Goal: Task Accomplishment & Management: Use online tool/utility

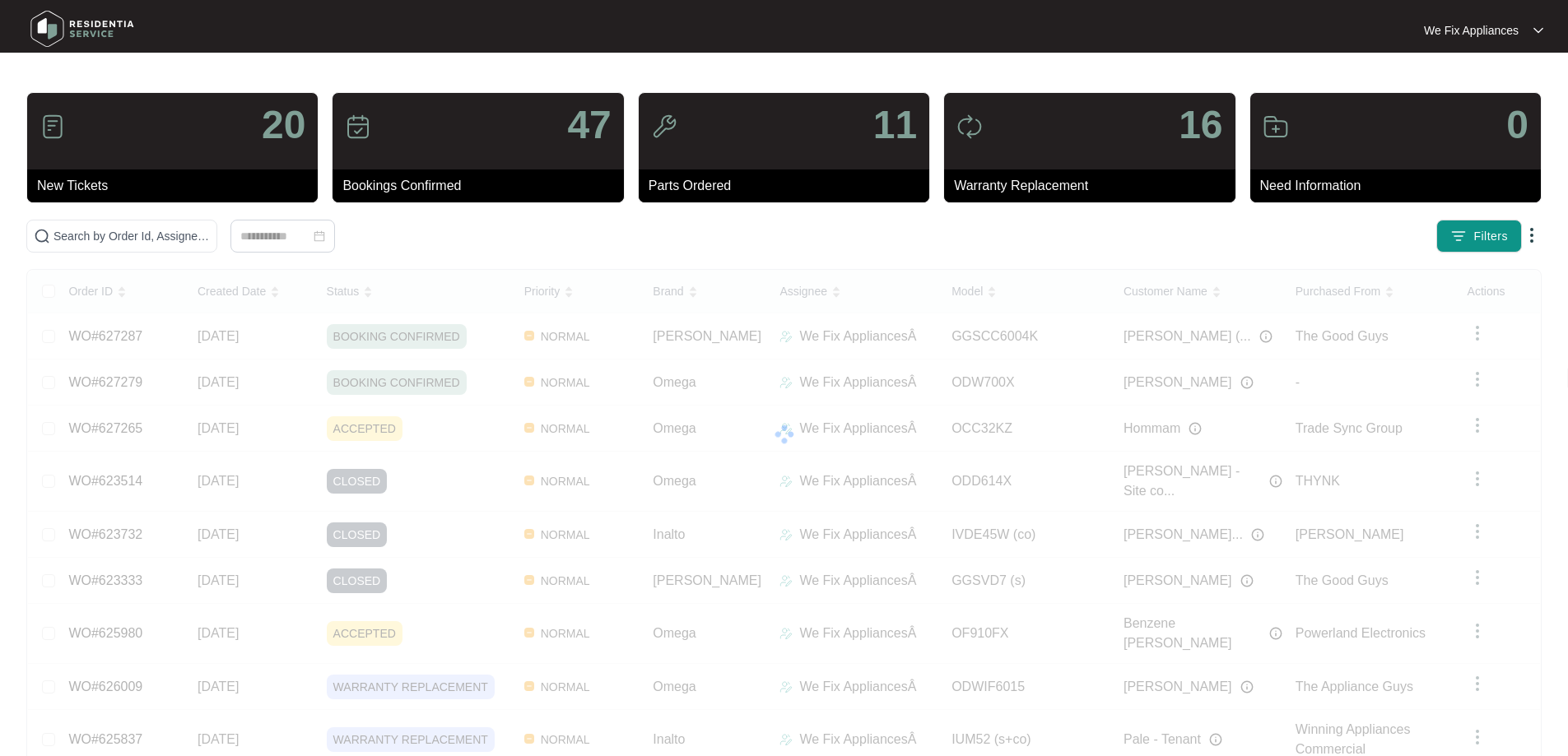
click at [73, 28] on img at bounding box center [82, 28] width 115 height 50
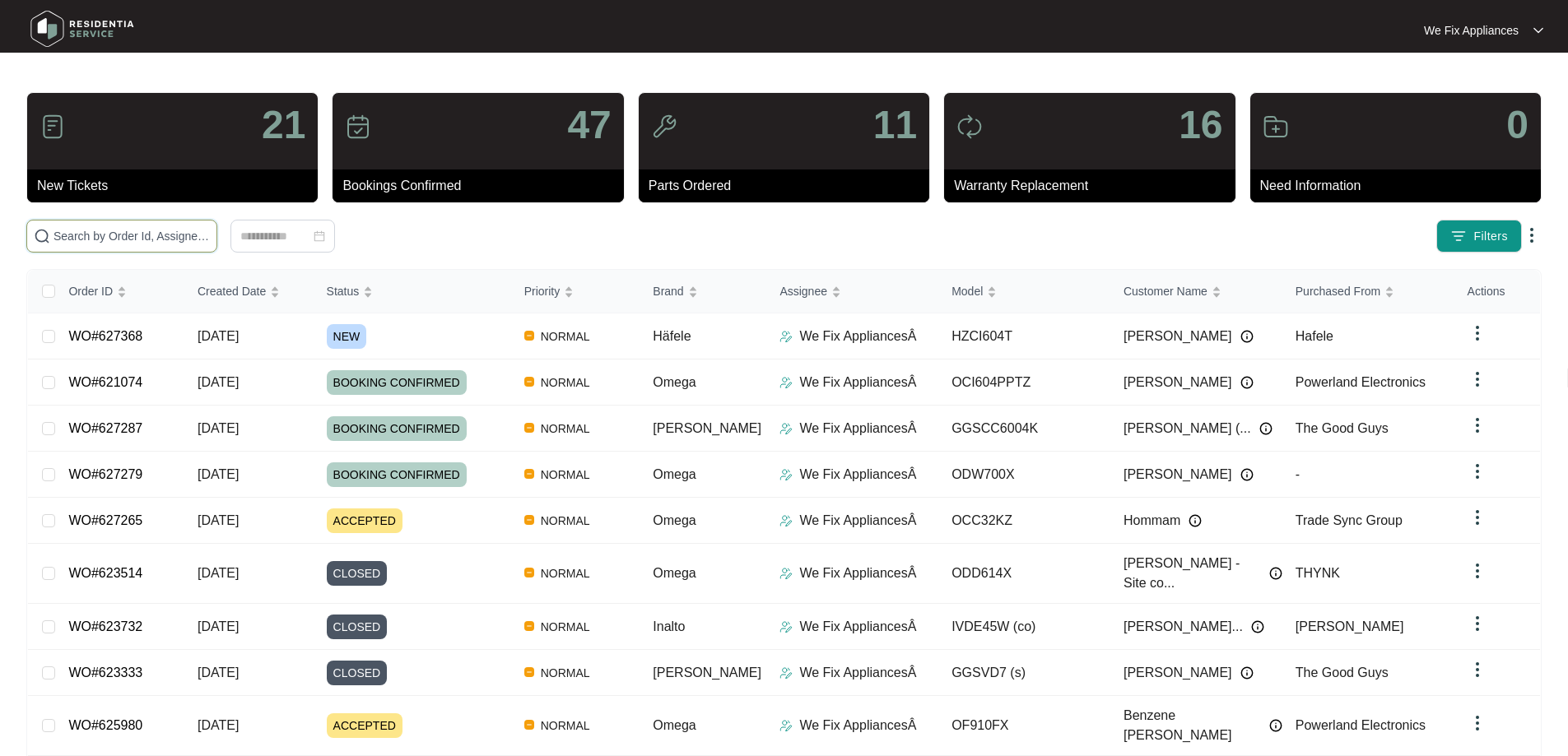
click at [101, 235] on input "text" at bounding box center [131, 236] width 156 height 18
paste input "623393"
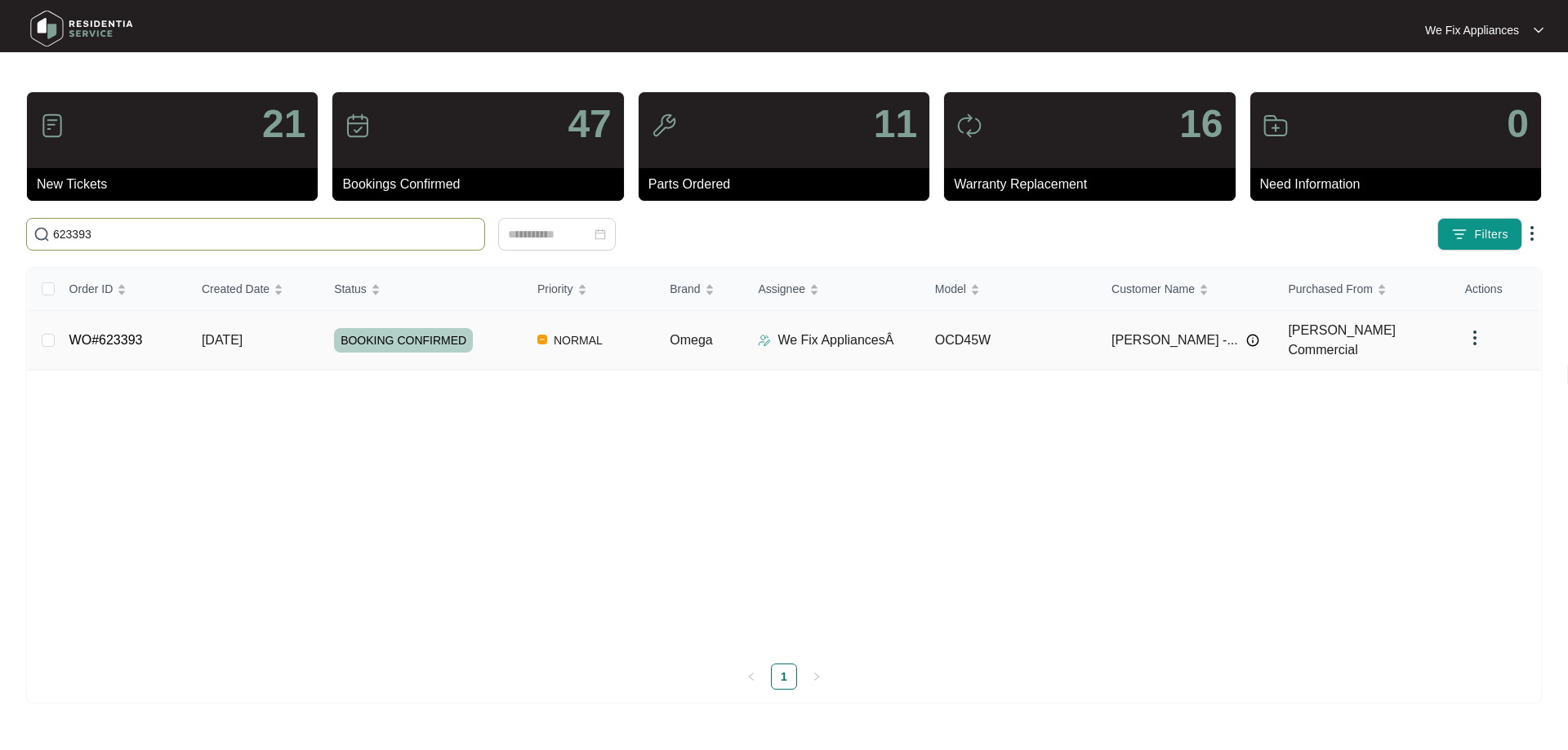
type input "623393"
click at [428, 338] on span "BOOKING CONFIRMED" at bounding box center [403, 340] width 139 height 25
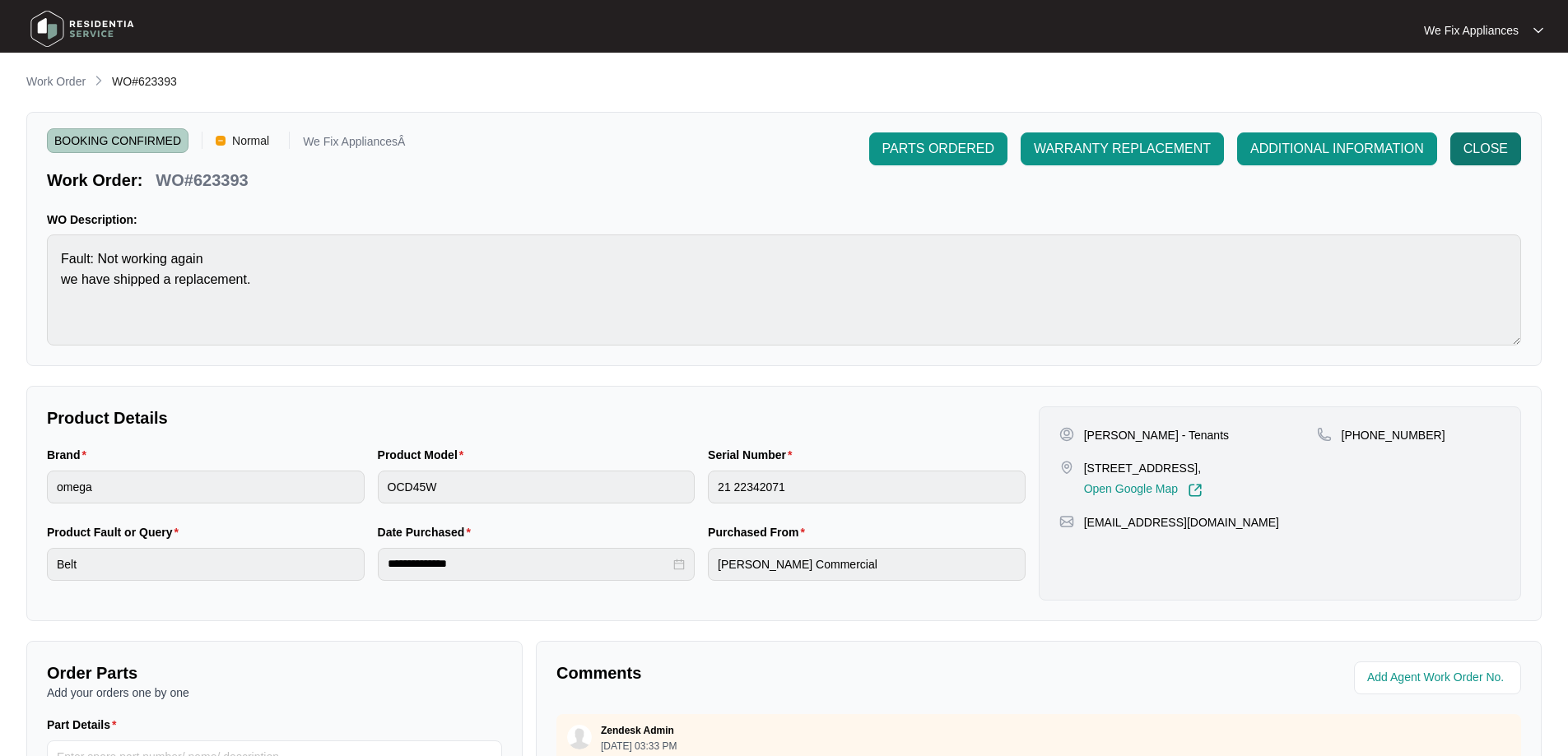
click at [1489, 149] on span "CLOSE" at bounding box center [1485, 149] width 44 height 20
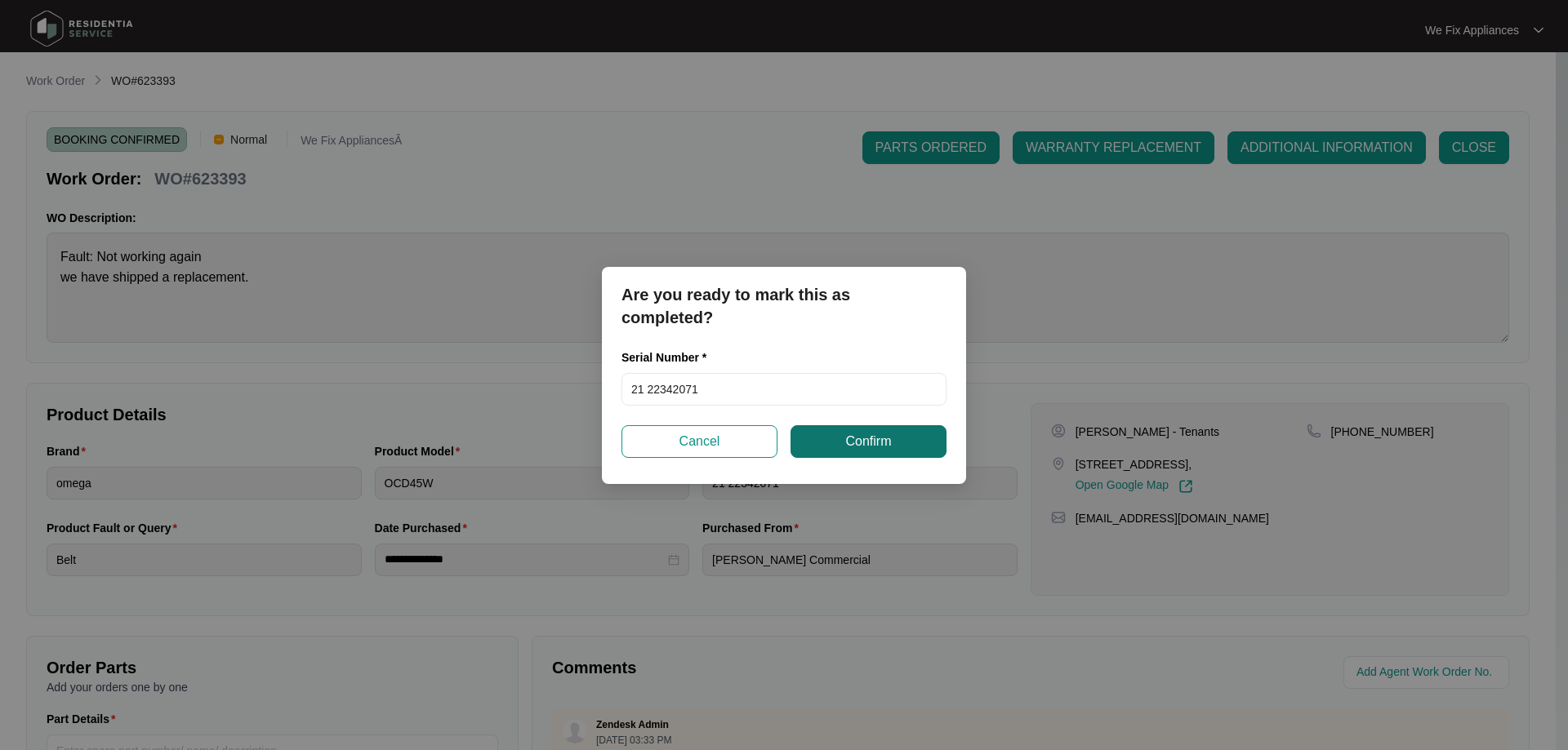
click at [870, 449] on span "Confirm" at bounding box center [868, 442] width 46 height 20
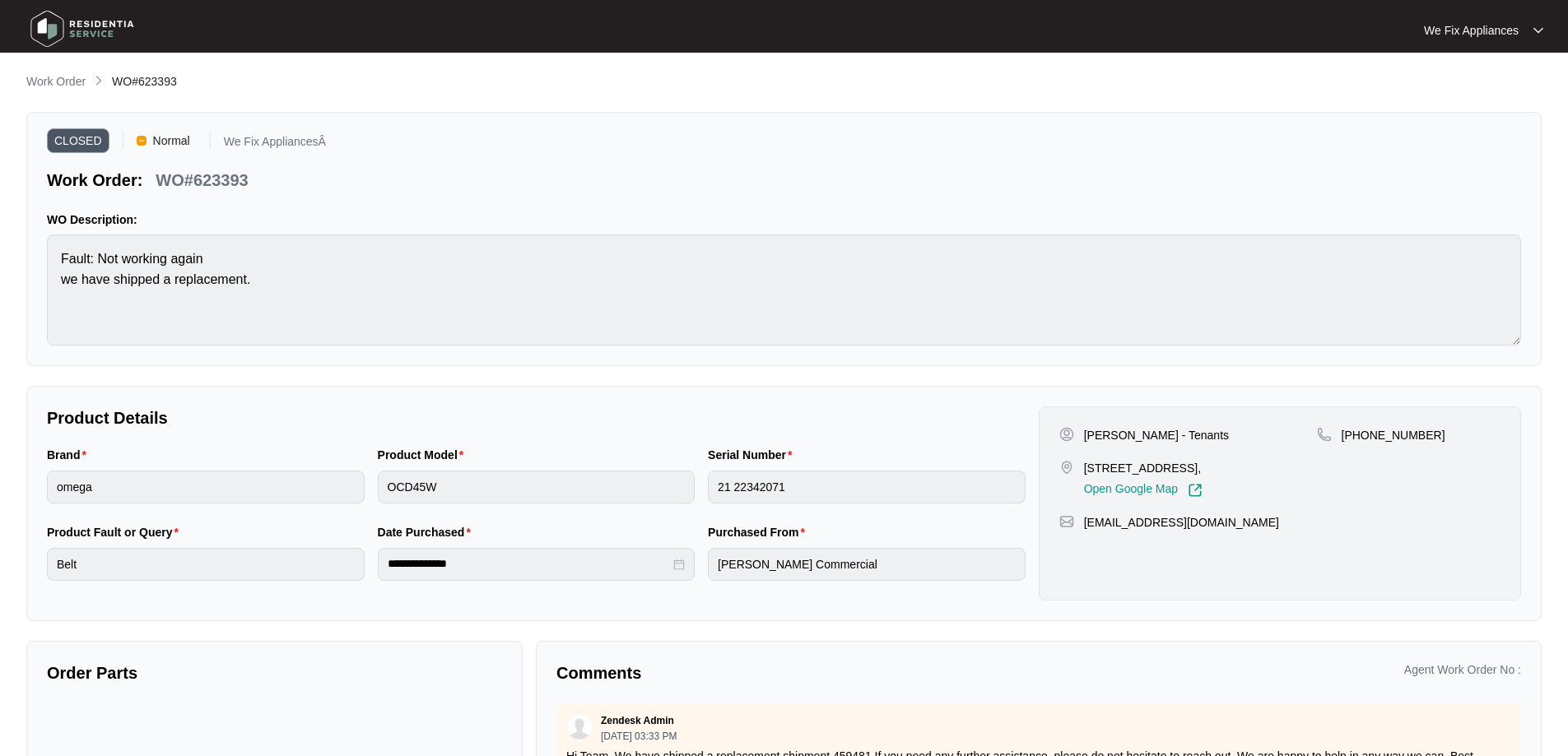
click at [55, 20] on img at bounding box center [82, 28] width 115 height 50
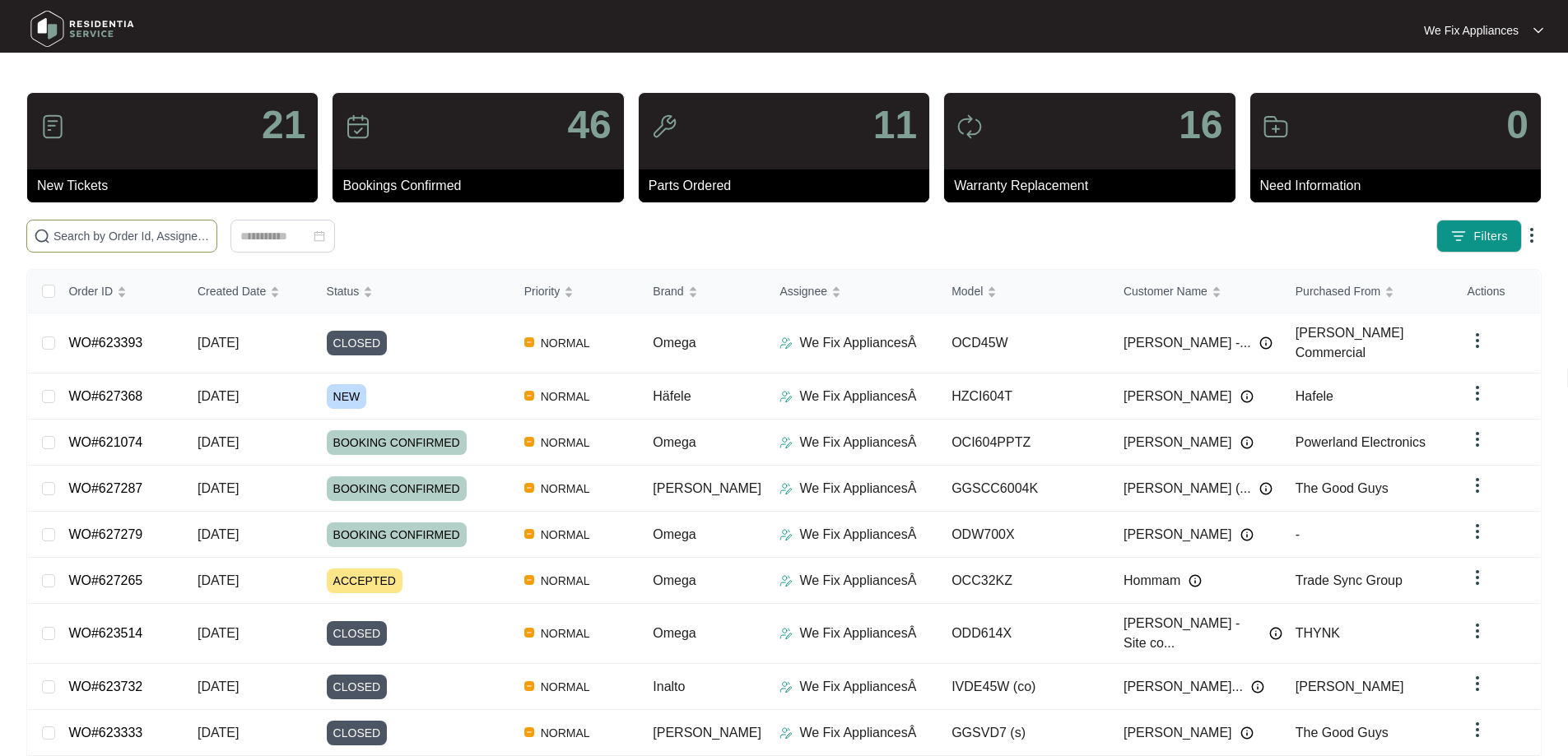
click at [107, 236] on input "text" at bounding box center [131, 236] width 156 height 18
paste input "626149"
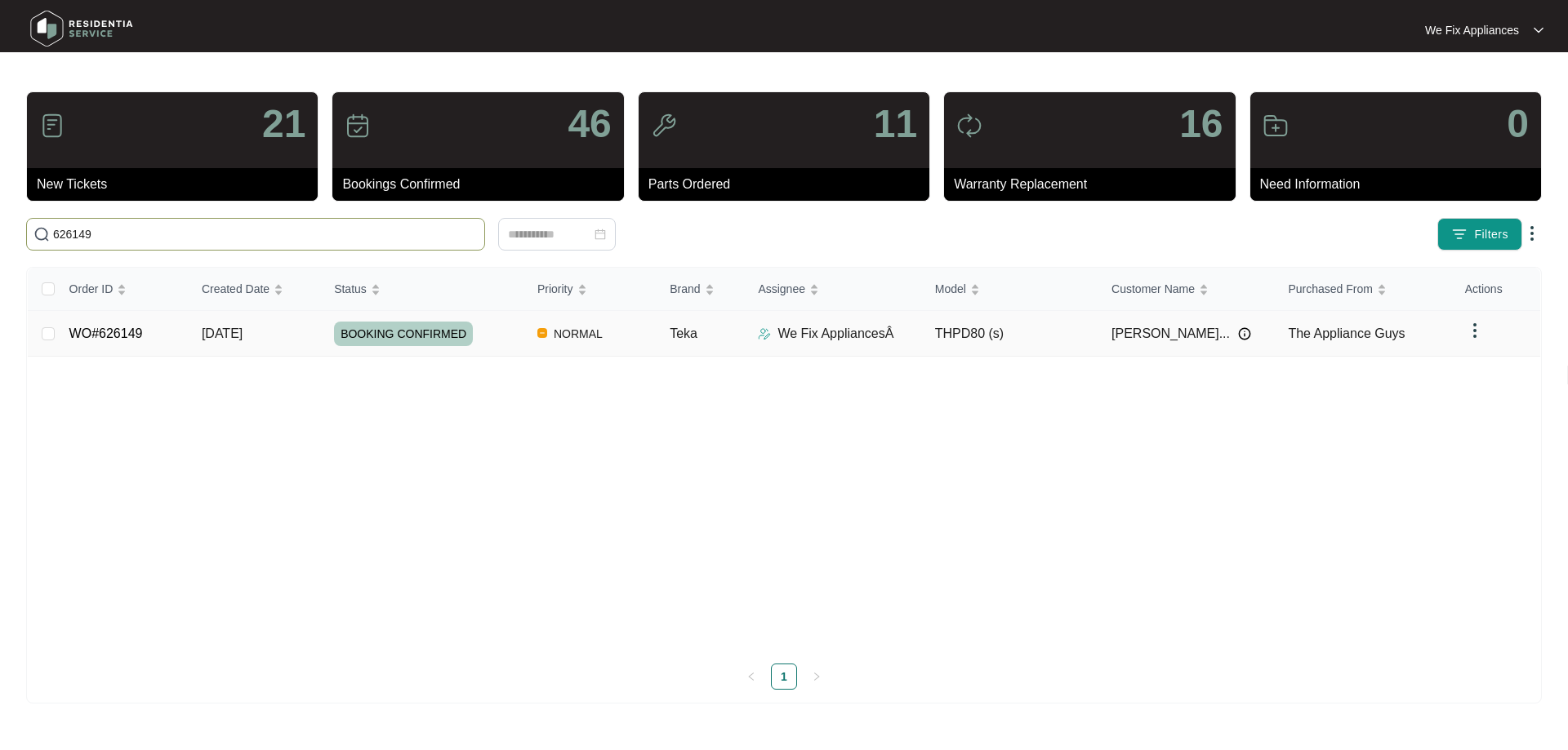
type input "626149"
click at [394, 330] on span "BOOKING CONFIRMED" at bounding box center [403, 334] width 139 height 25
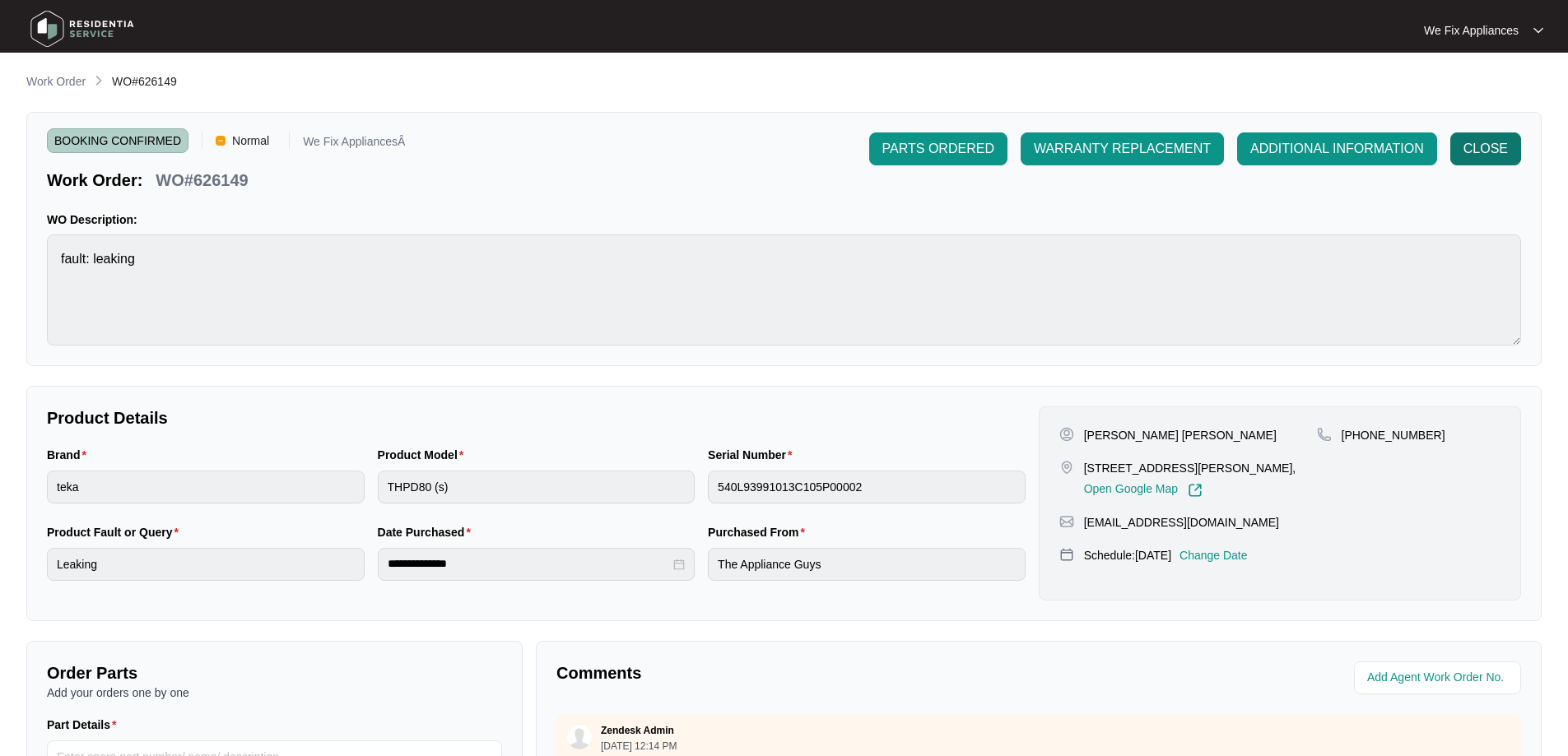
click at [1492, 145] on span "CLOSE" at bounding box center [1485, 149] width 44 height 20
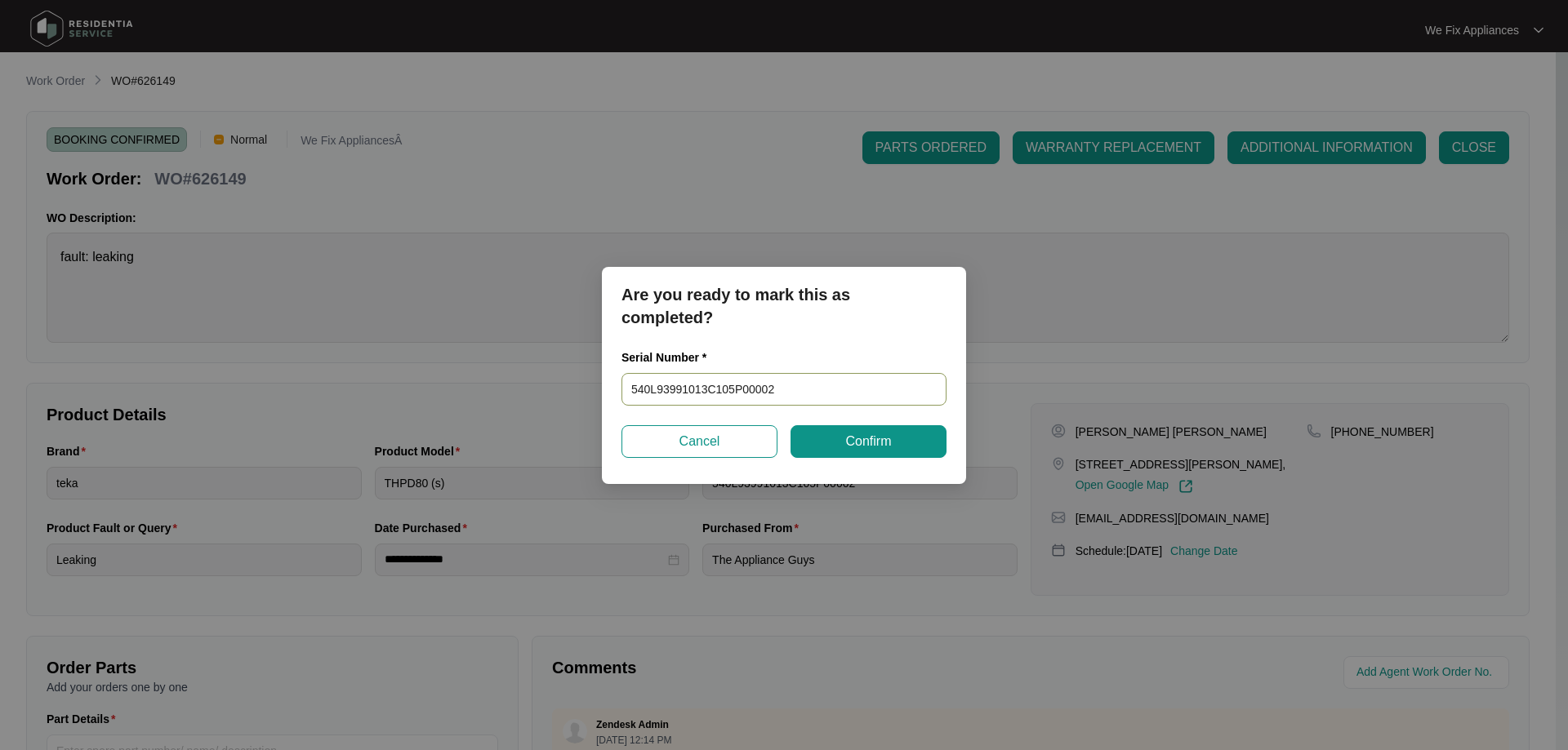
drag, startPoint x: 801, startPoint y: 394, endPoint x: 418, endPoint y: 396, distance: 383.0
click at [418, 396] on div "Are you ready to mark this as completed? Serial Number * 540L93991013C105P00002…" at bounding box center [784, 375] width 1568 height 750
click at [849, 444] on span "Confirm" at bounding box center [868, 442] width 46 height 20
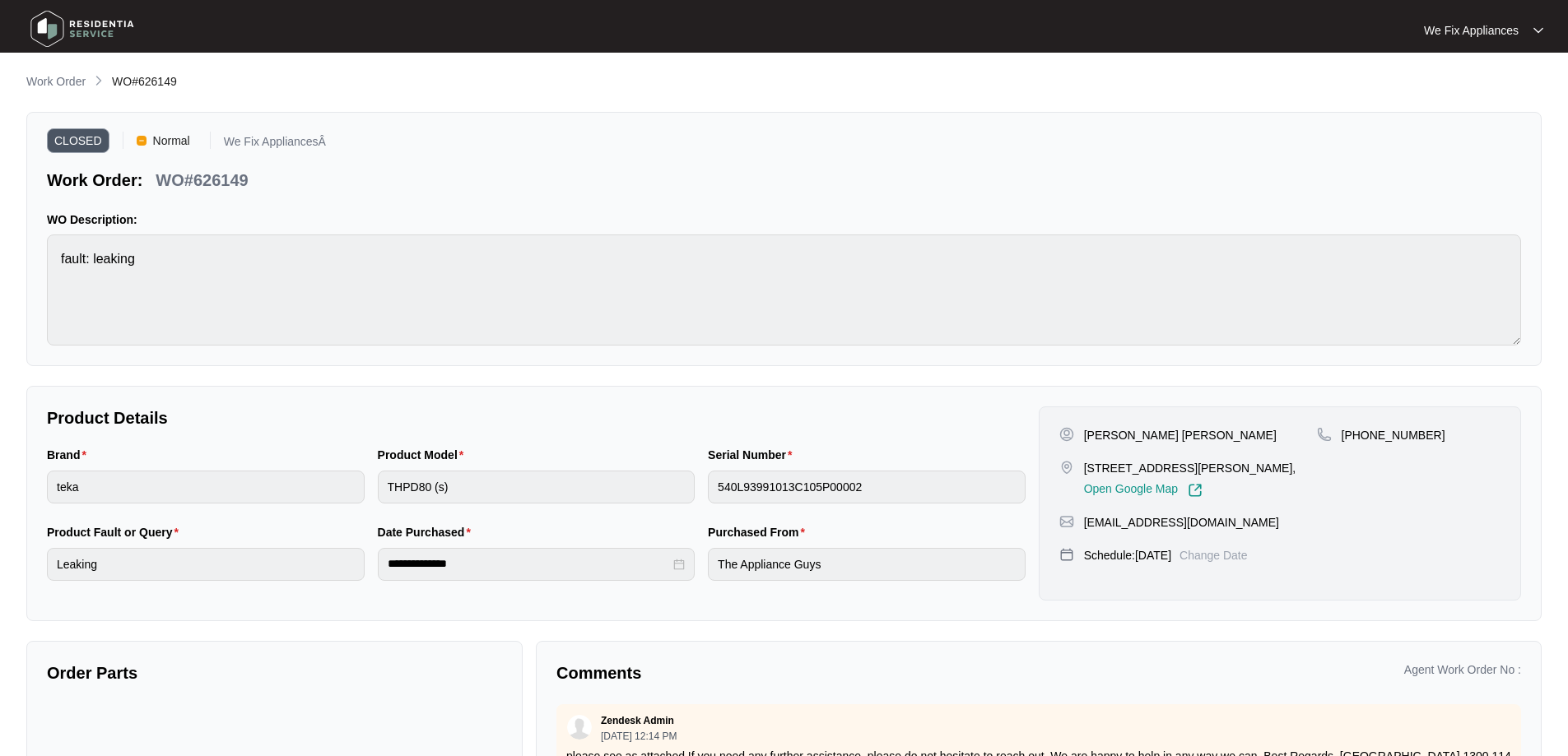
click at [80, 21] on img at bounding box center [82, 28] width 115 height 50
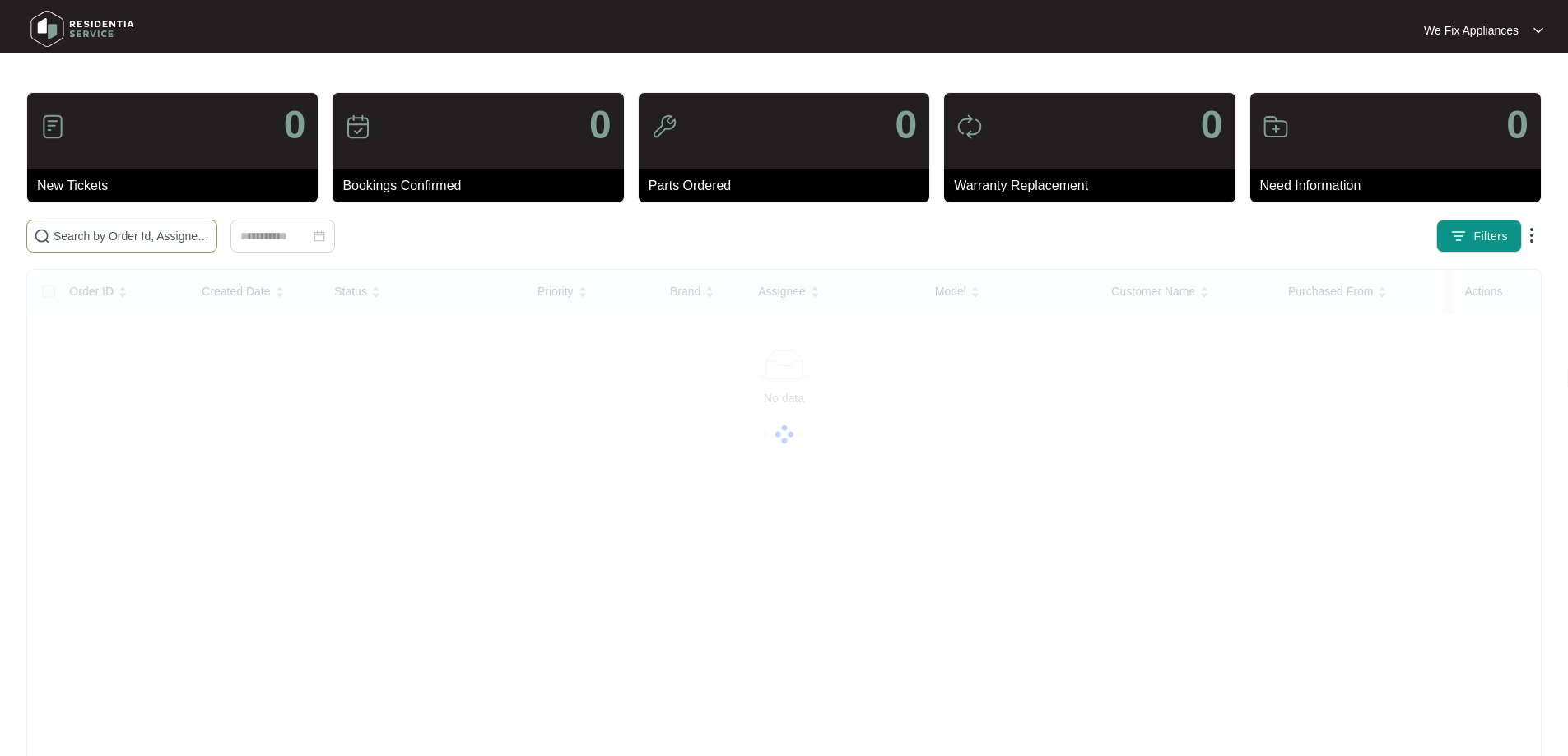
click at [118, 242] on input "text" at bounding box center [131, 236] width 156 height 18
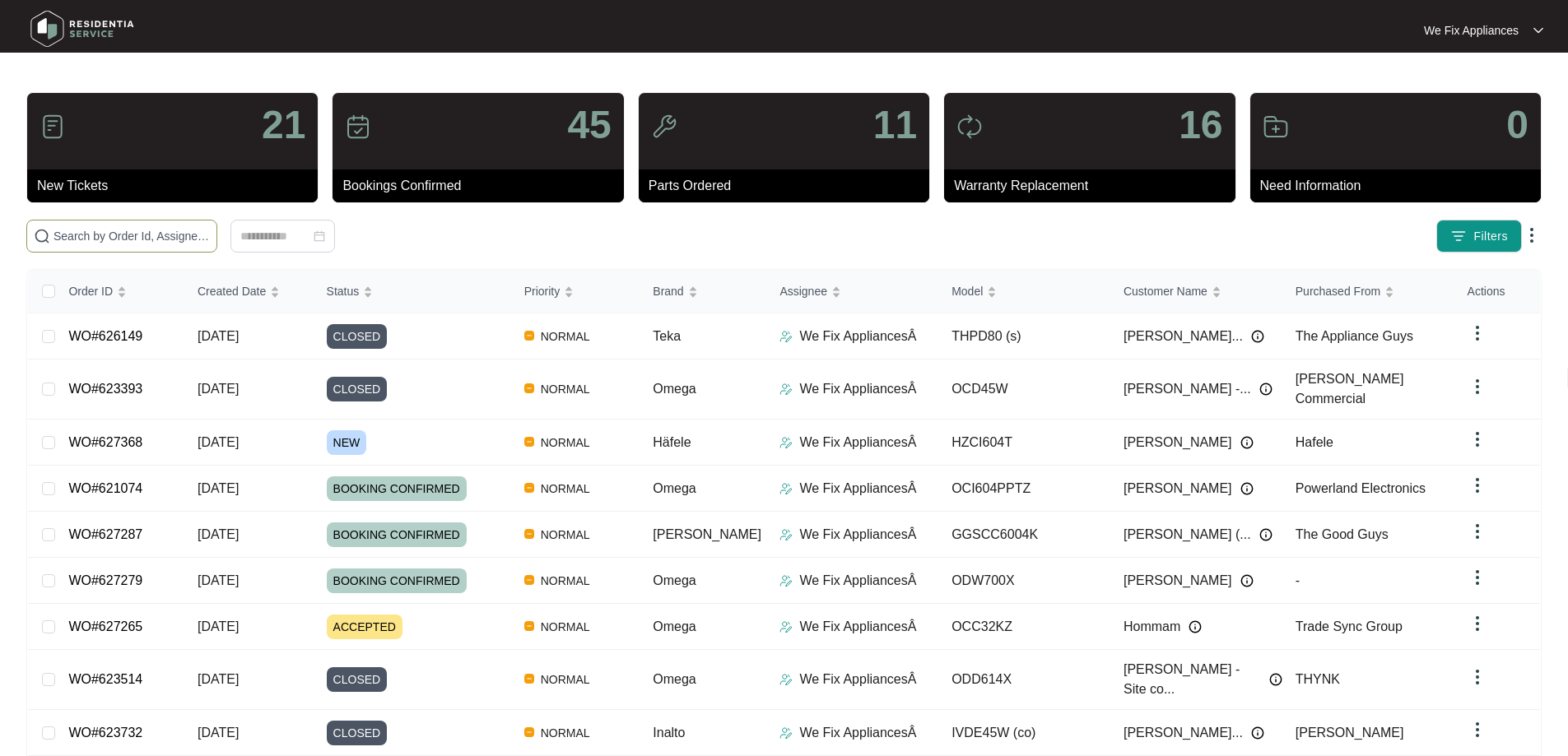
paste input "621074"
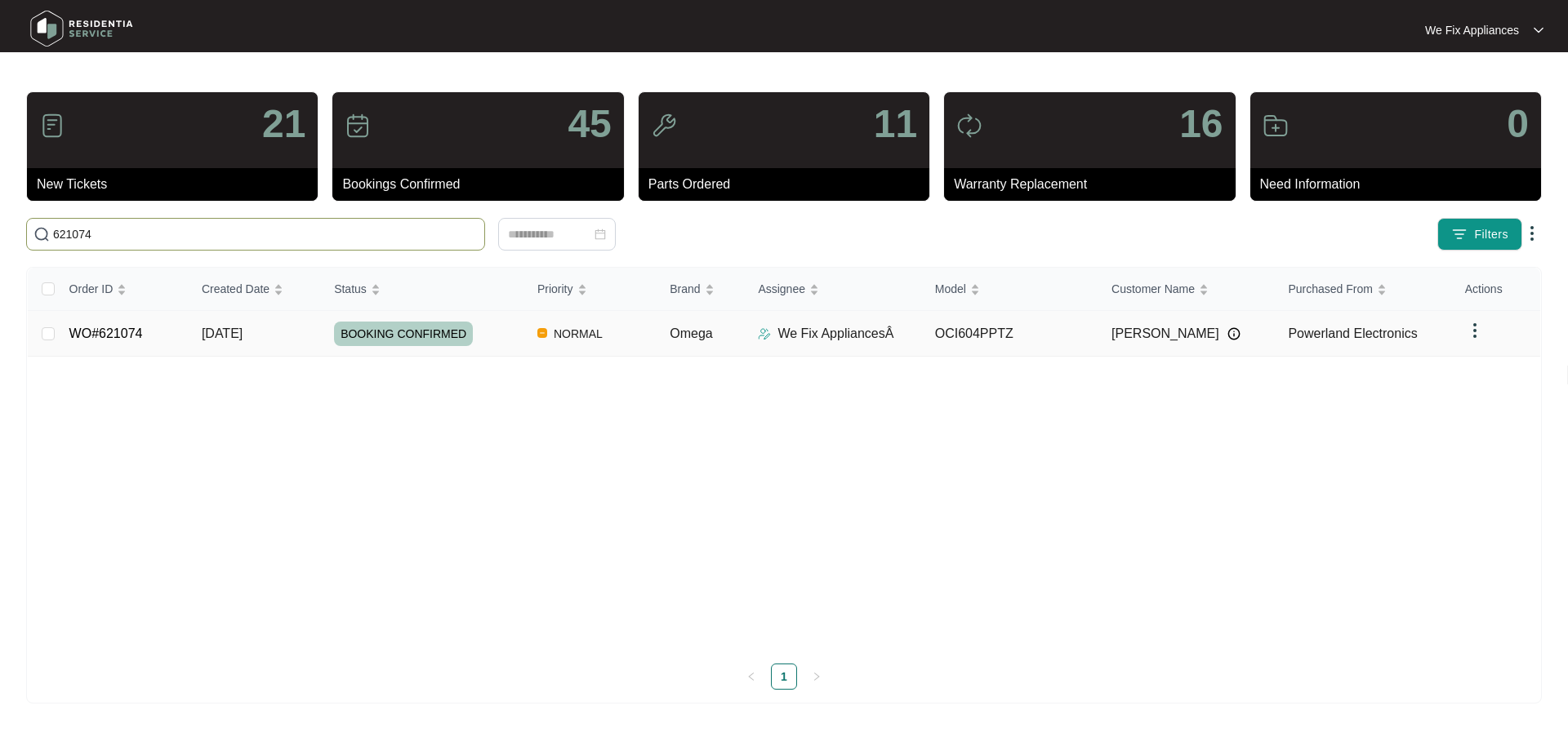
type input "621074"
click at [411, 332] on span "BOOKING CONFIRMED" at bounding box center [403, 334] width 139 height 25
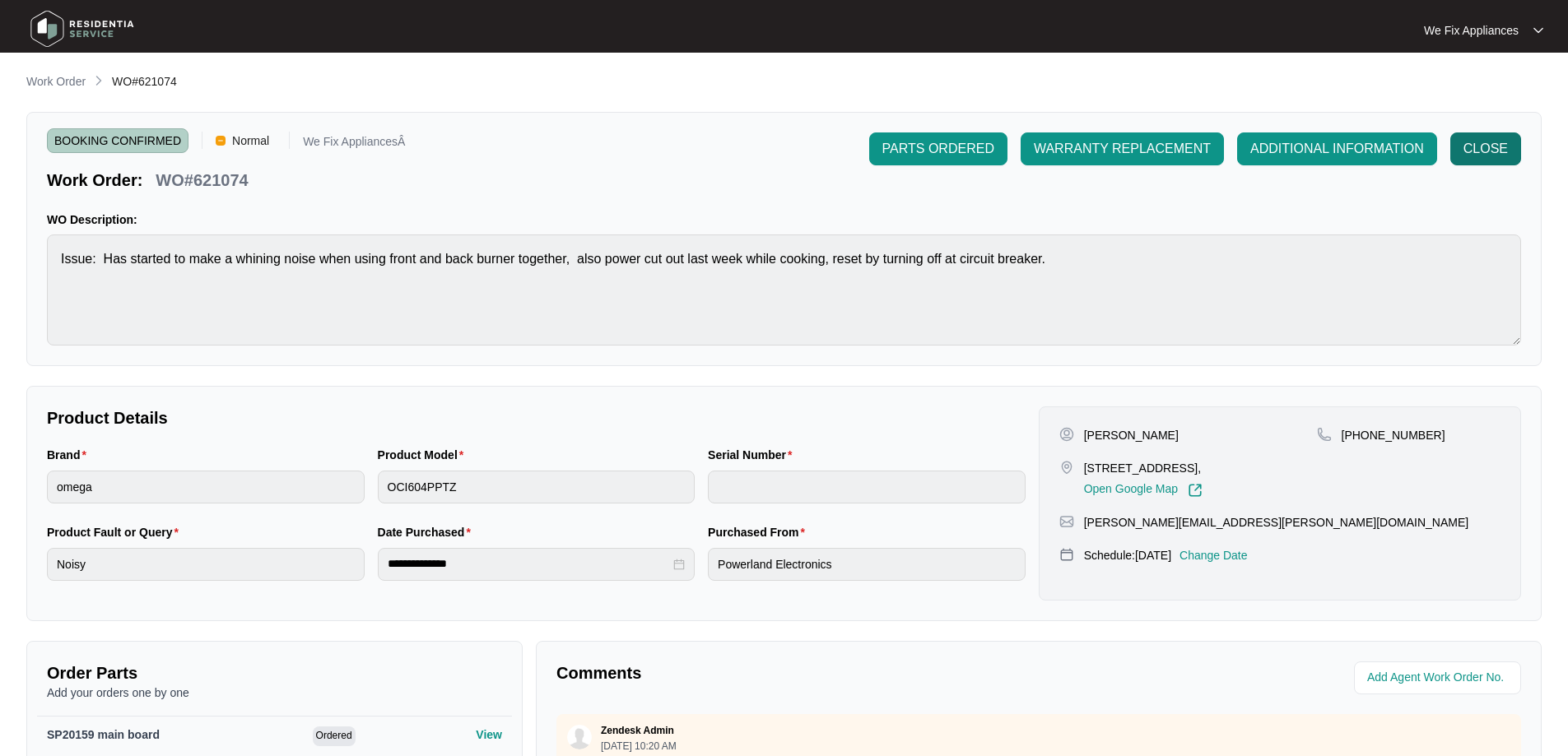
click at [1499, 145] on span "CLOSE" at bounding box center [1485, 149] width 44 height 20
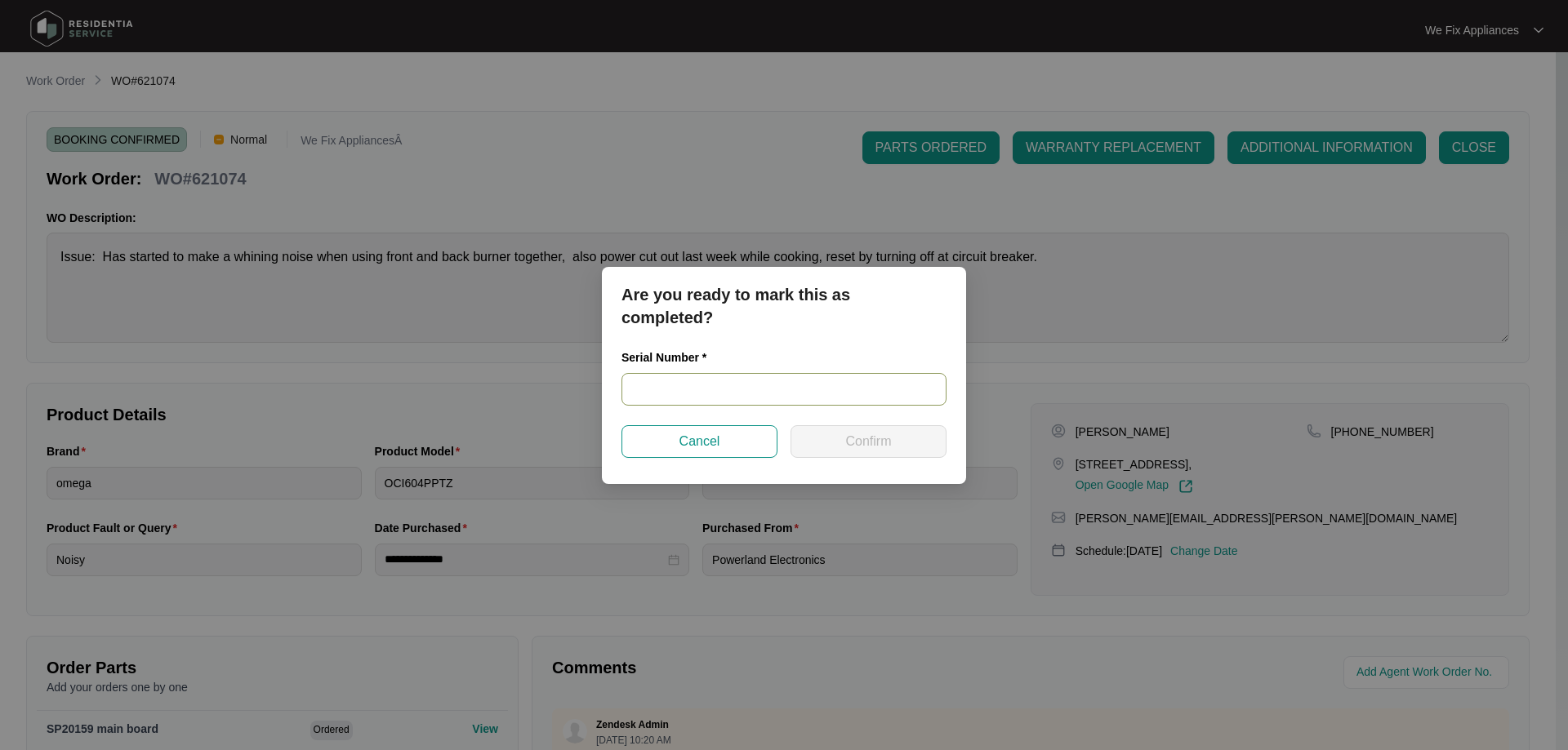
click at [722, 394] on input "text" at bounding box center [784, 389] width 325 height 33
paste input "461424200200246"
type input "461424200200246"
click at [845, 432] on span "Confirm" at bounding box center [868, 442] width 46 height 20
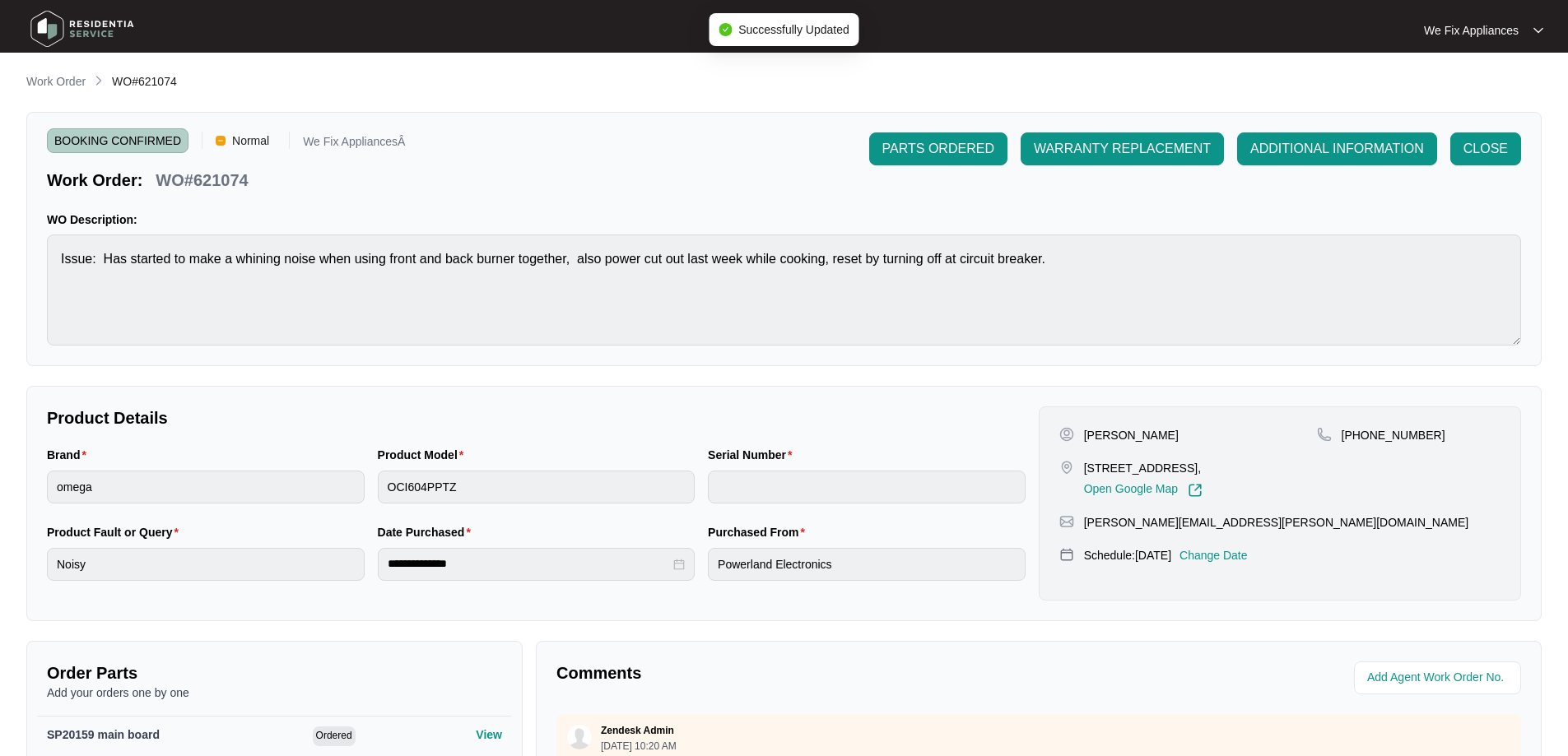
type input "461424200200246"
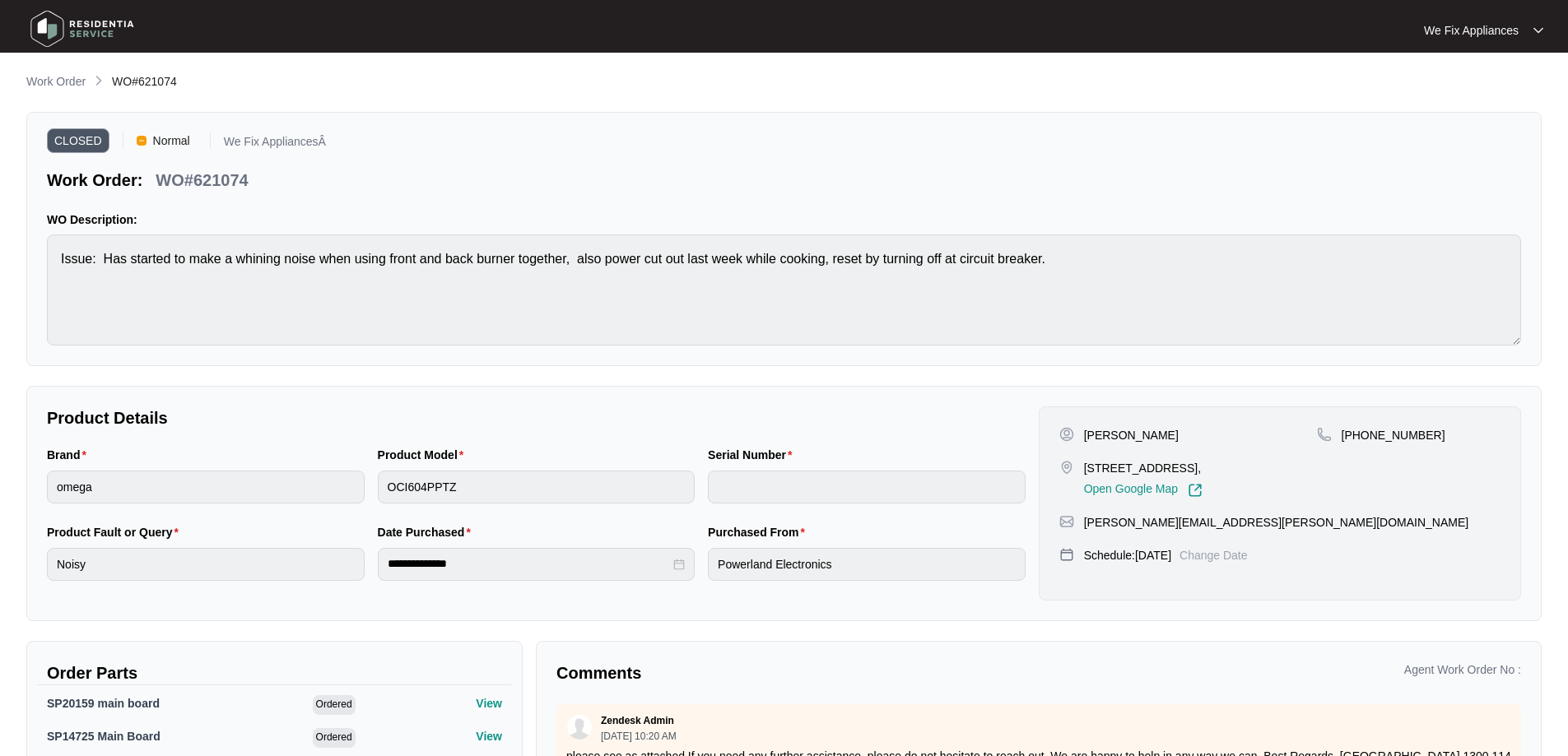
click at [77, 24] on img at bounding box center [82, 28] width 115 height 50
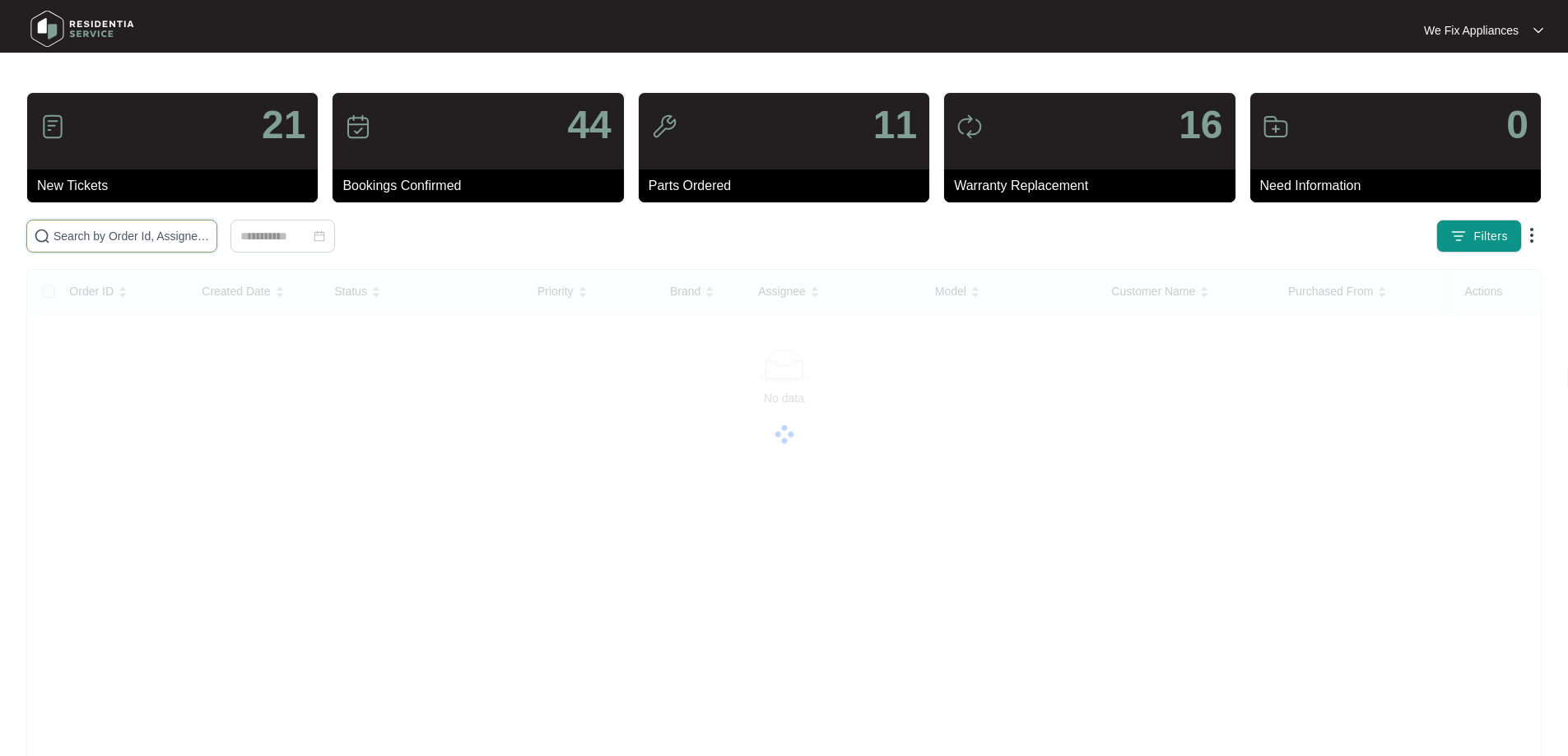
click at [120, 238] on input "text" at bounding box center [131, 236] width 156 height 18
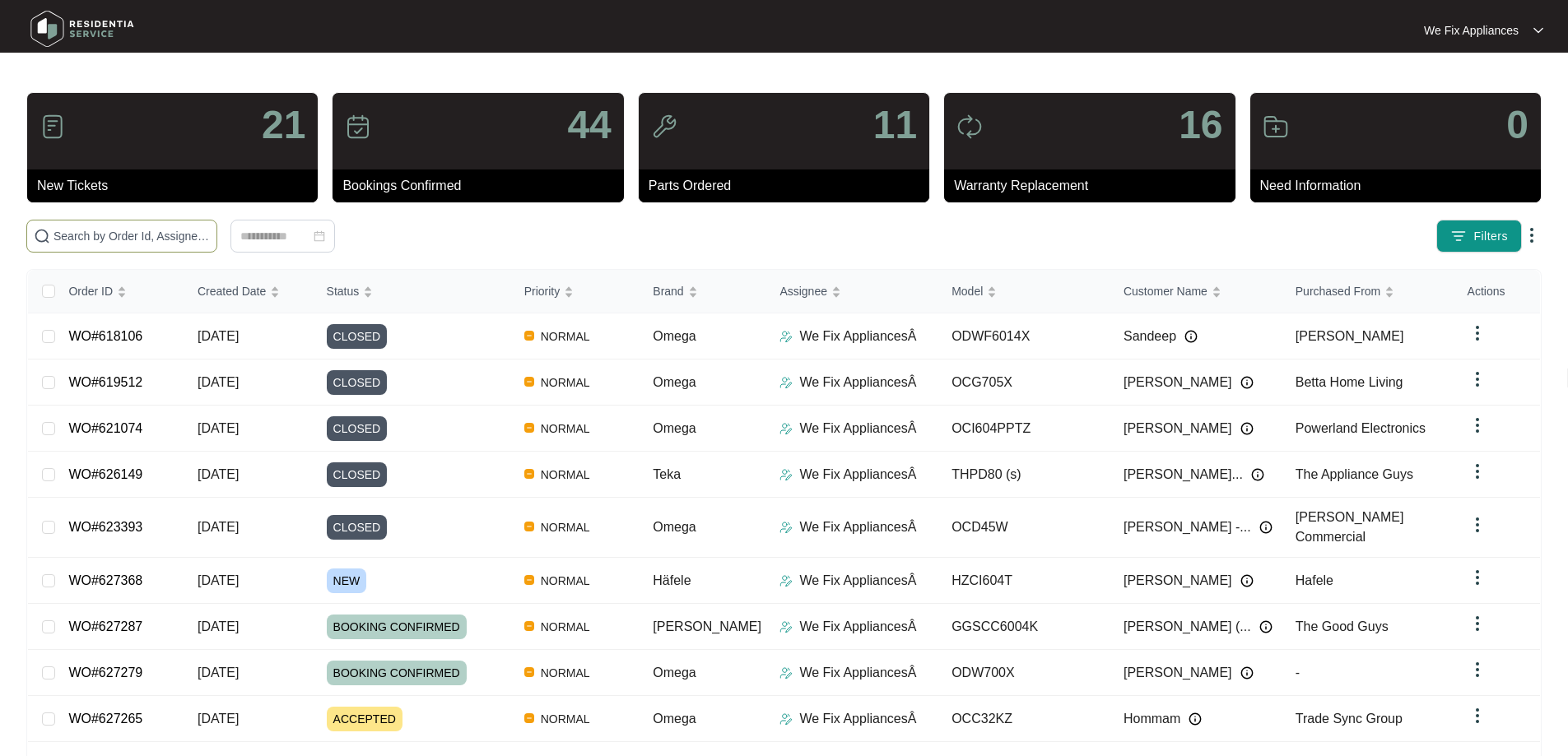
paste input "625438"
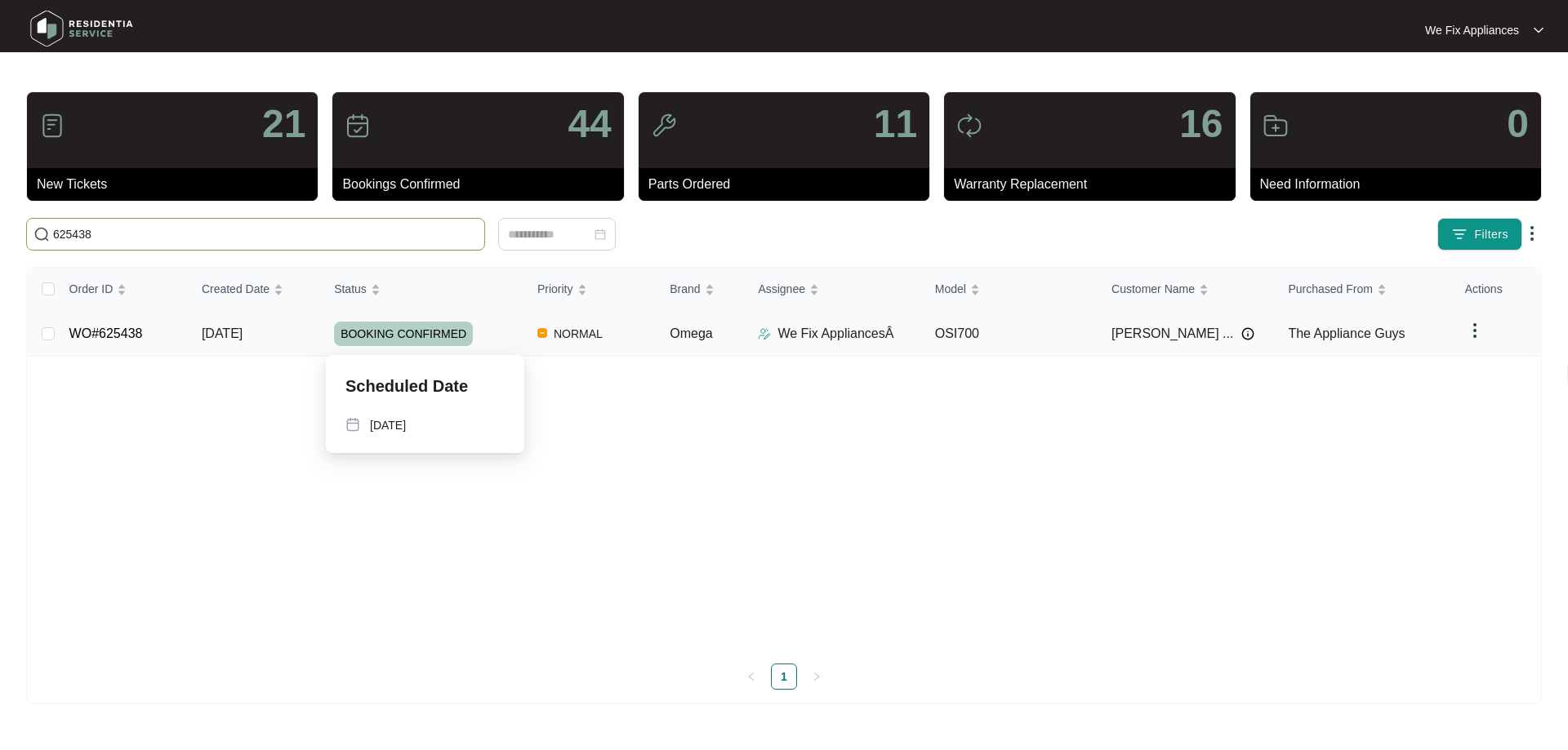
type input "625438"
click at [390, 331] on span "BOOKING CONFIRMED" at bounding box center [403, 334] width 139 height 25
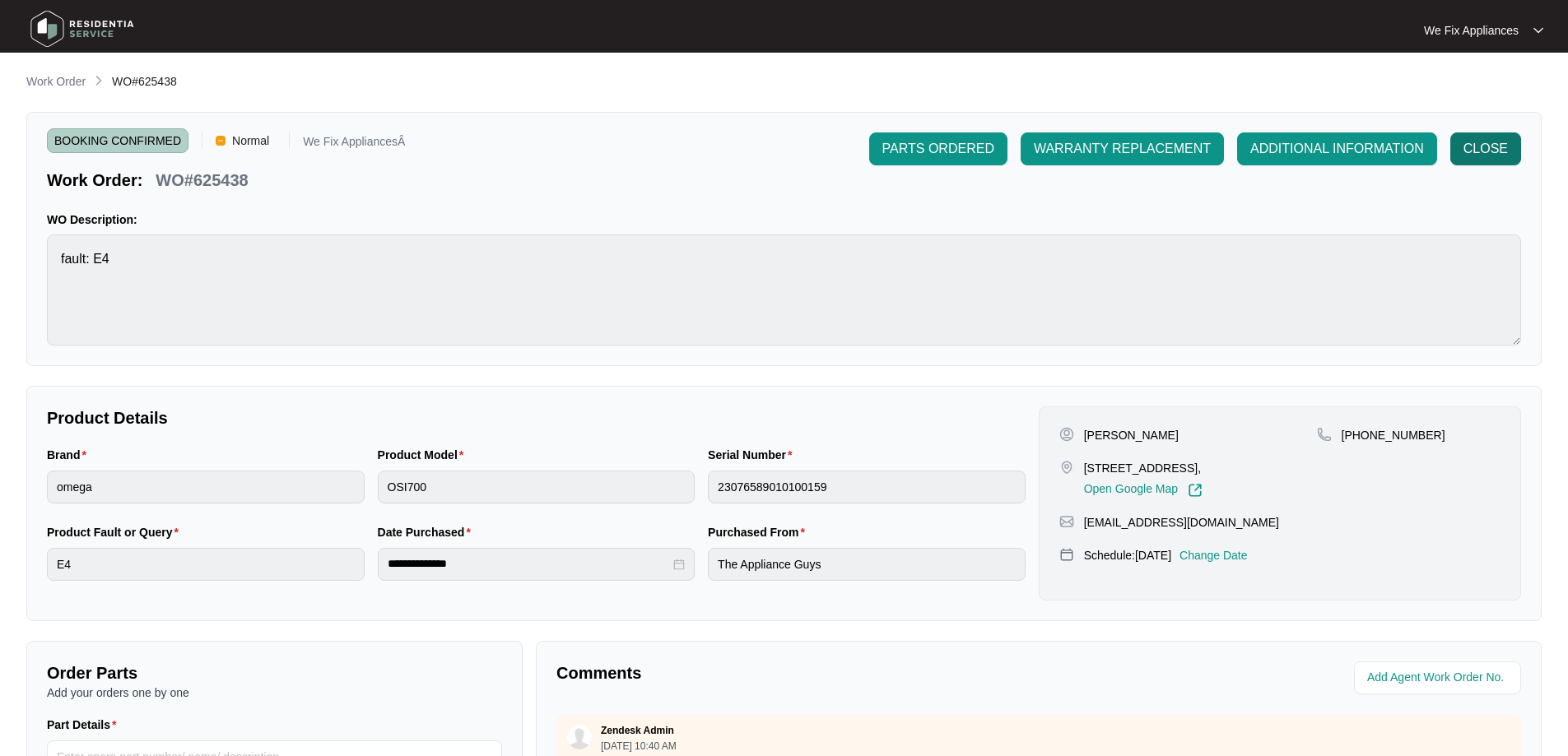
click at [1495, 152] on span "CLOSE" at bounding box center [1485, 149] width 44 height 20
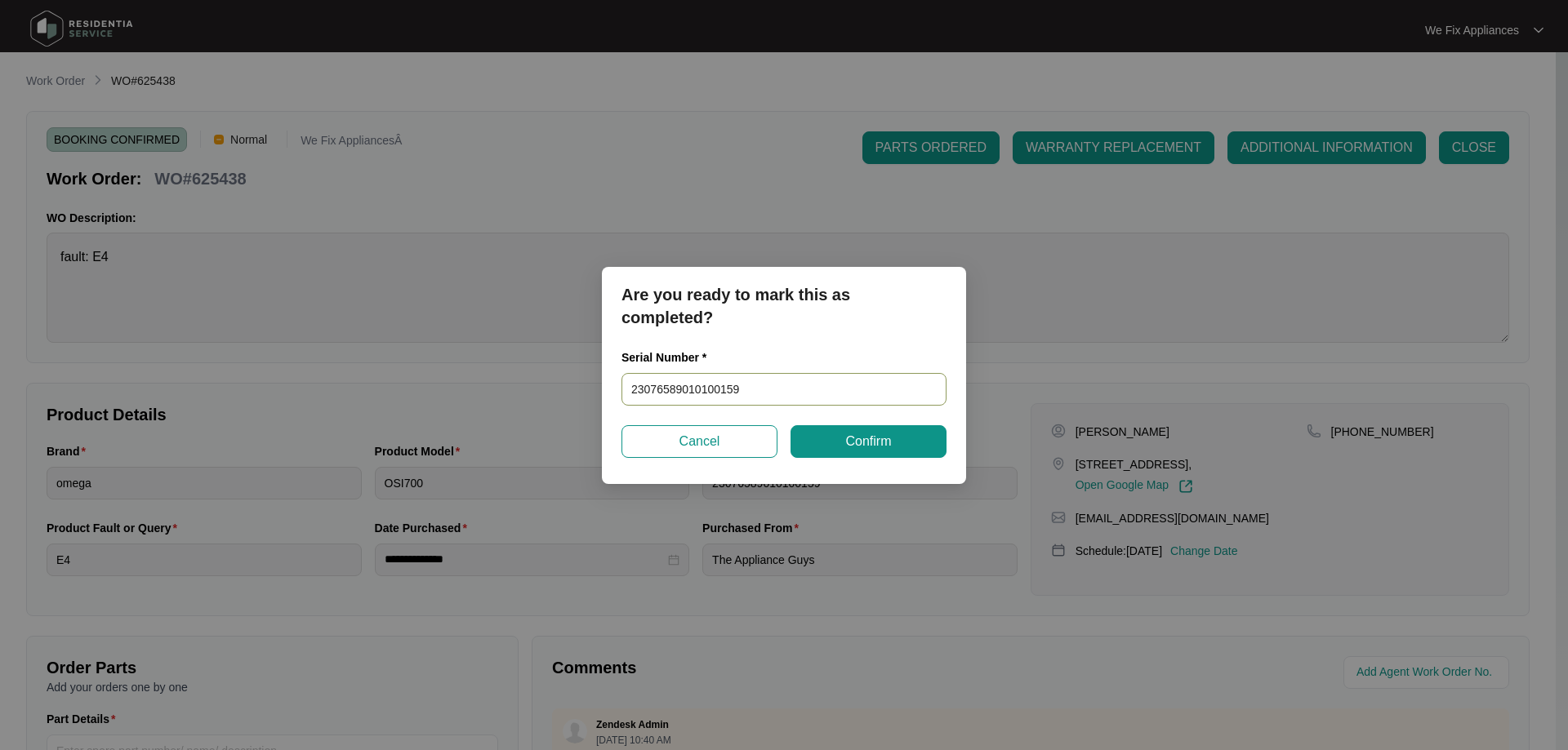
drag, startPoint x: 745, startPoint y: 391, endPoint x: 567, endPoint y: 387, distance: 178.0
click at [567, 387] on div "Are you ready to mark this as completed? Serial Number * 23076589010100159 Canc…" at bounding box center [784, 375] width 1568 height 750
click at [887, 439] on span "Confirm" at bounding box center [868, 442] width 46 height 20
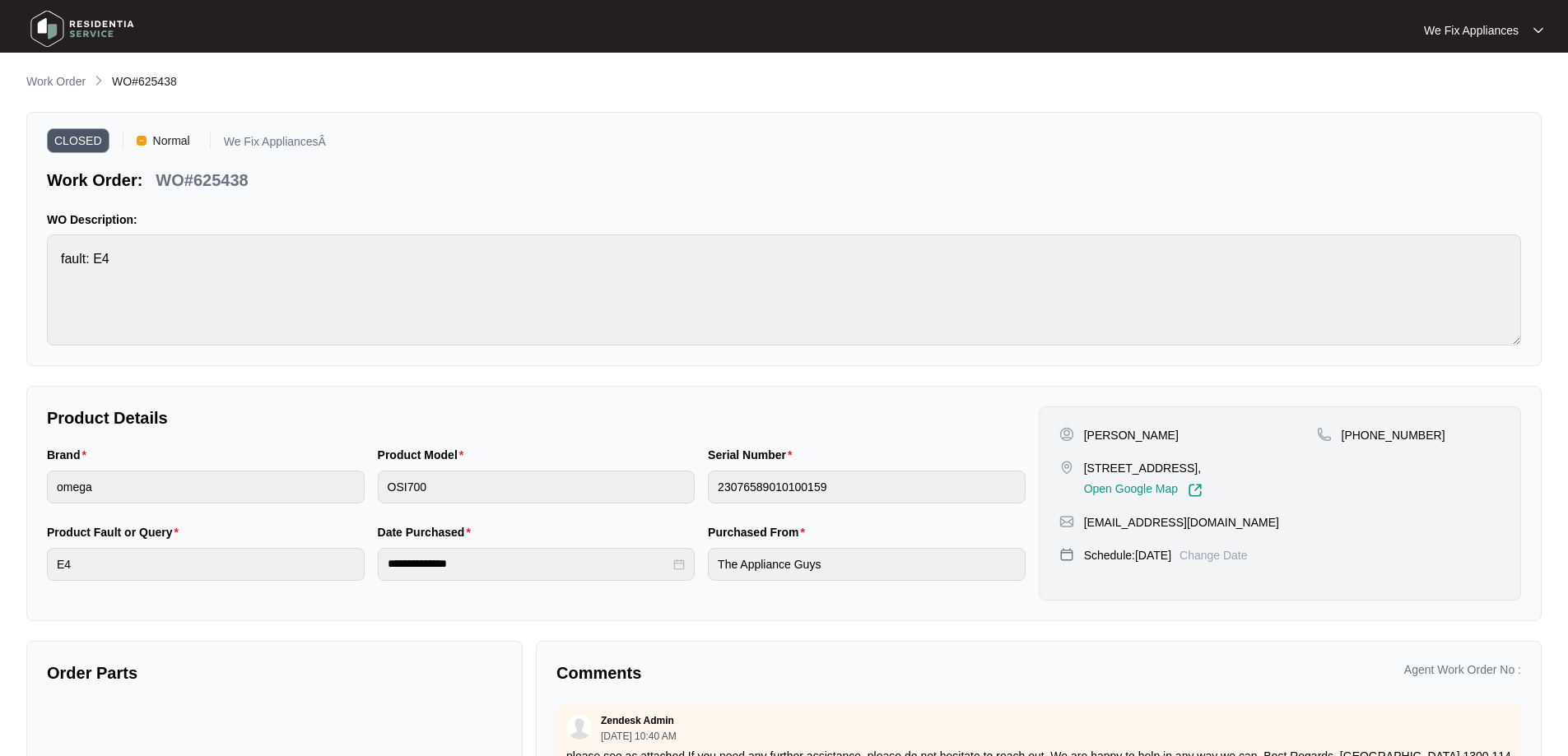
click at [67, 32] on img at bounding box center [82, 28] width 115 height 50
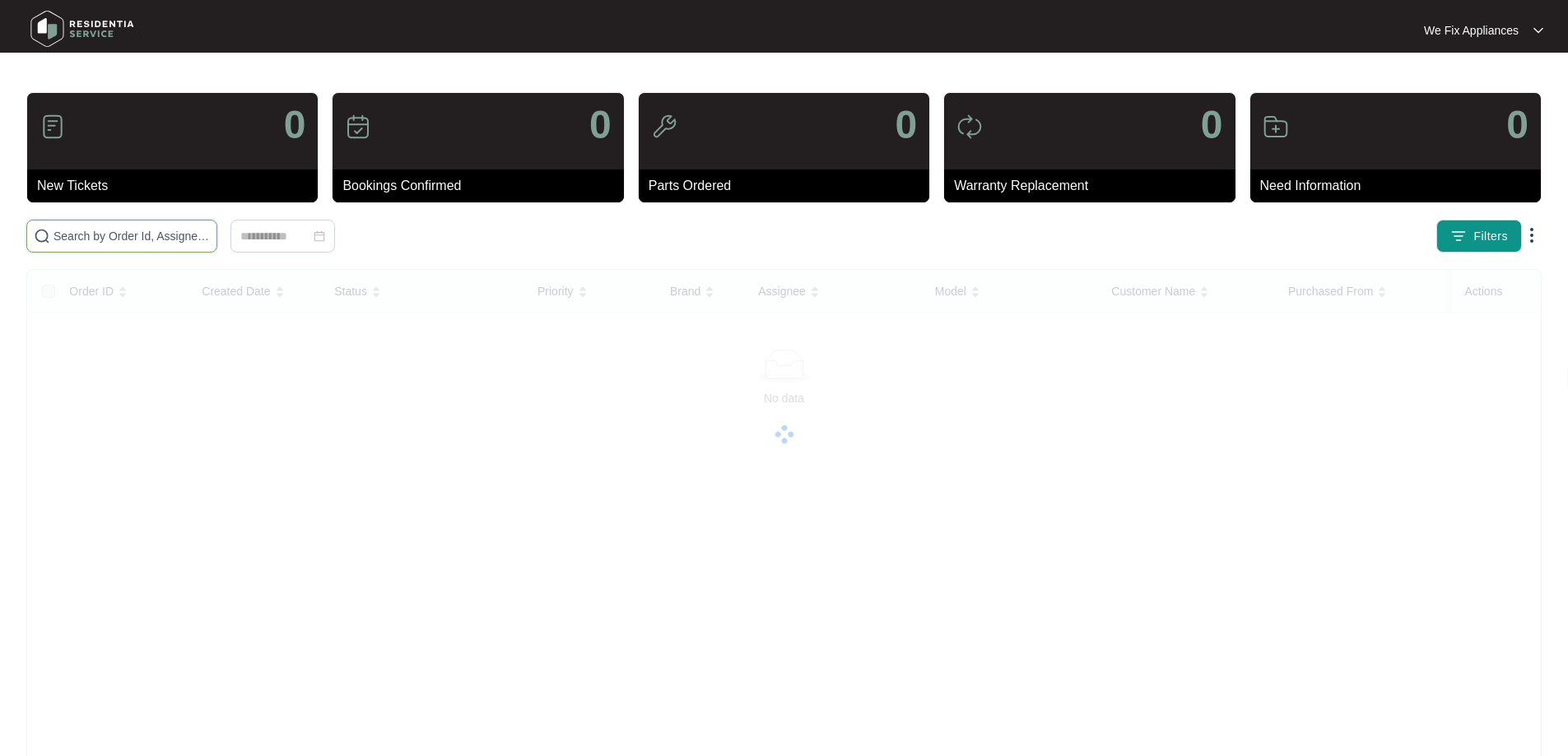
click at [143, 237] on input "text" at bounding box center [131, 236] width 156 height 18
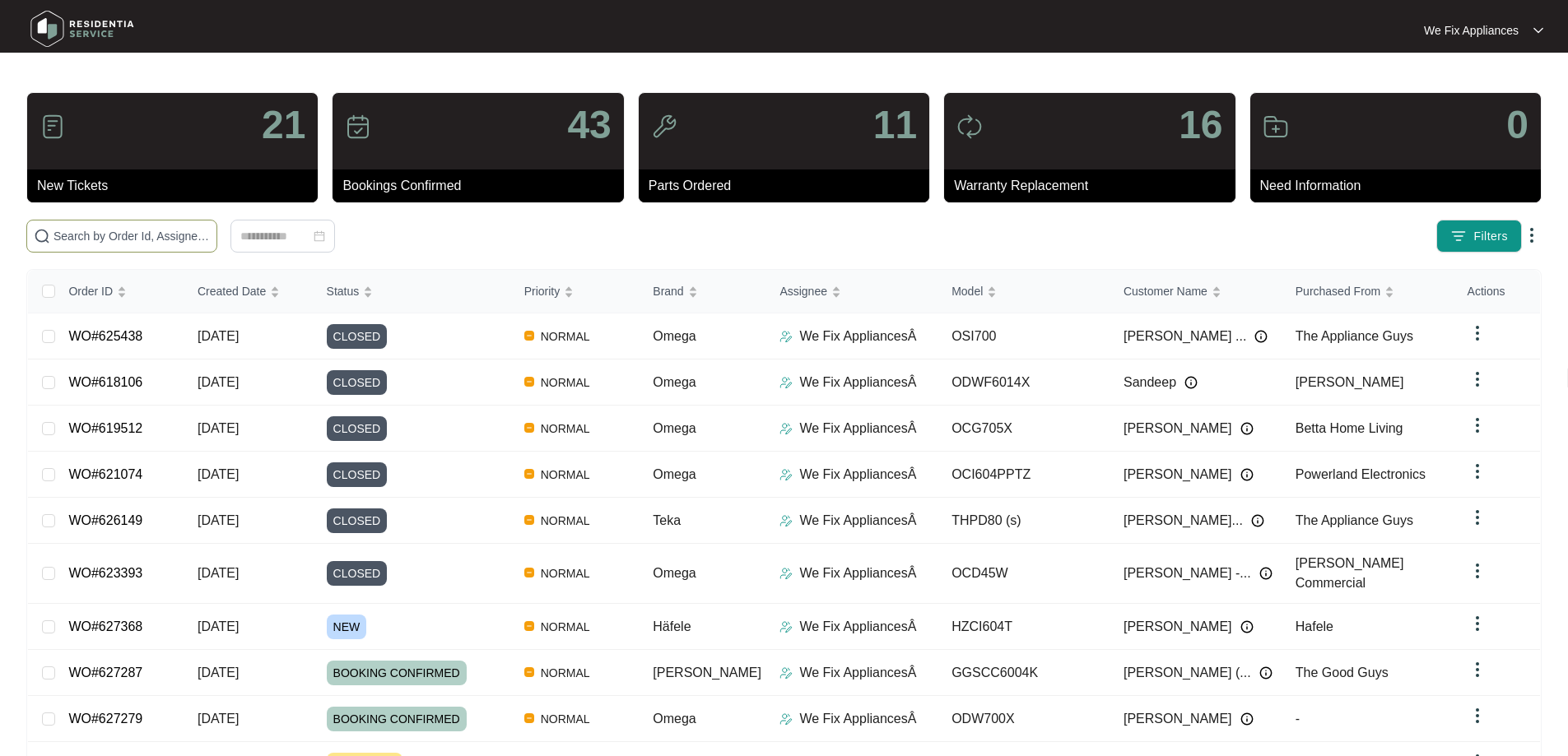
paste input "624109"
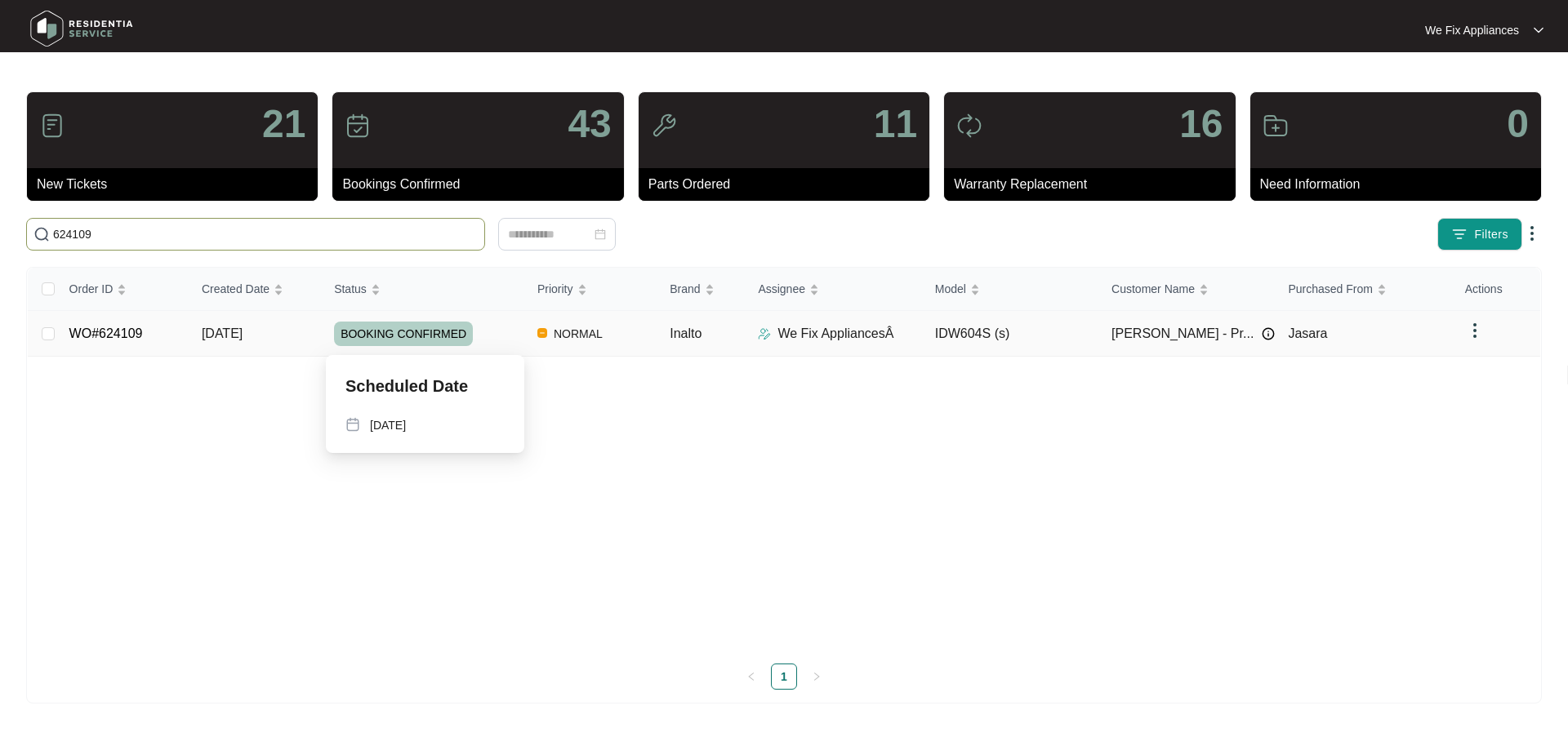
type input "624109"
click at [389, 334] on span "BOOKING CONFIRMED" at bounding box center [403, 334] width 139 height 25
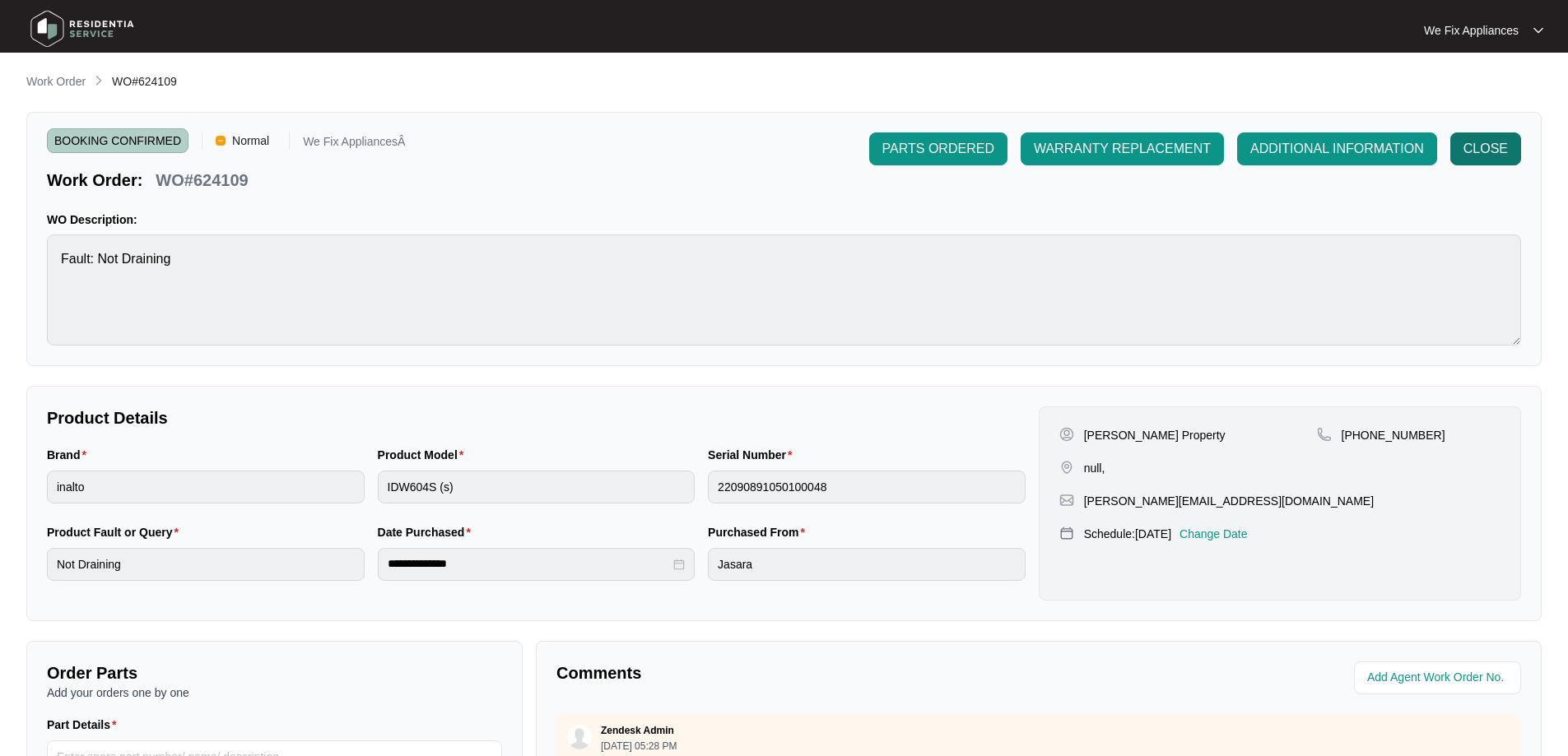
click at [1500, 153] on span "CLOSE" at bounding box center [1485, 149] width 44 height 20
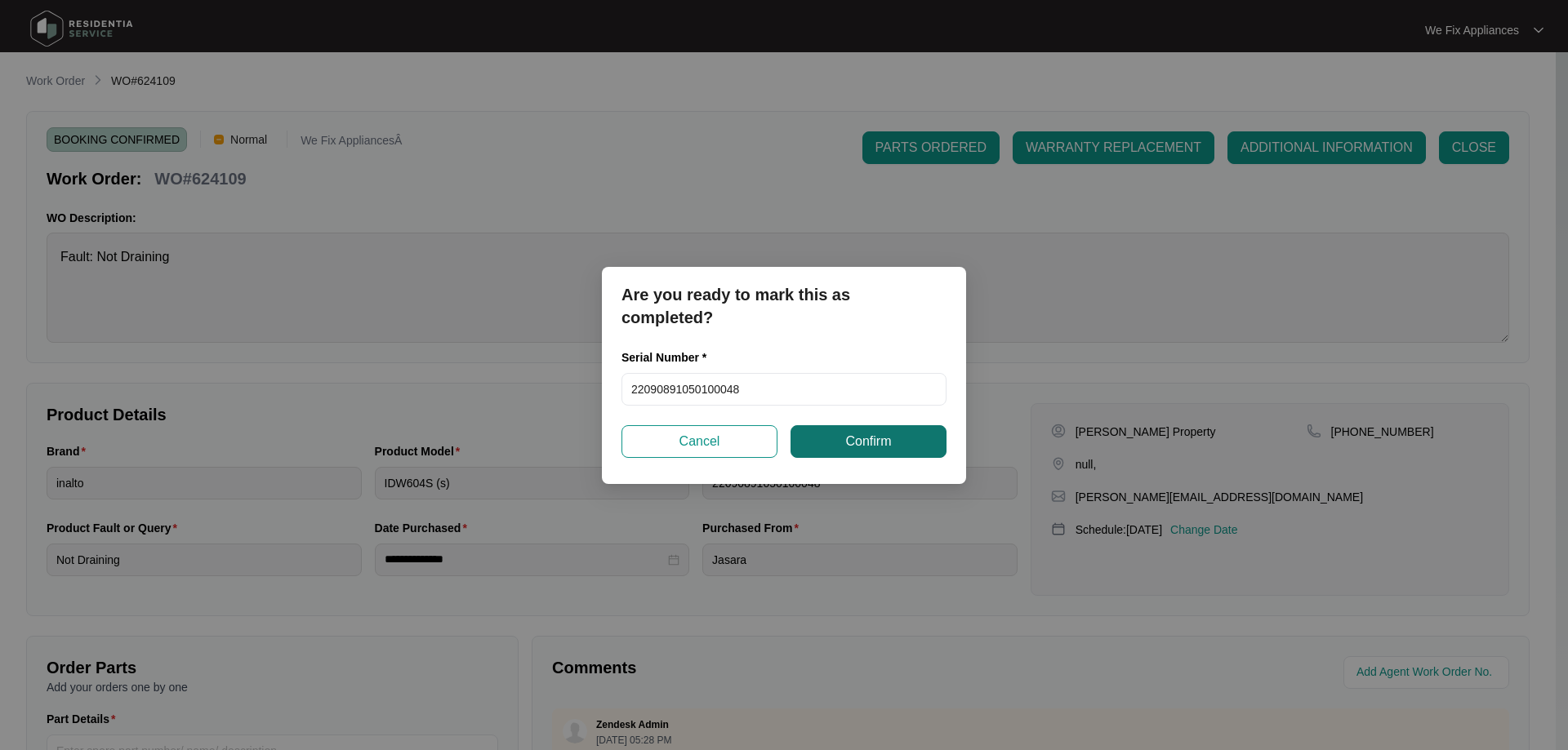
click at [860, 448] on span "Confirm" at bounding box center [868, 442] width 46 height 20
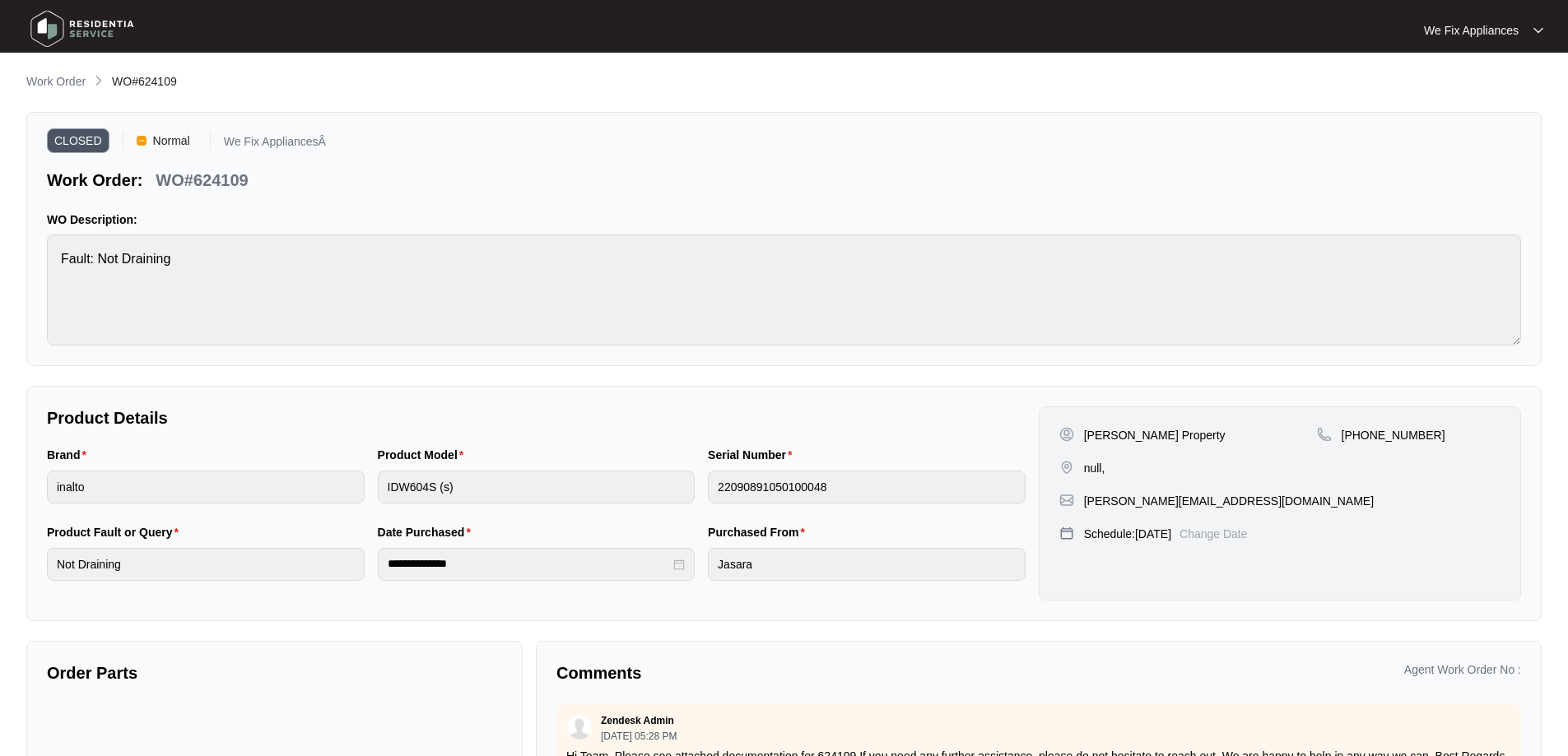
click at [65, 27] on img at bounding box center [82, 28] width 115 height 50
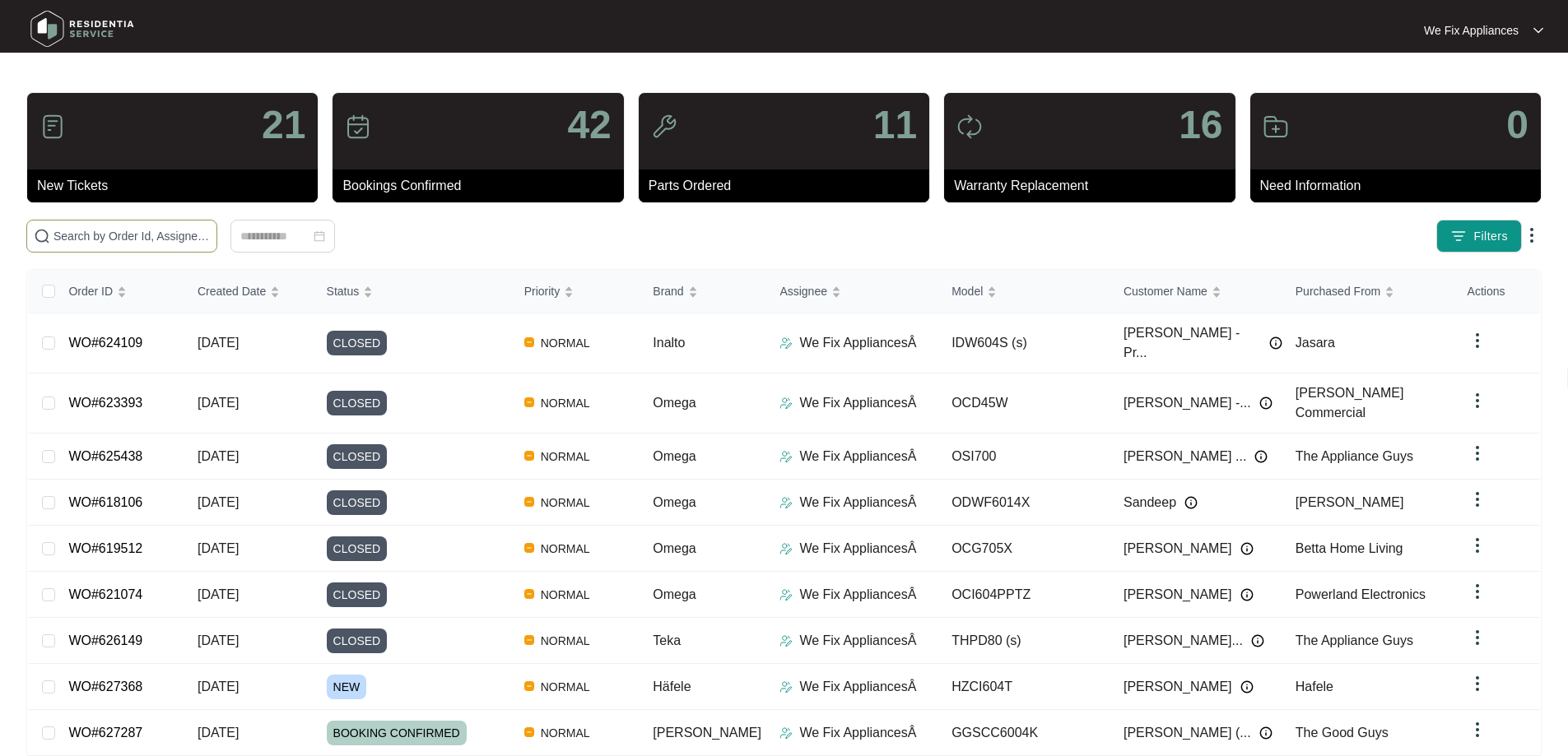
click at [87, 237] on input "text" at bounding box center [131, 236] width 156 height 18
paste input "625376"
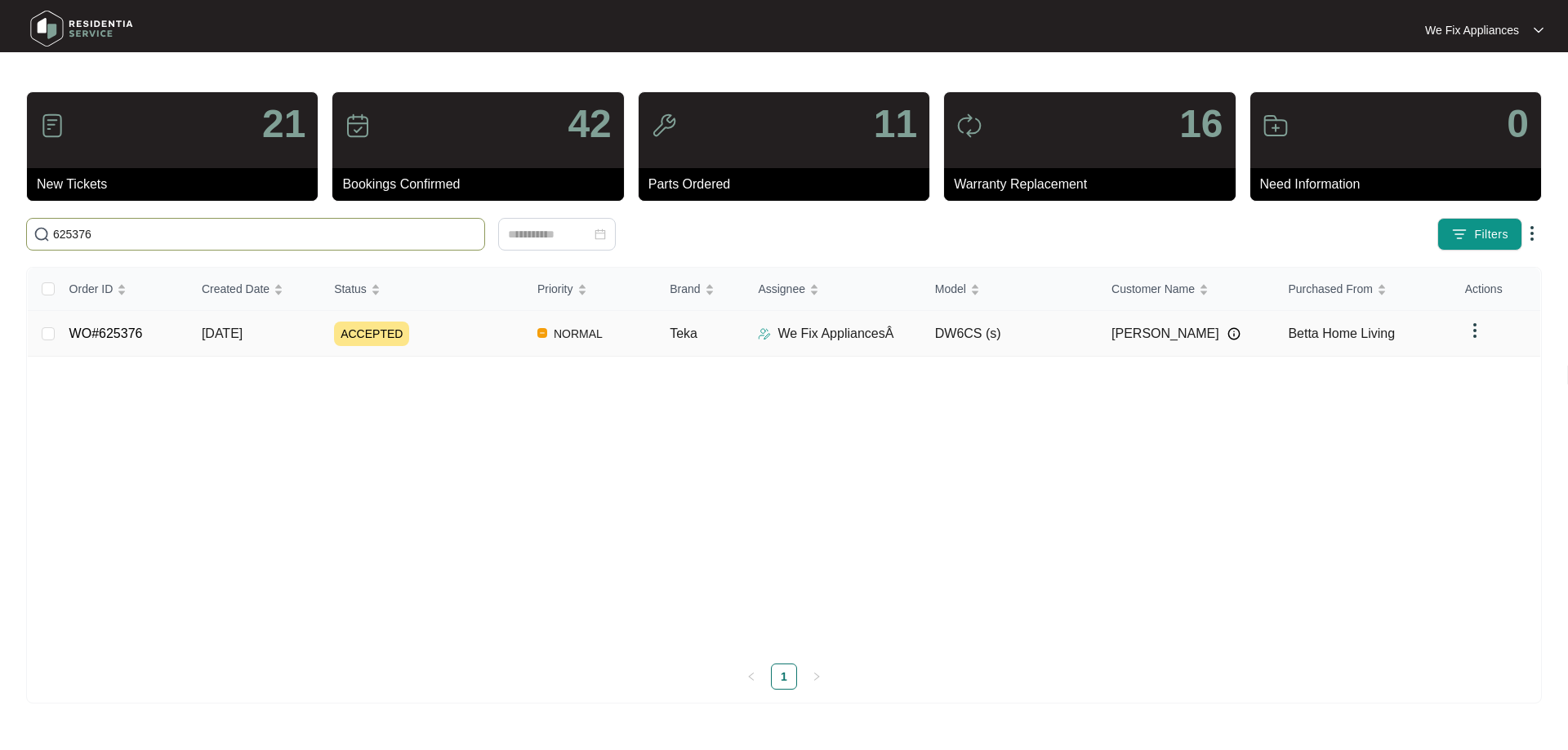
type input "625376"
click at [363, 338] on span "ACCEPTED" at bounding box center [371, 334] width 75 height 25
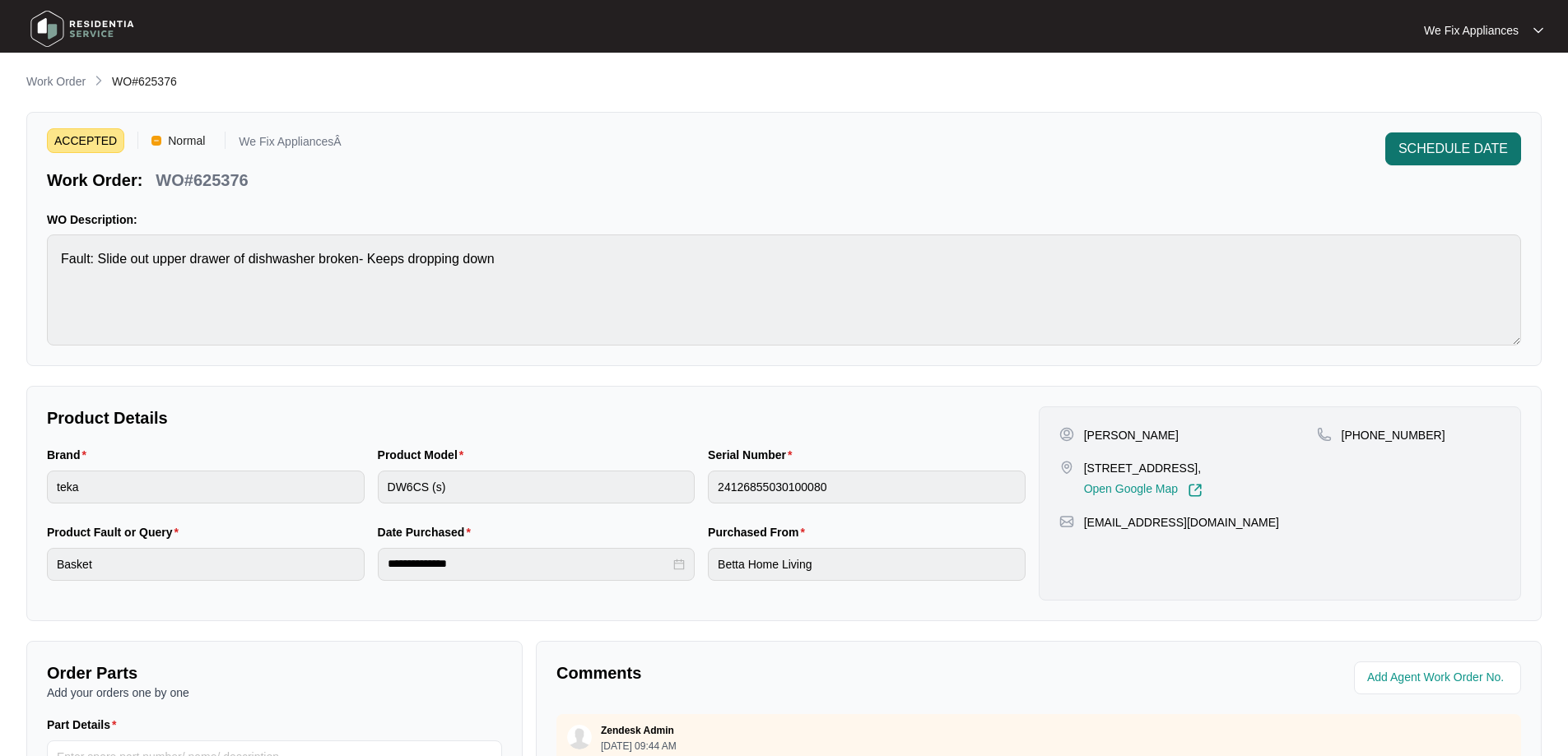
click at [1446, 143] on span "SCHEDULE DATE" at bounding box center [1452, 149] width 109 height 20
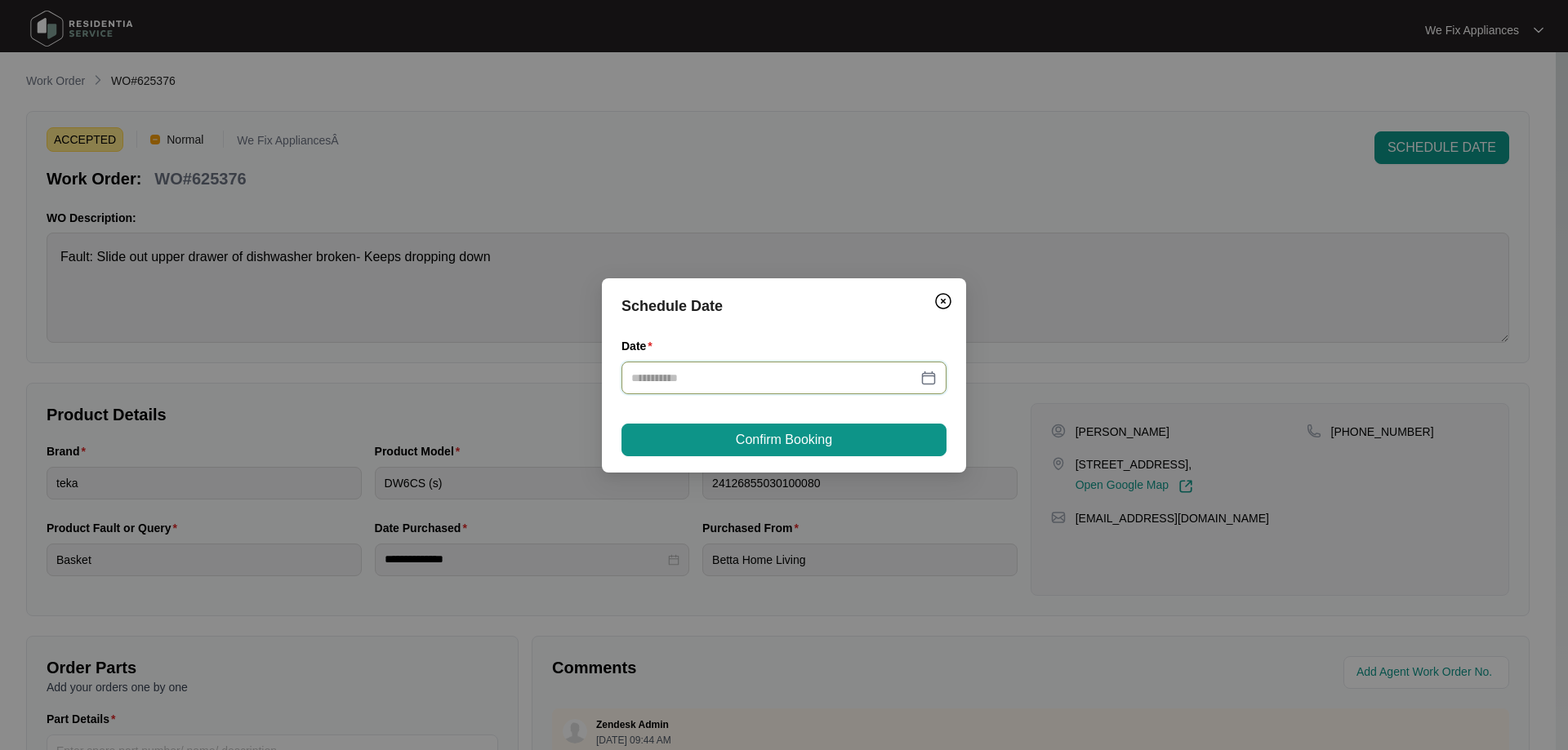
click at [809, 373] on input "Date" at bounding box center [775, 378] width 286 height 18
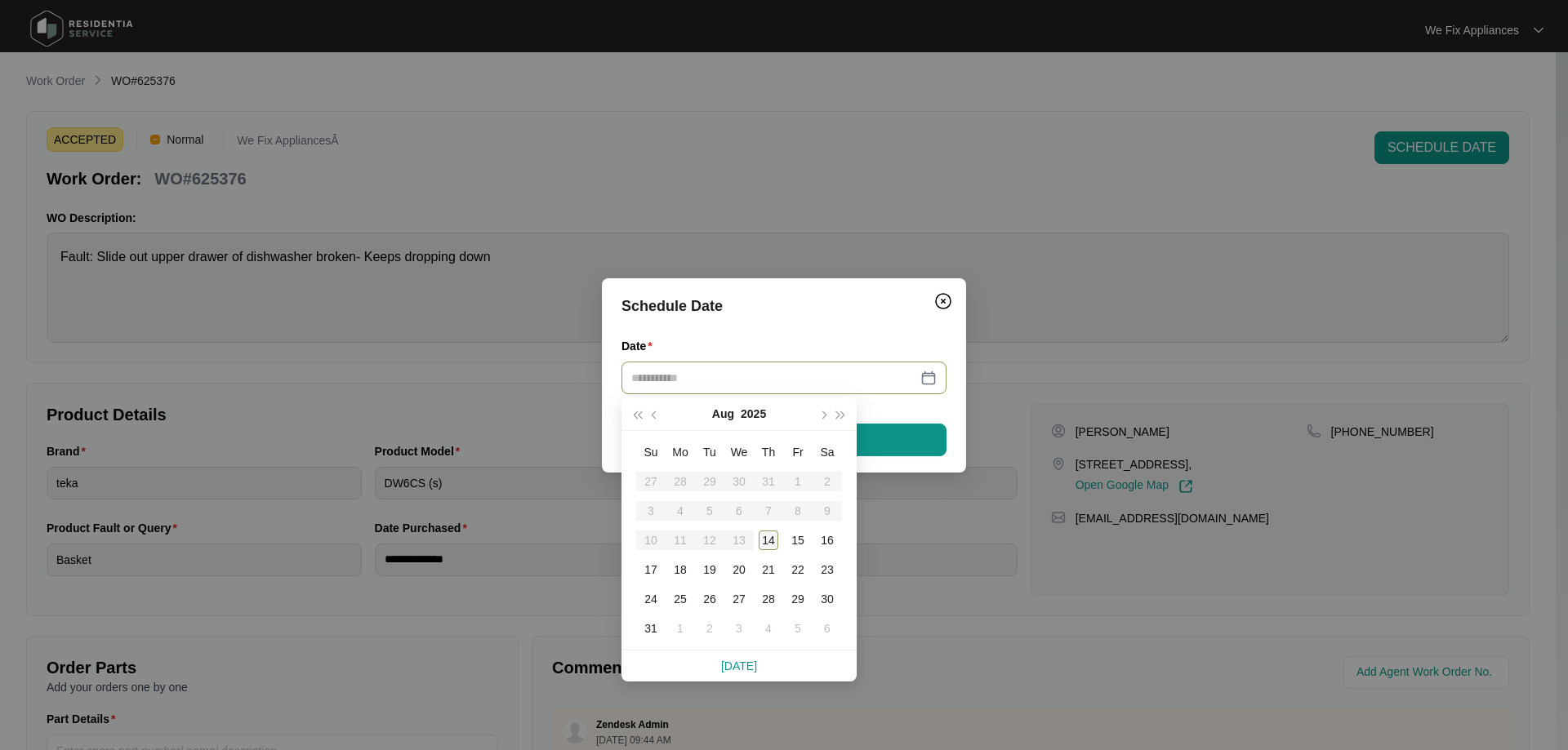
type input "**********"
click at [771, 544] on div "14" at bounding box center [769, 540] width 20 height 20
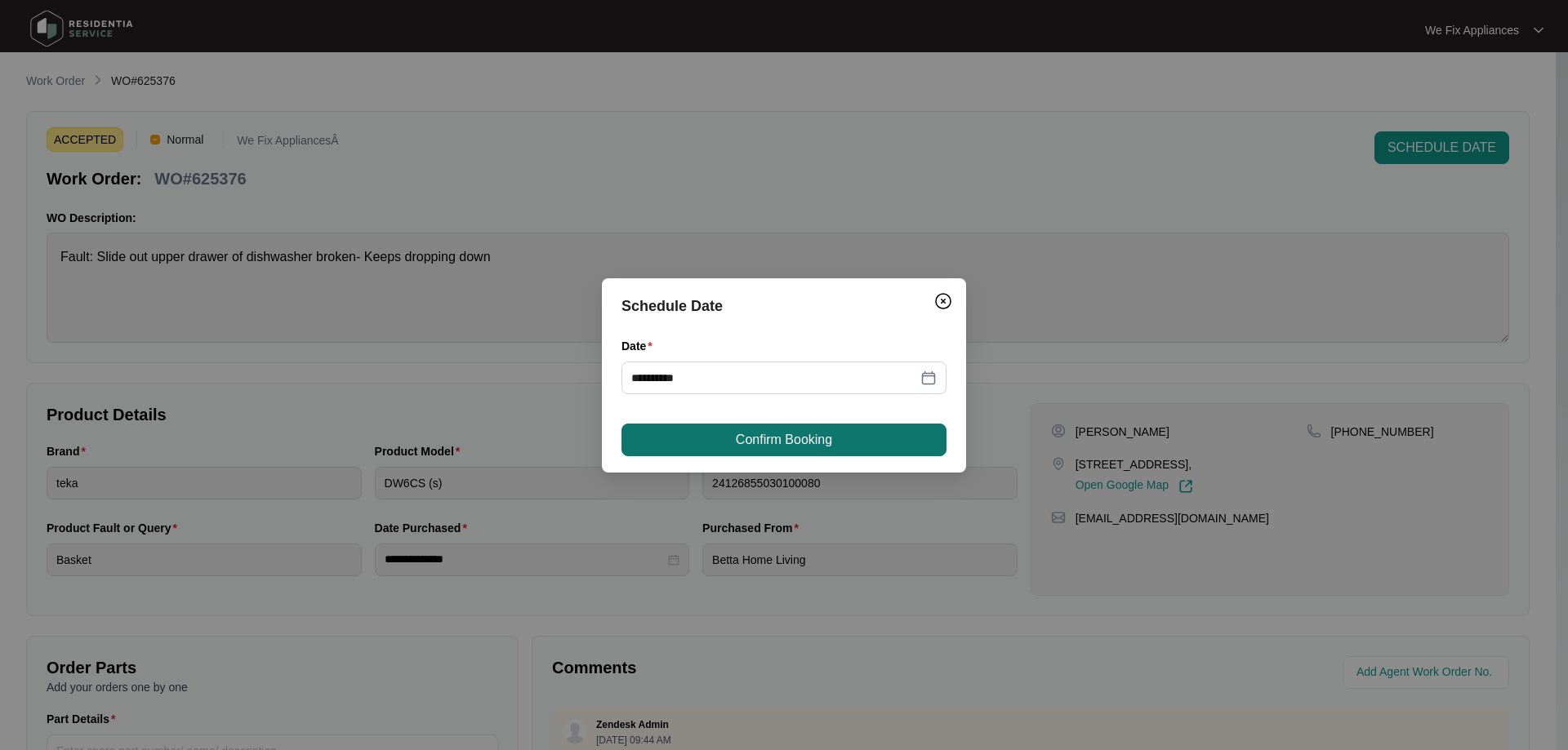
click at [819, 438] on span "Confirm Booking" at bounding box center [784, 440] width 97 height 20
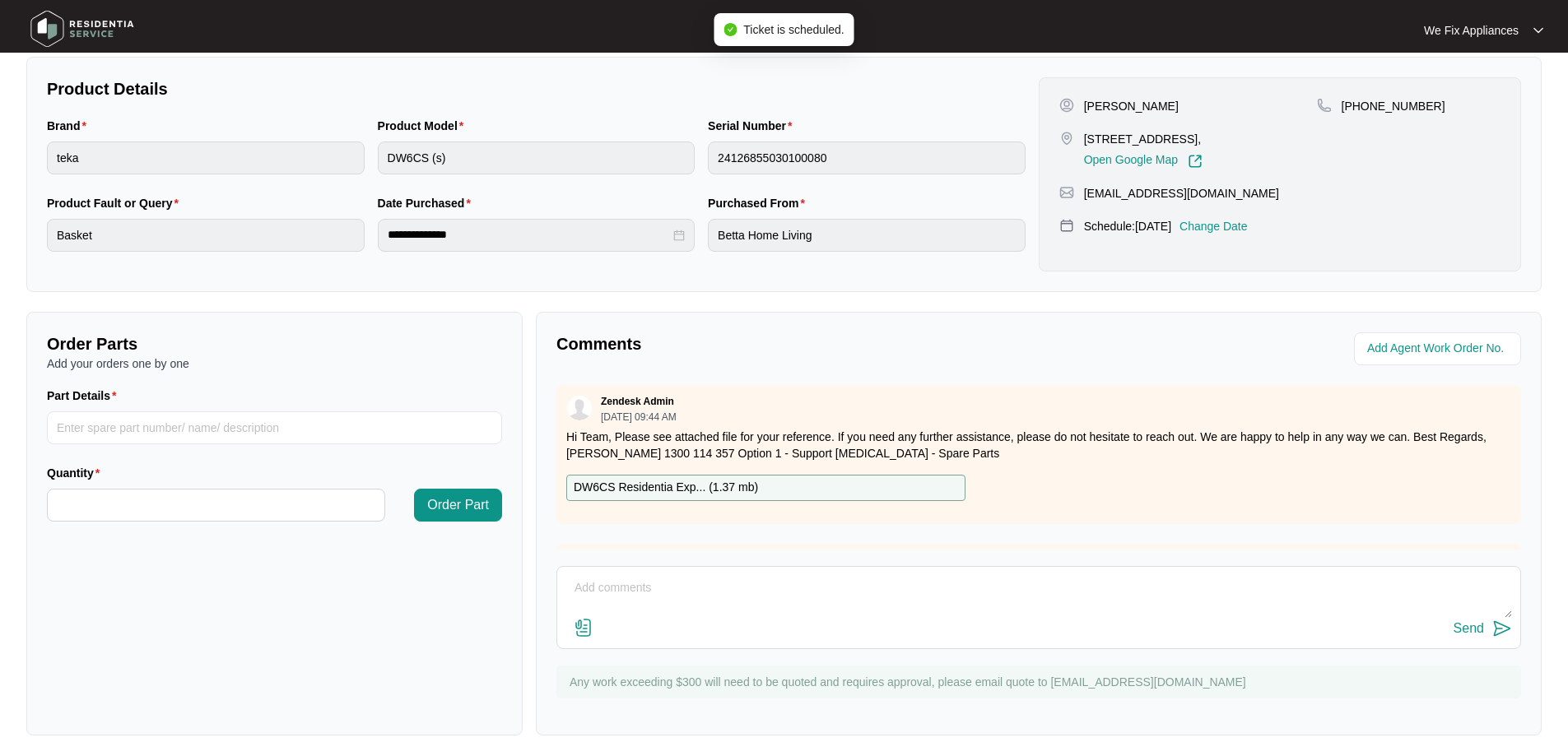
scroll to position [336, 0]
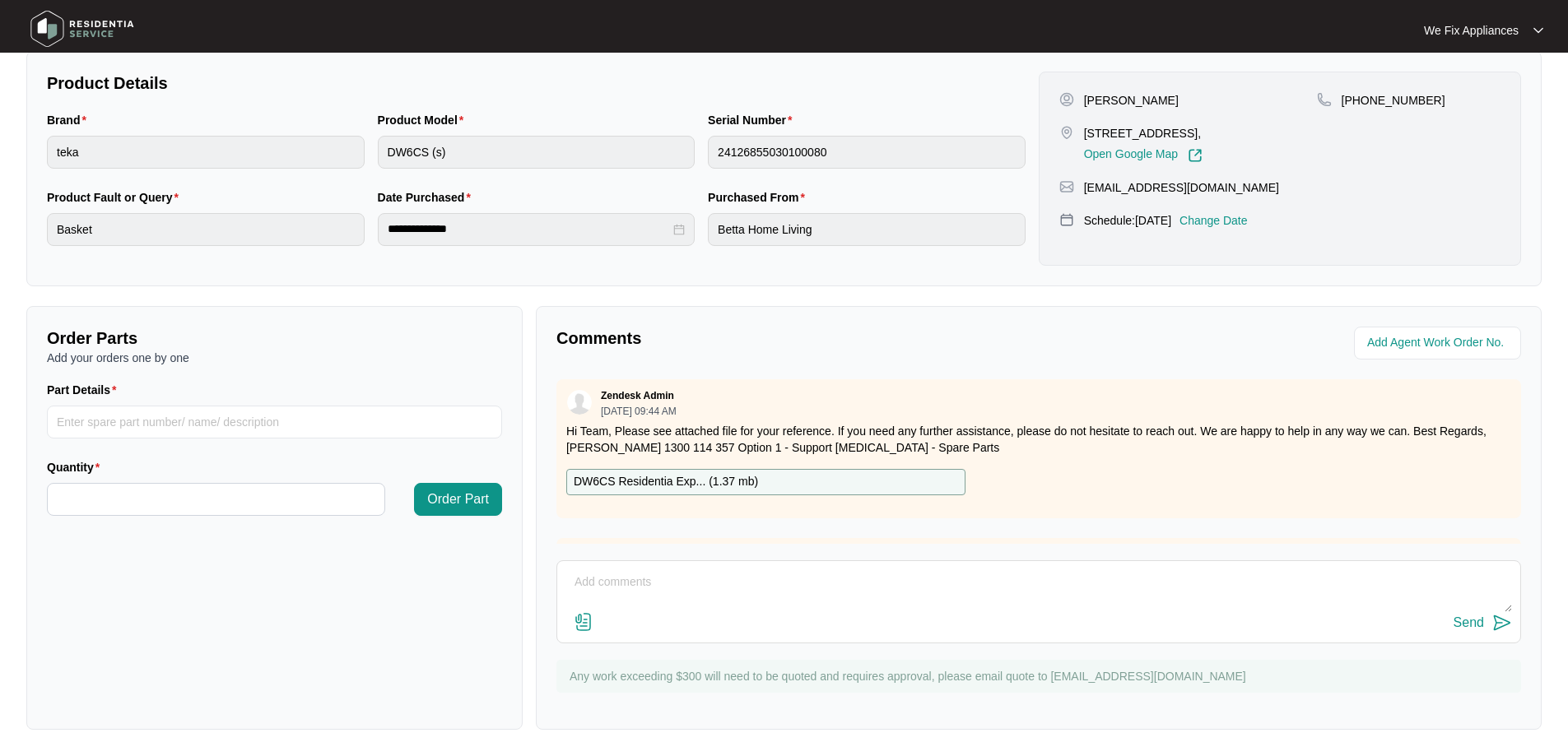
click at [689, 481] on p "DW6CS Residentia Exp... ( 1.37 mb )" at bounding box center [666, 482] width 185 height 18
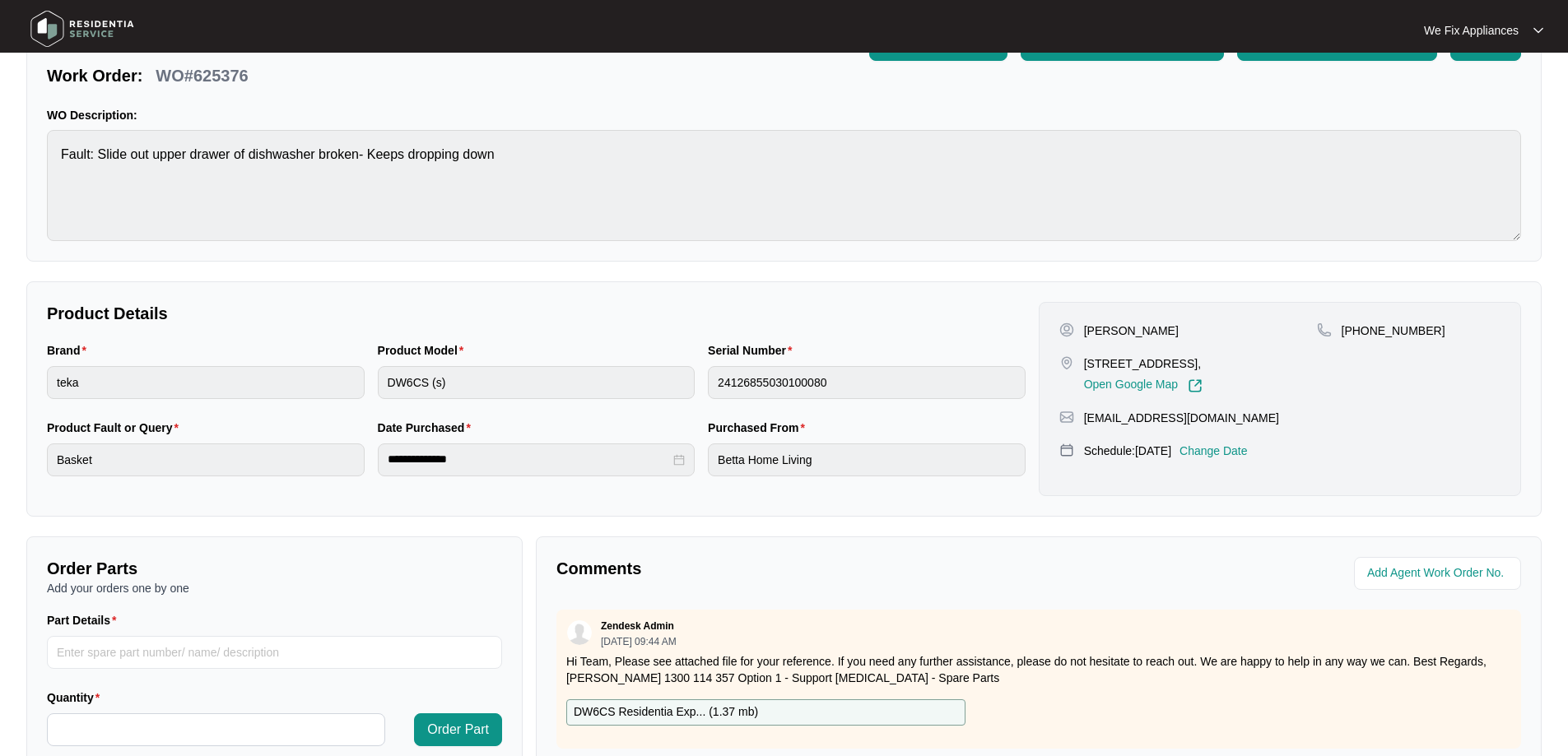
scroll to position [329, 0]
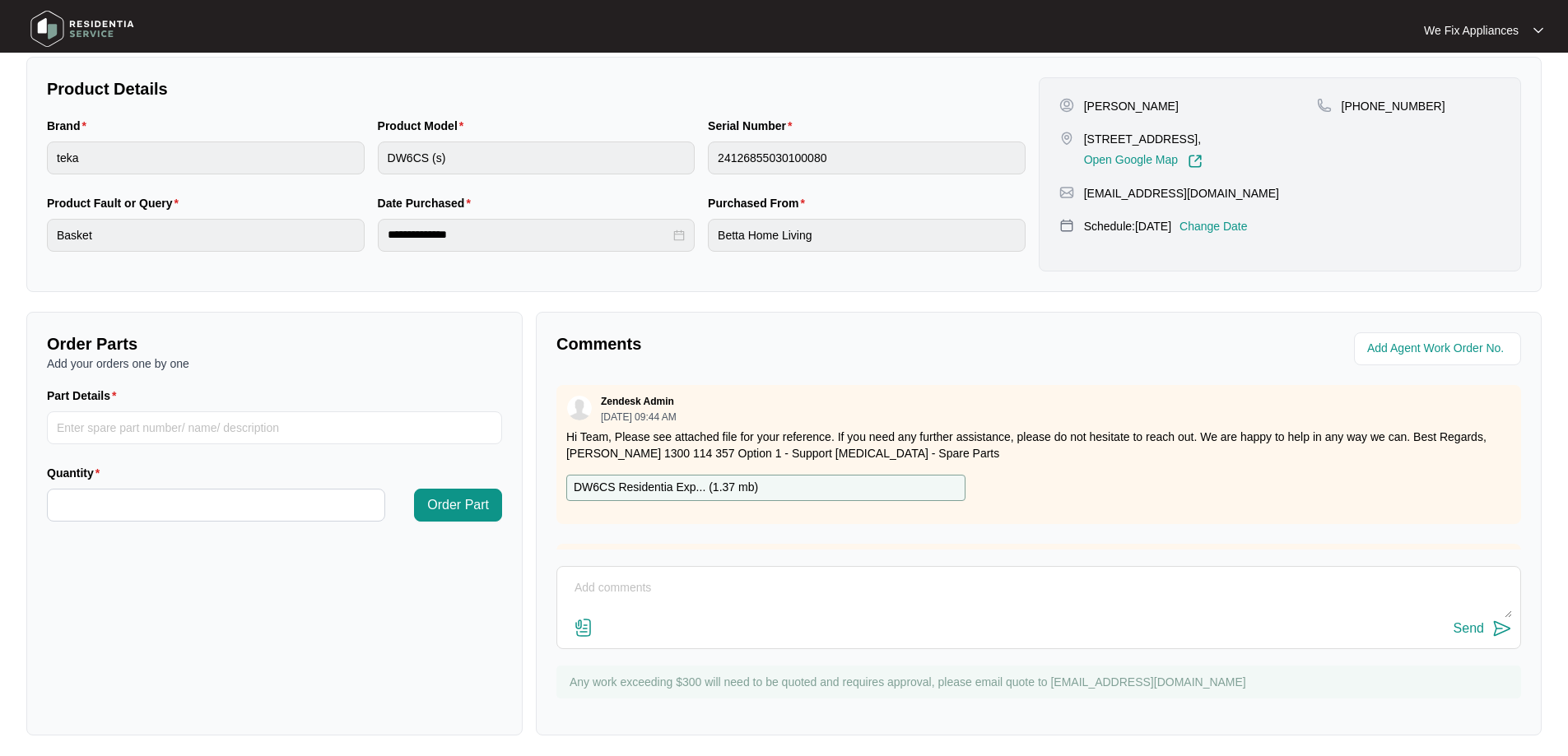
click at [51, 24] on img at bounding box center [82, 28] width 115 height 50
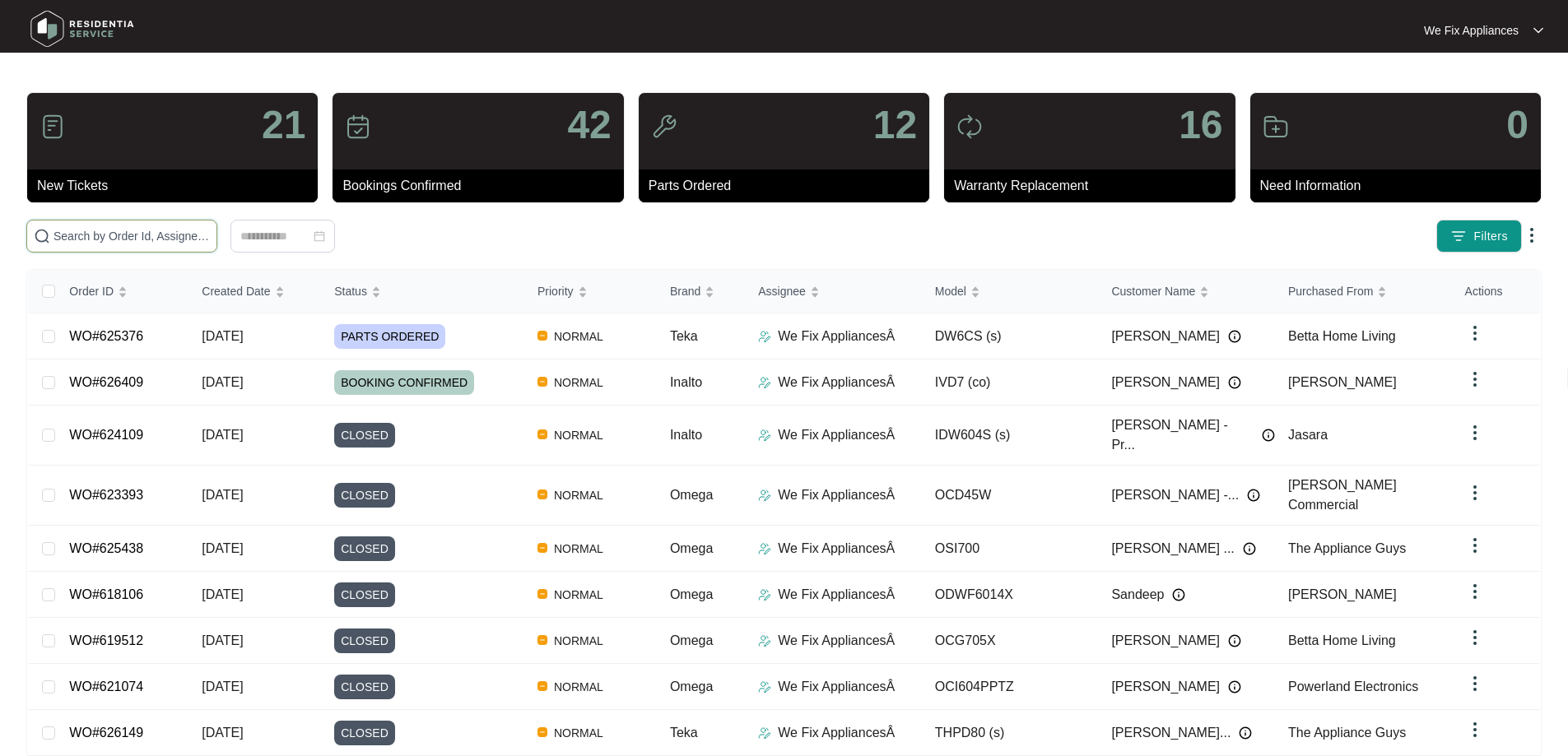
click at [148, 237] on input "text" at bounding box center [131, 236] width 156 height 18
paste input "623069"
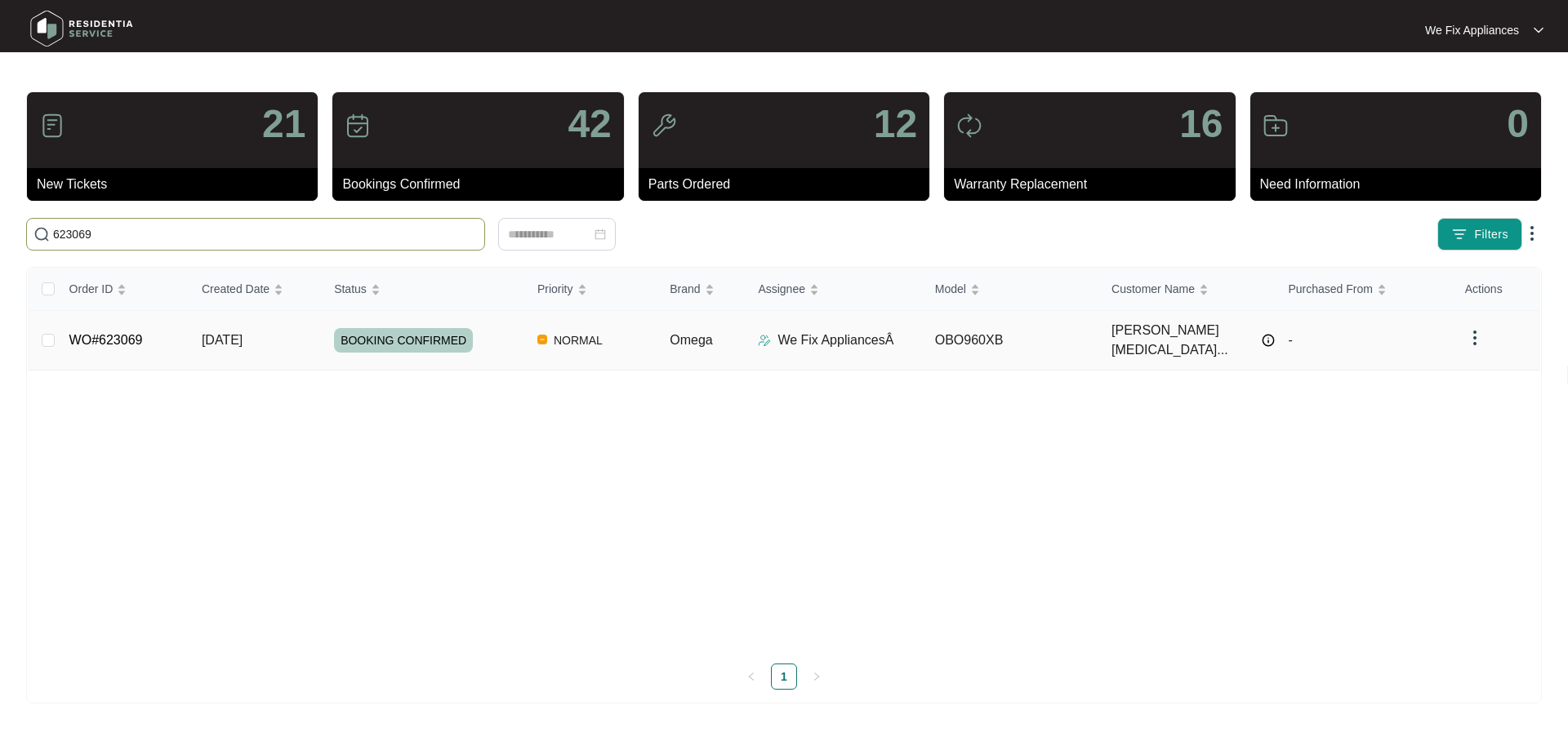
type input "623069"
click at [381, 336] on span "BOOKING CONFIRMED" at bounding box center [403, 340] width 139 height 25
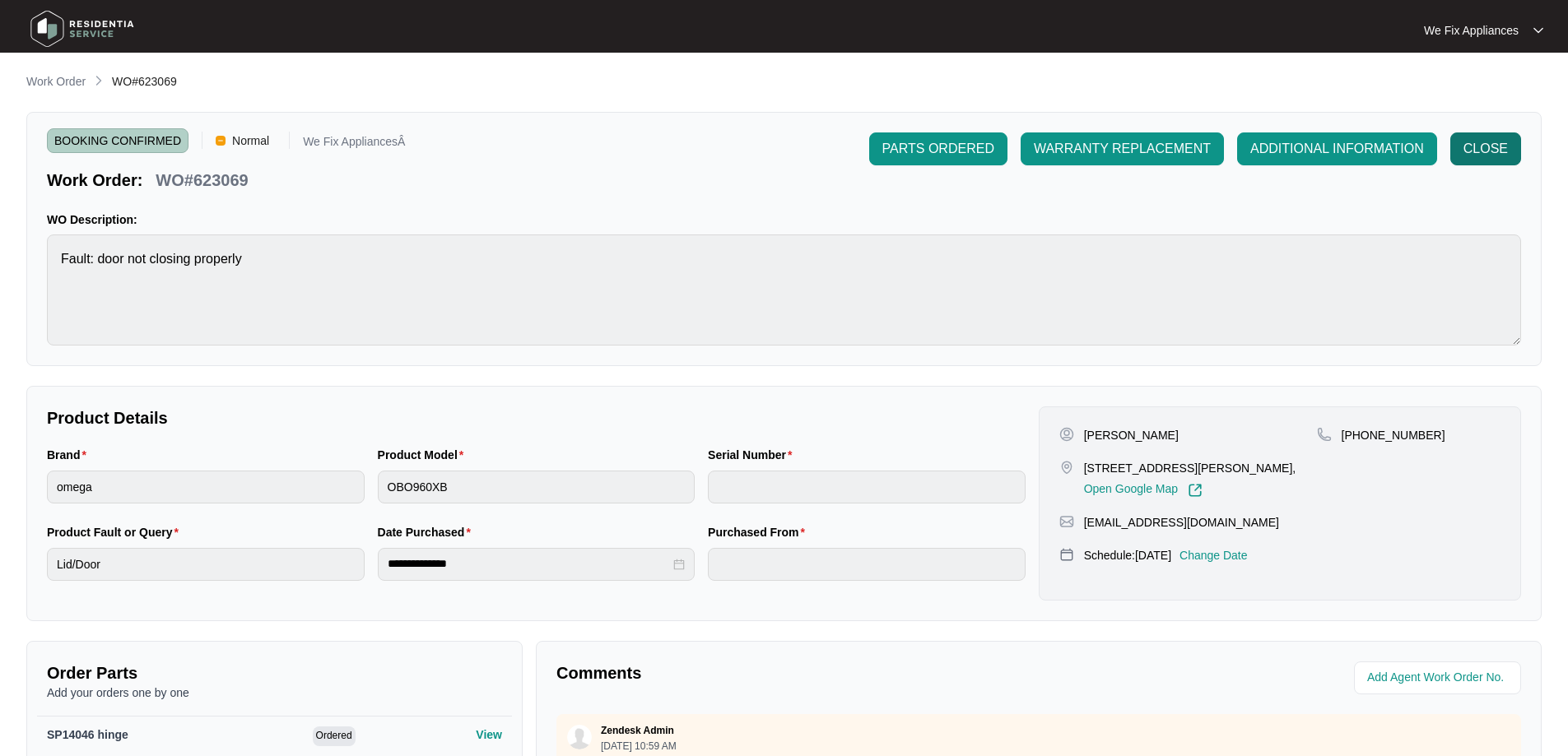
click at [1472, 144] on span "CLOSE" at bounding box center [1485, 149] width 44 height 20
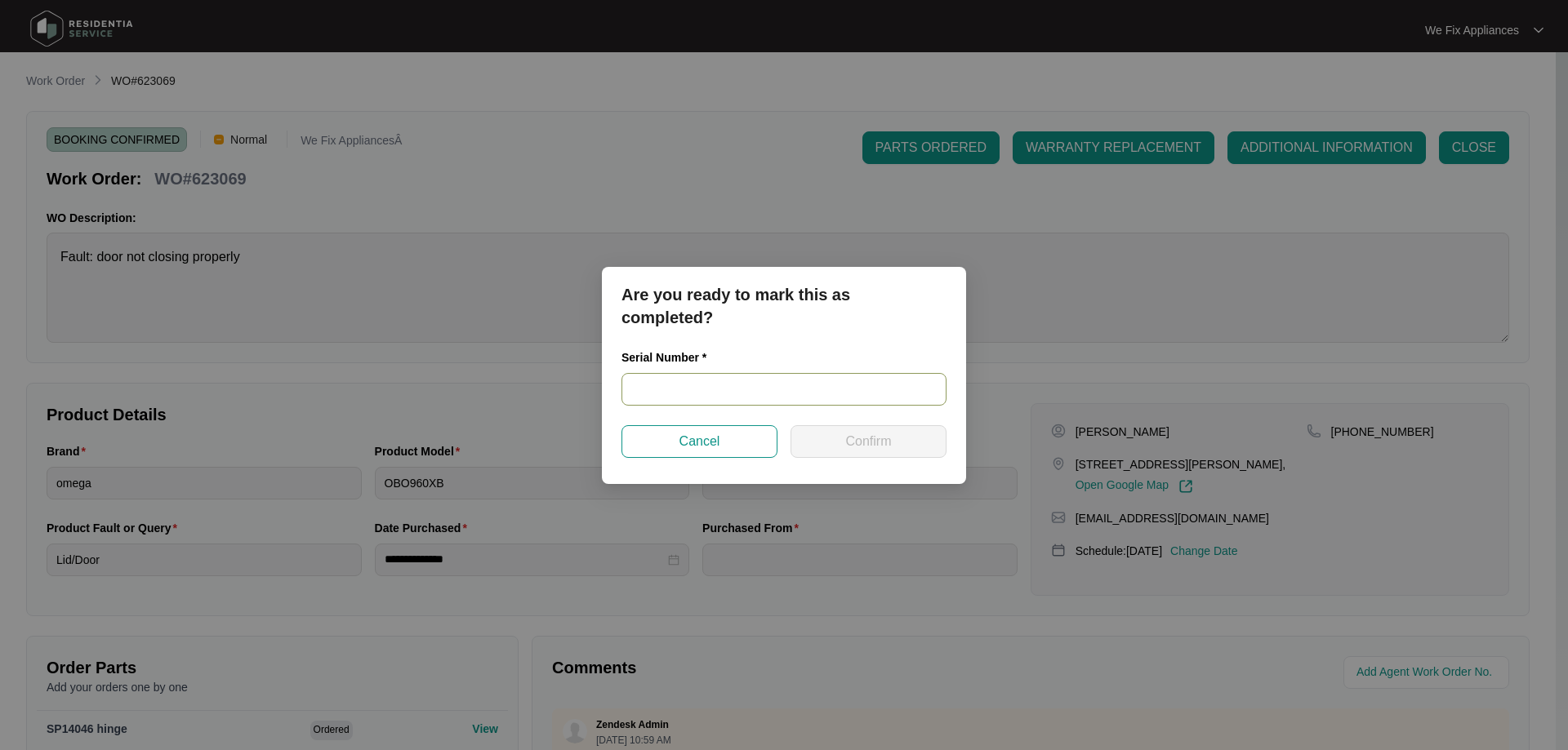
paste input "9312646034822"
type input "9312646034822"
click at [841, 441] on button "Confirm" at bounding box center [868, 442] width 156 height 33
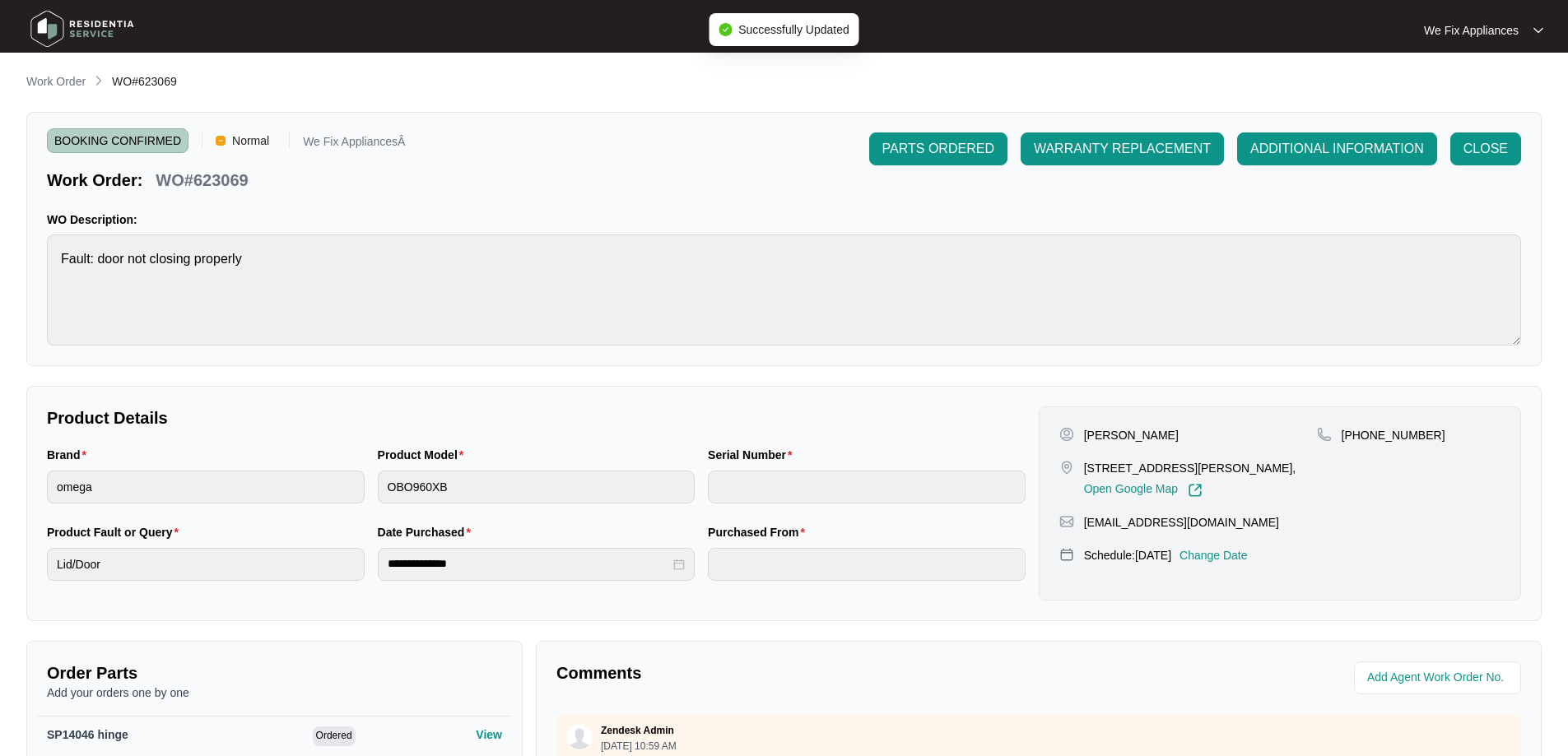
type input "9312646034822"
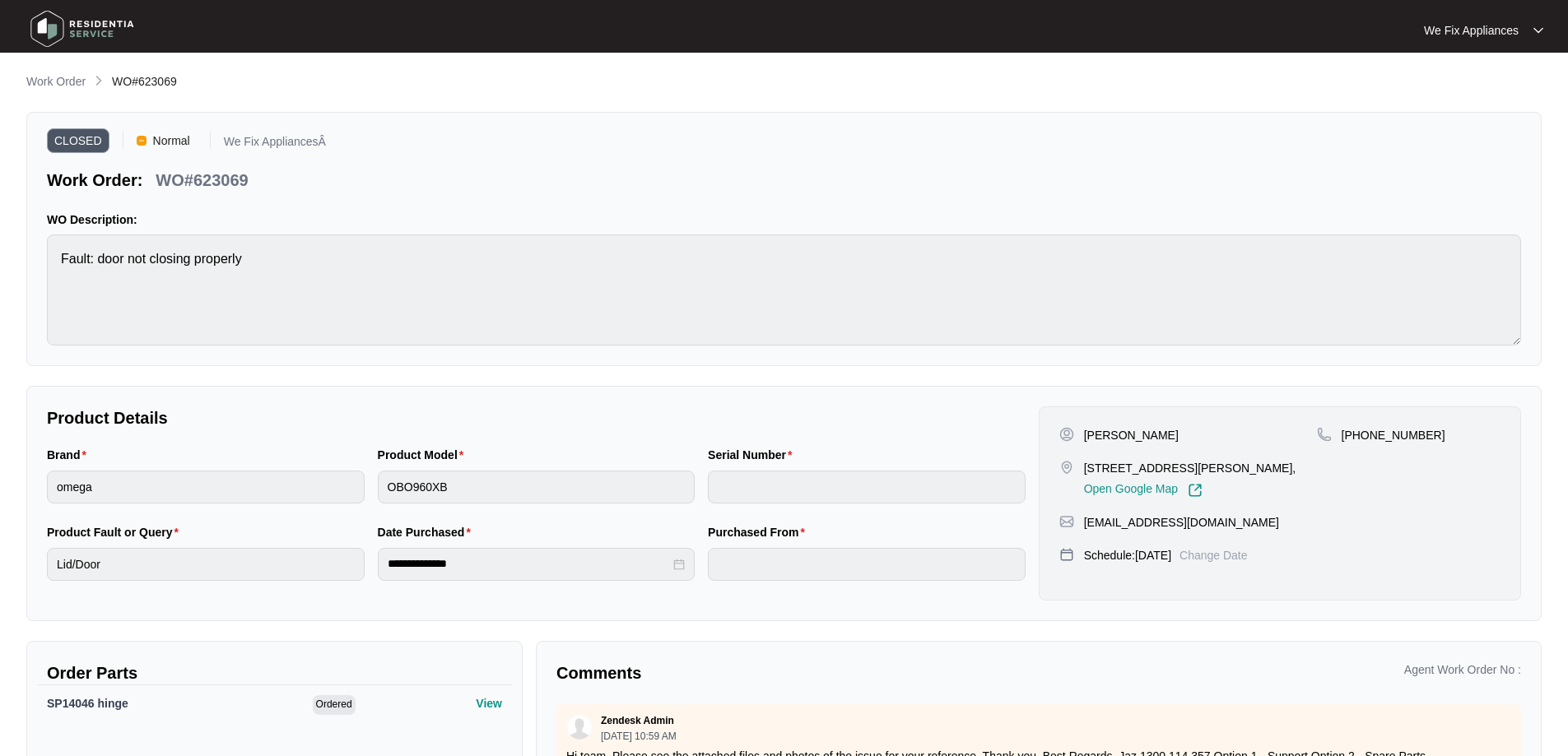
click at [65, 21] on img at bounding box center [82, 28] width 115 height 50
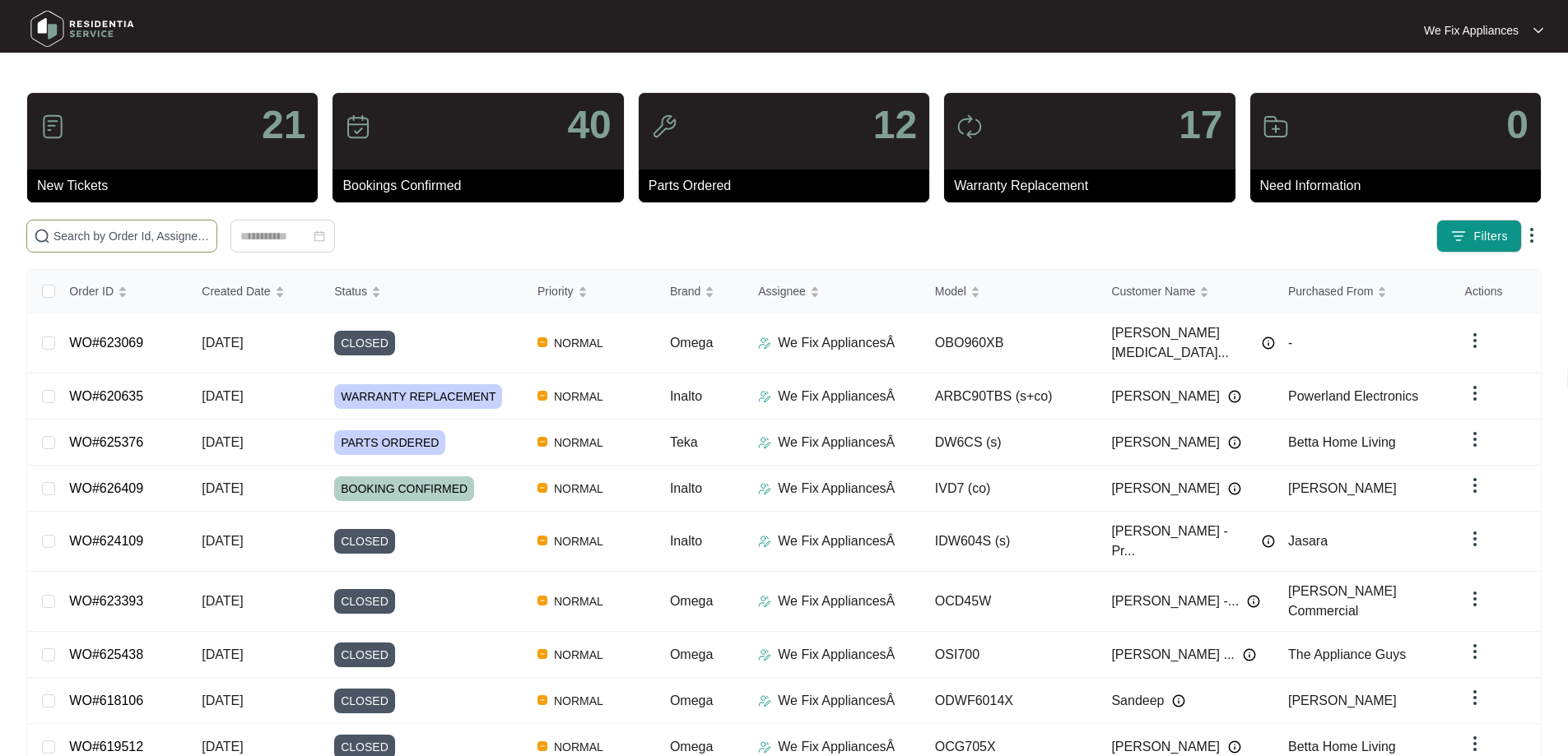
click at [128, 236] on input "text" at bounding box center [131, 236] width 156 height 18
paste input "623496"
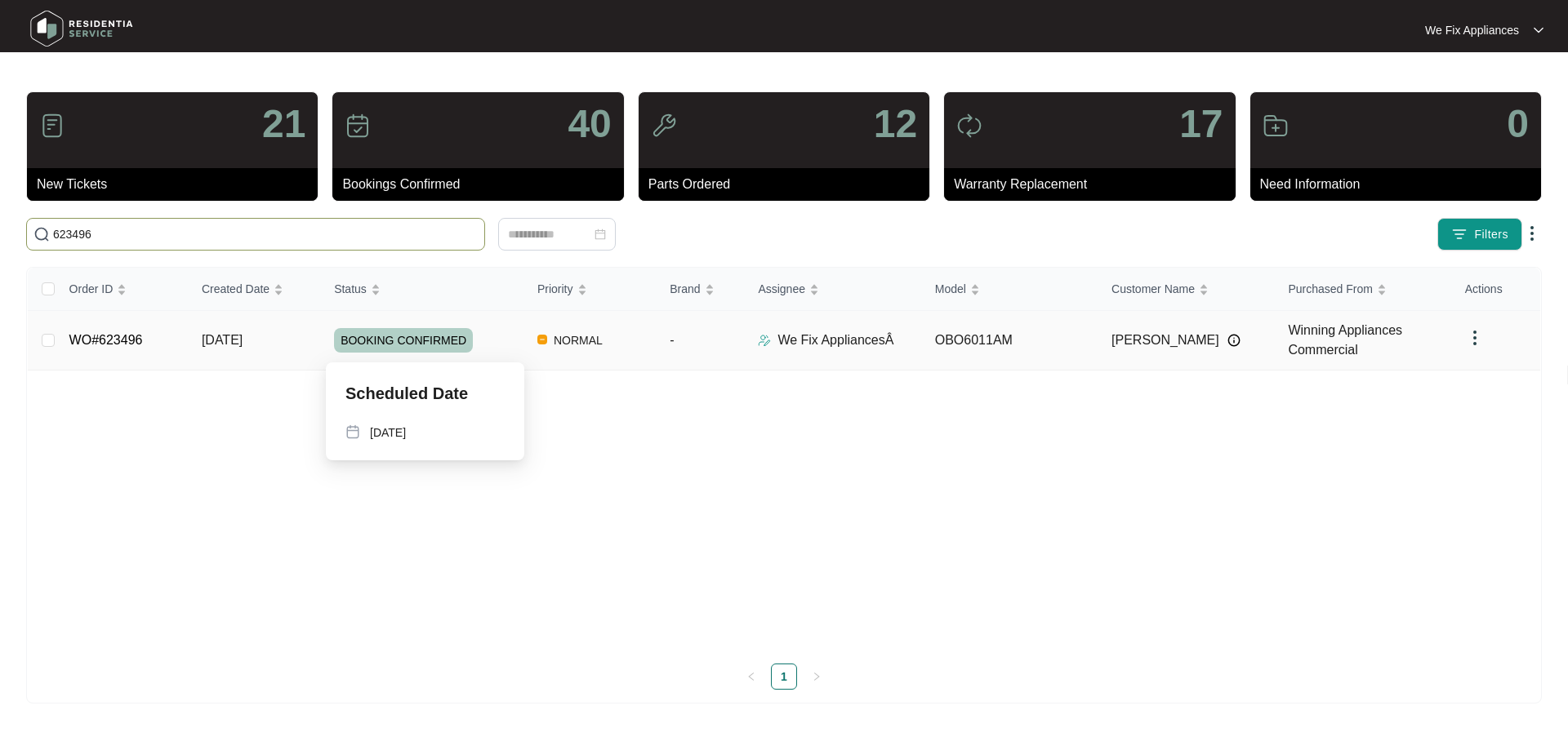
type input "623496"
click at [392, 336] on span "BOOKING CONFIRMED" at bounding box center [403, 340] width 139 height 25
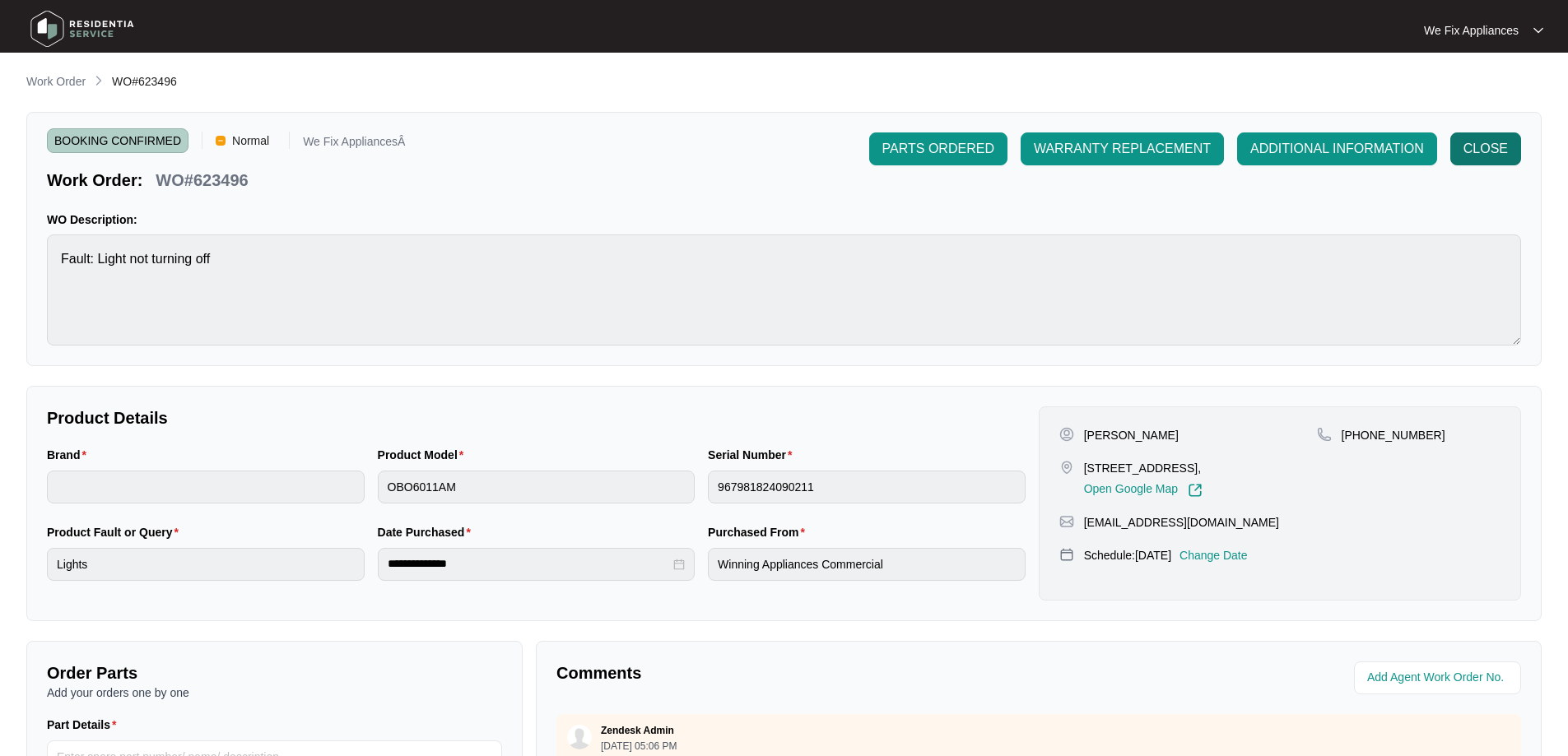
click at [1477, 154] on span "CLOSE" at bounding box center [1485, 149] width 44 height 20
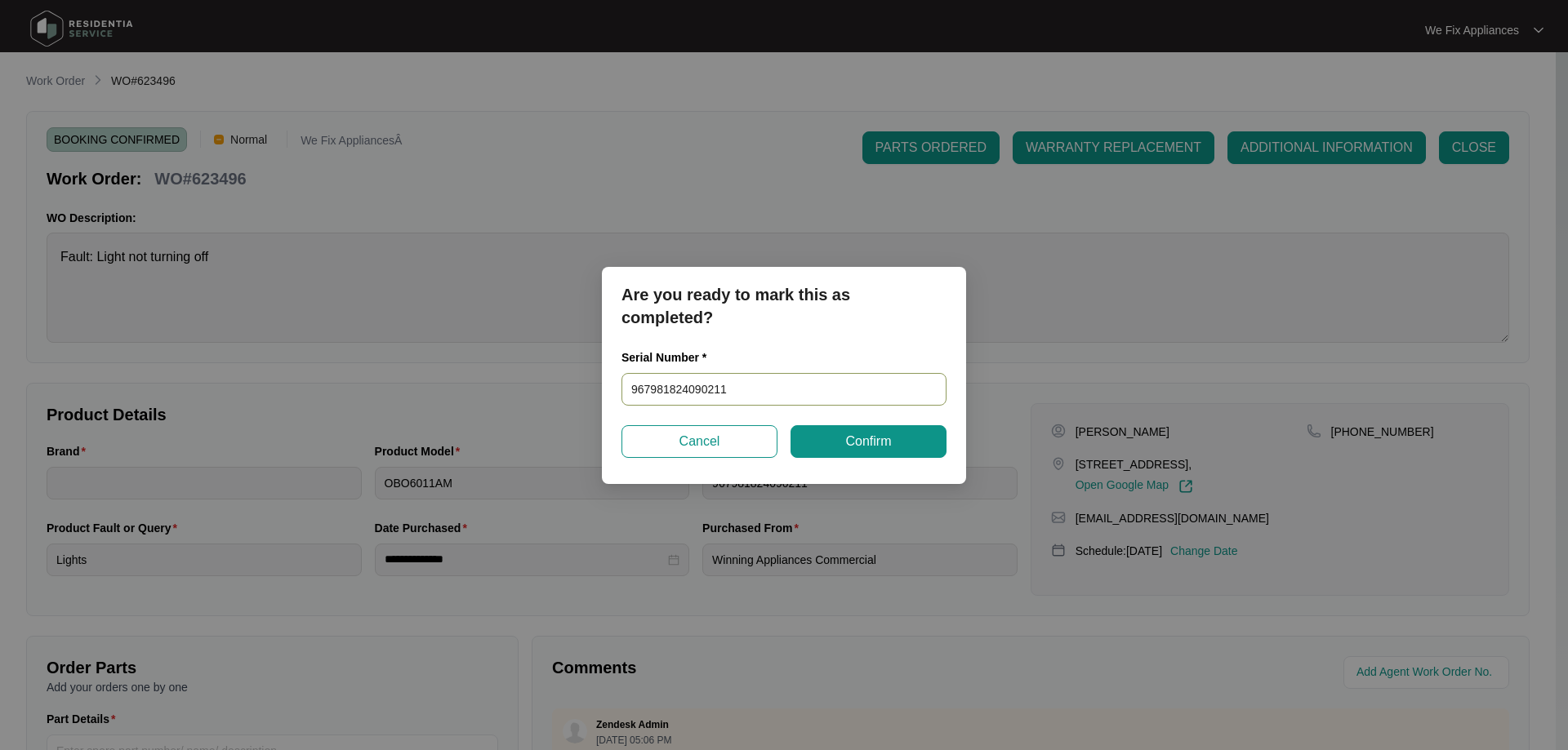
drag, startPoint x: 739, startPoint y: 388, endPoint x: 490, endPoint y: 373, distance: 249.5
click at [490, 373] on div "Are you ready to mark this as completed? Serial Number * 967981824090211 Cancel…" at bounding box center [784, 375] width 1568 height 750
click at [833, 439] on button "Confirm" at bounding box center [868, 442] width 156 height 33
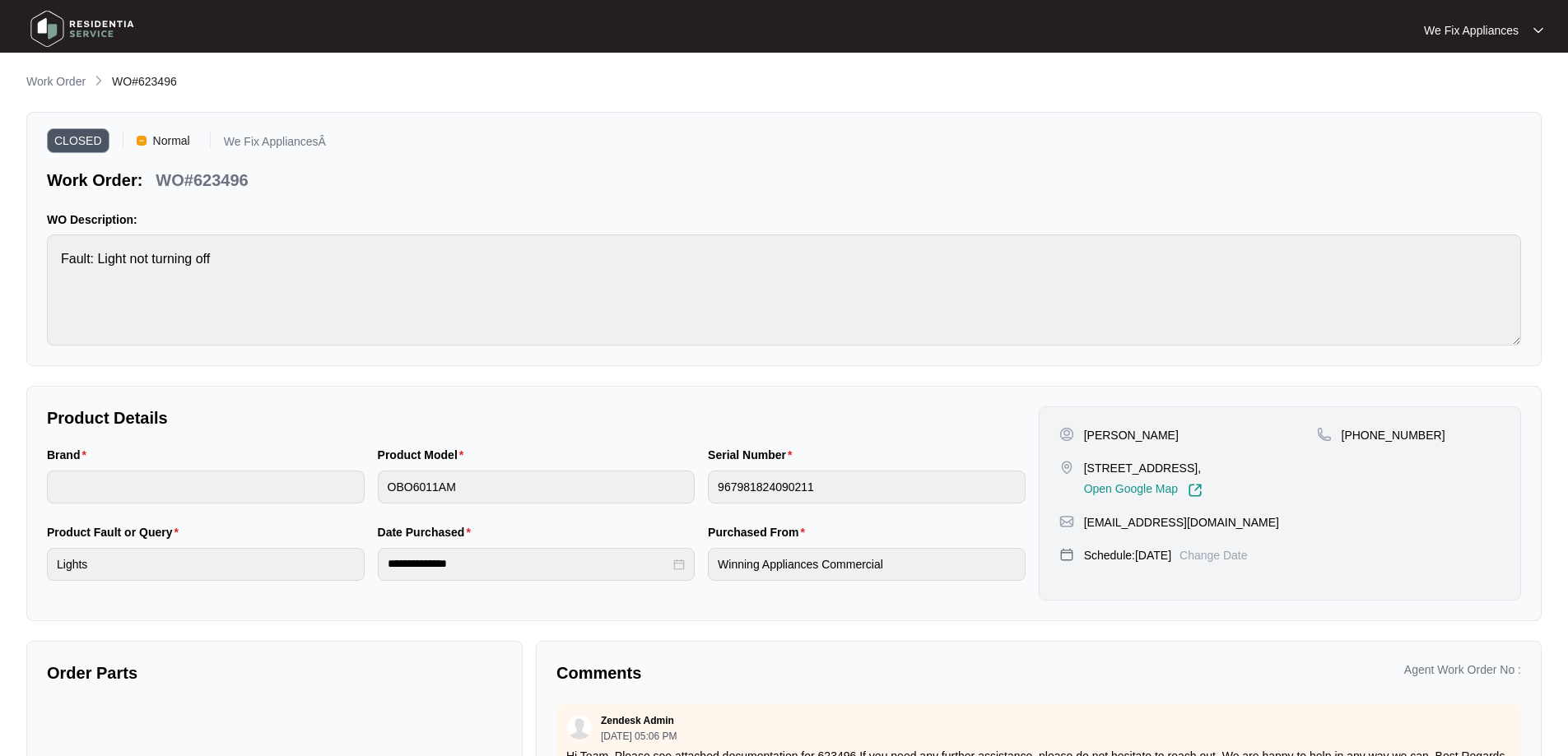
click at [64, 17] on img at bounding box center [82, 28] width 115 height 50
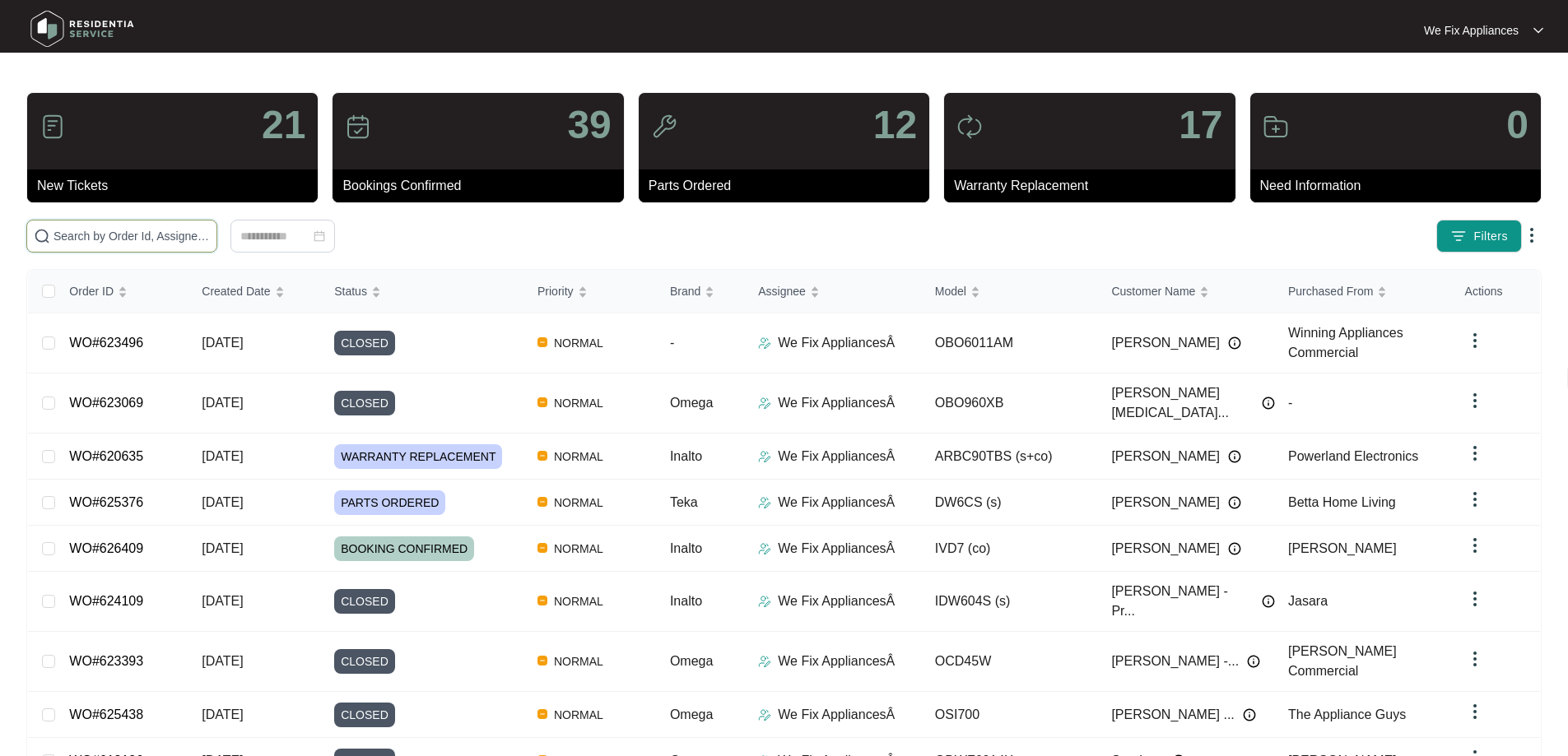
click at [87, 230] on input "text" at bounding box center [131, 236] width 156 height 18
paste input "626307"
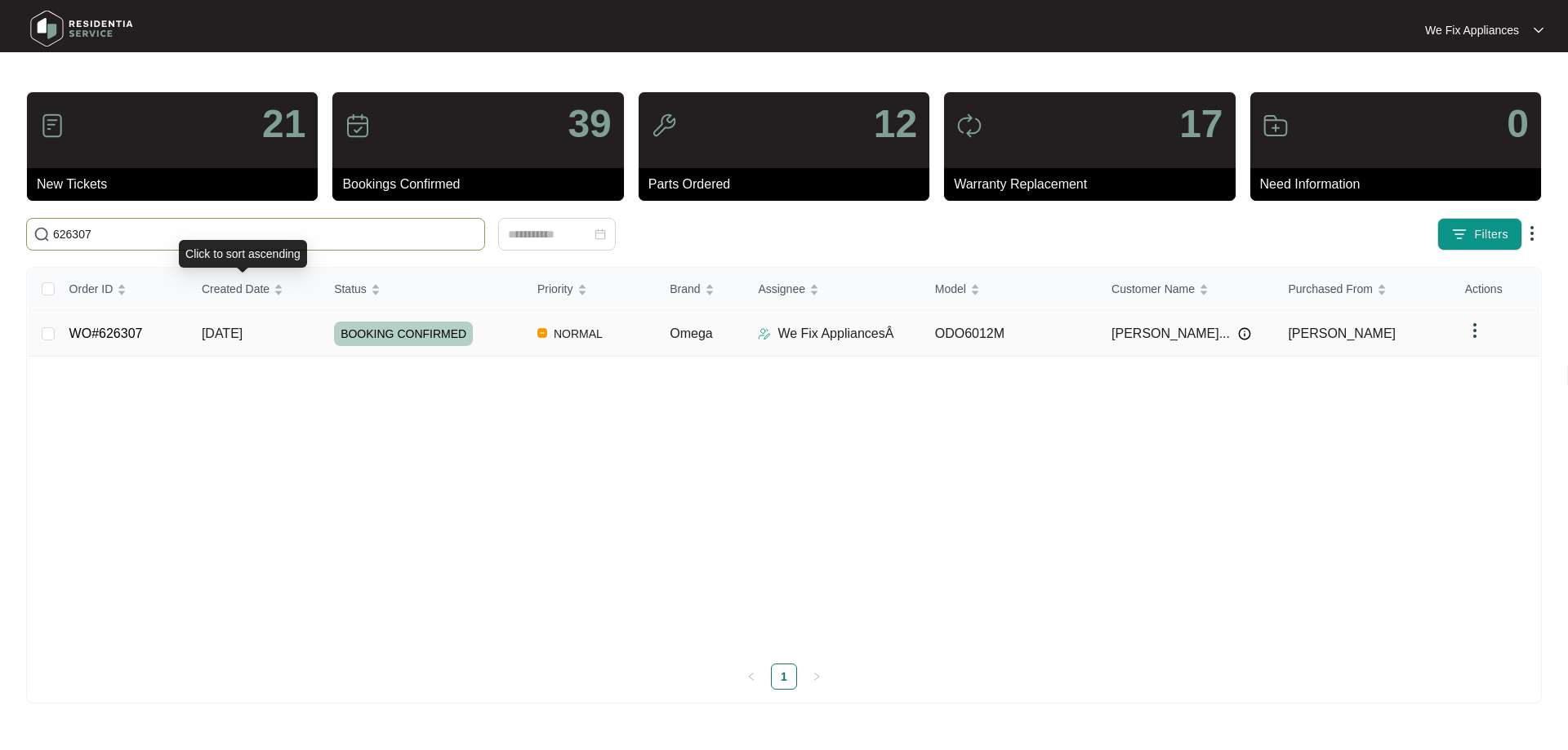
type input "626307"
click at [399, 332] on span "BOOKING CONFIRMED" at bounding box center [403, 334] width 139 height 25
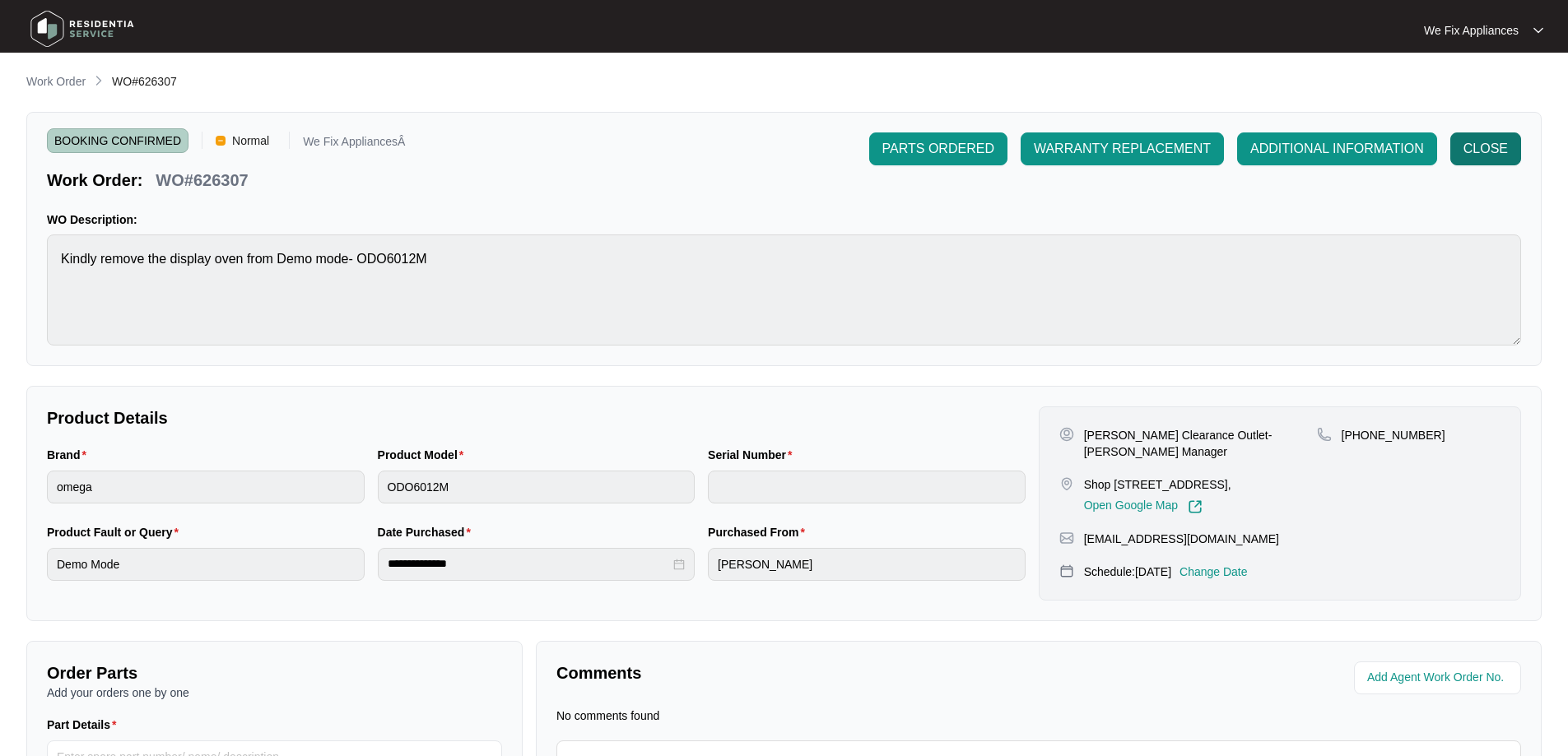
click at [1472, 146] on span "CLOSE" at bounding box center [1485, 149] width 44 height 20
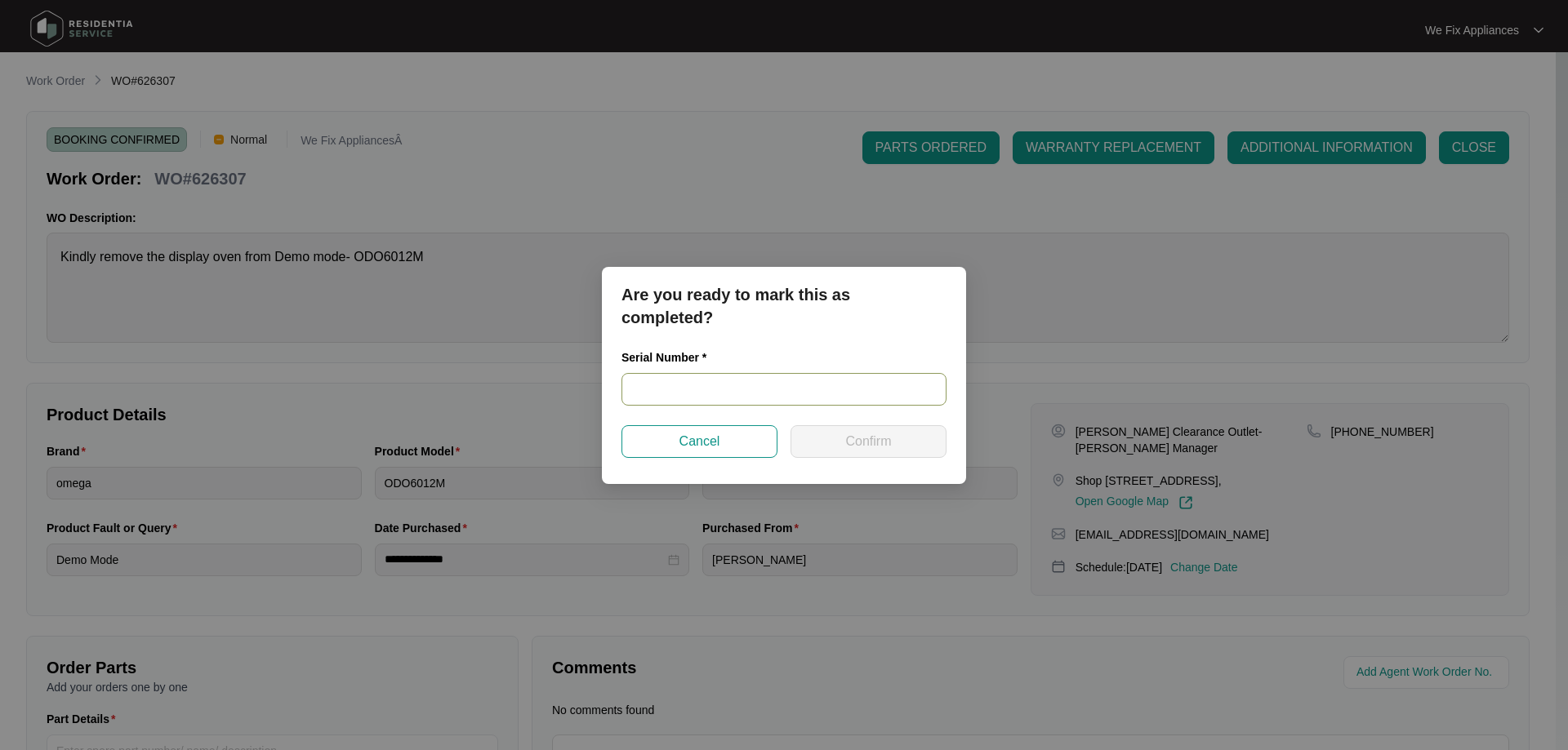
click at [742, 387] on input "text" at bounding box center [784, 389] width 325 height 33
paste input "967181824040039"
type input "967181824040039"
click at [878, 441] on span "Confirm" at bounding box center [868, 442] width 46 height 20
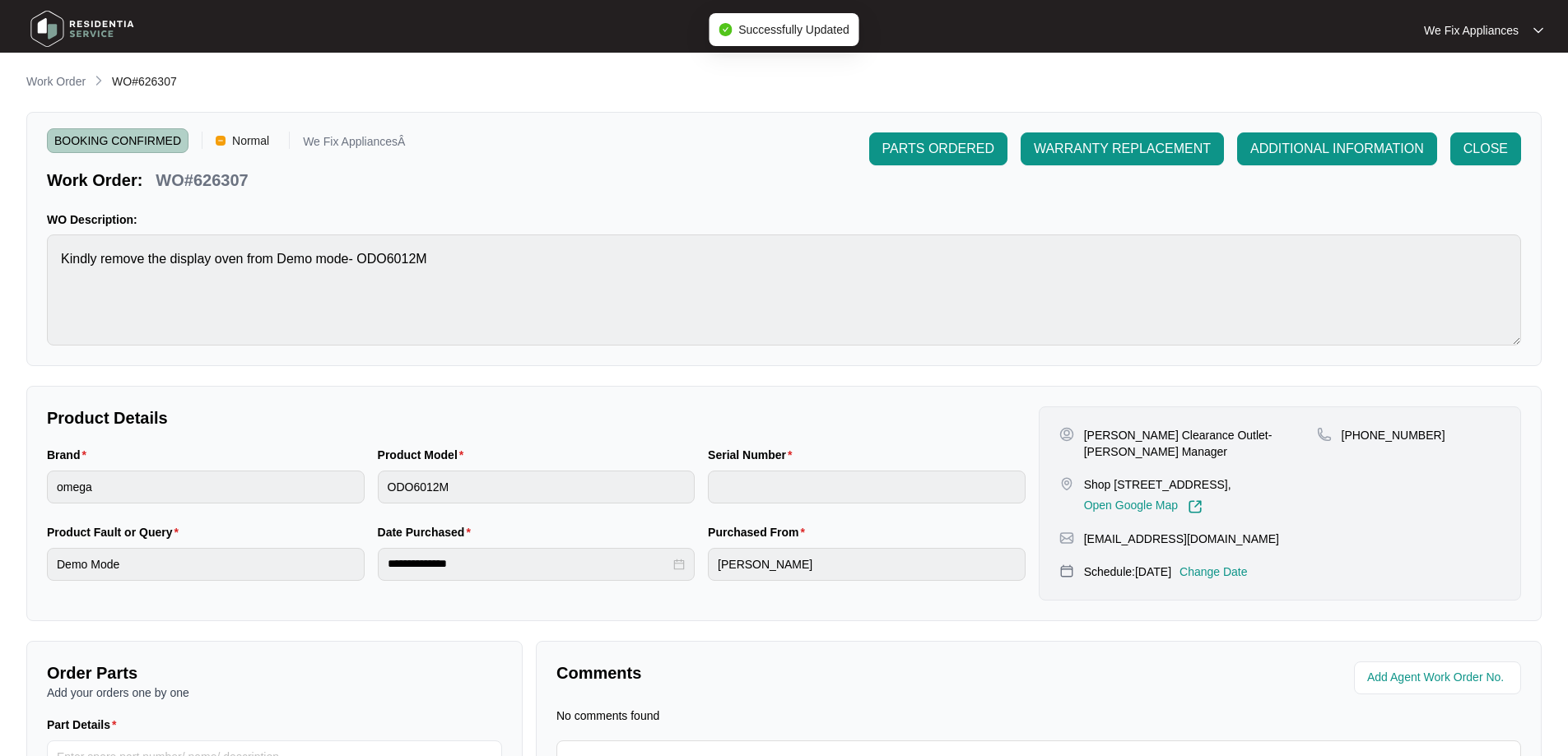
type input "967181824040039"
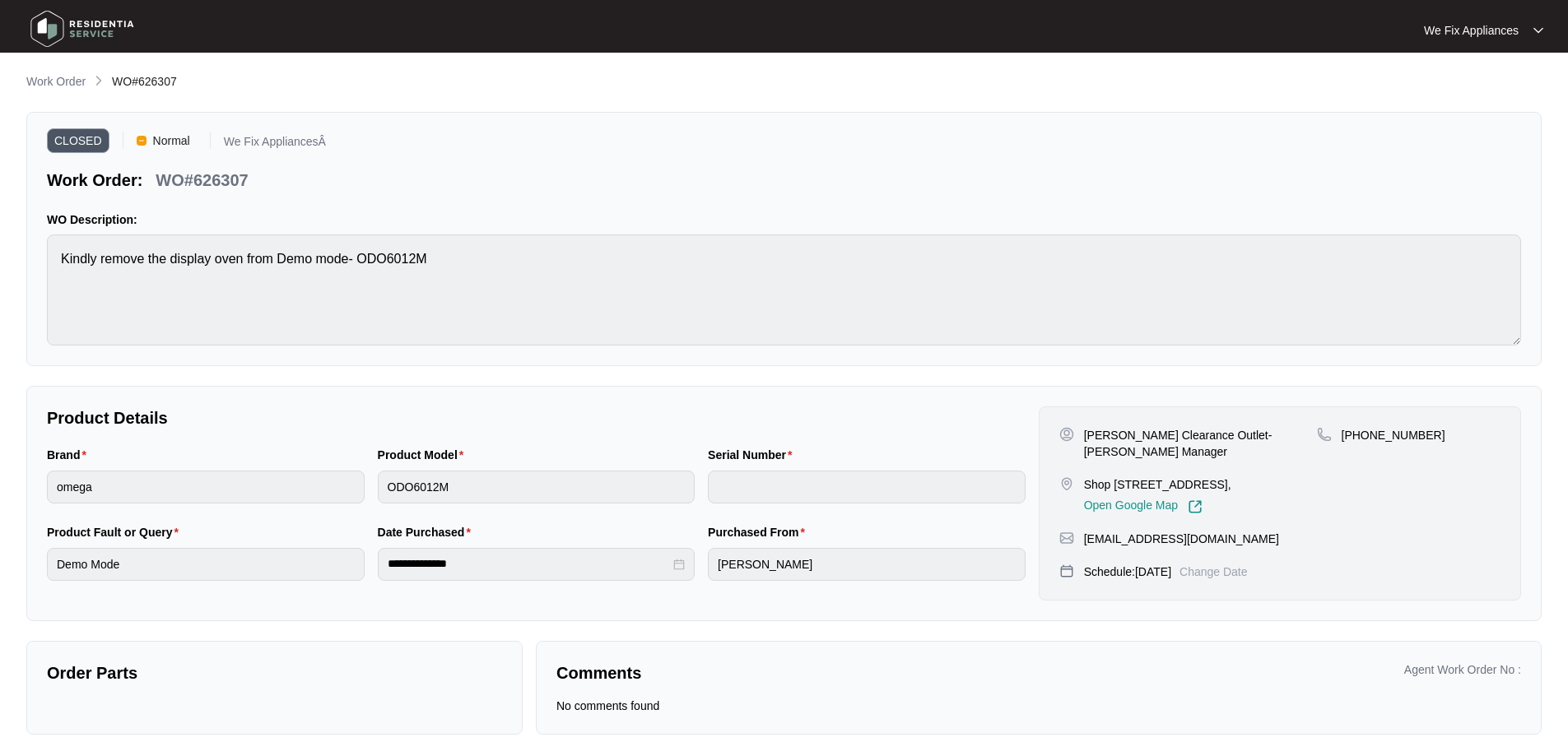
click at [75, 17] on img at bounding box center [82, 28] width 115 height 50
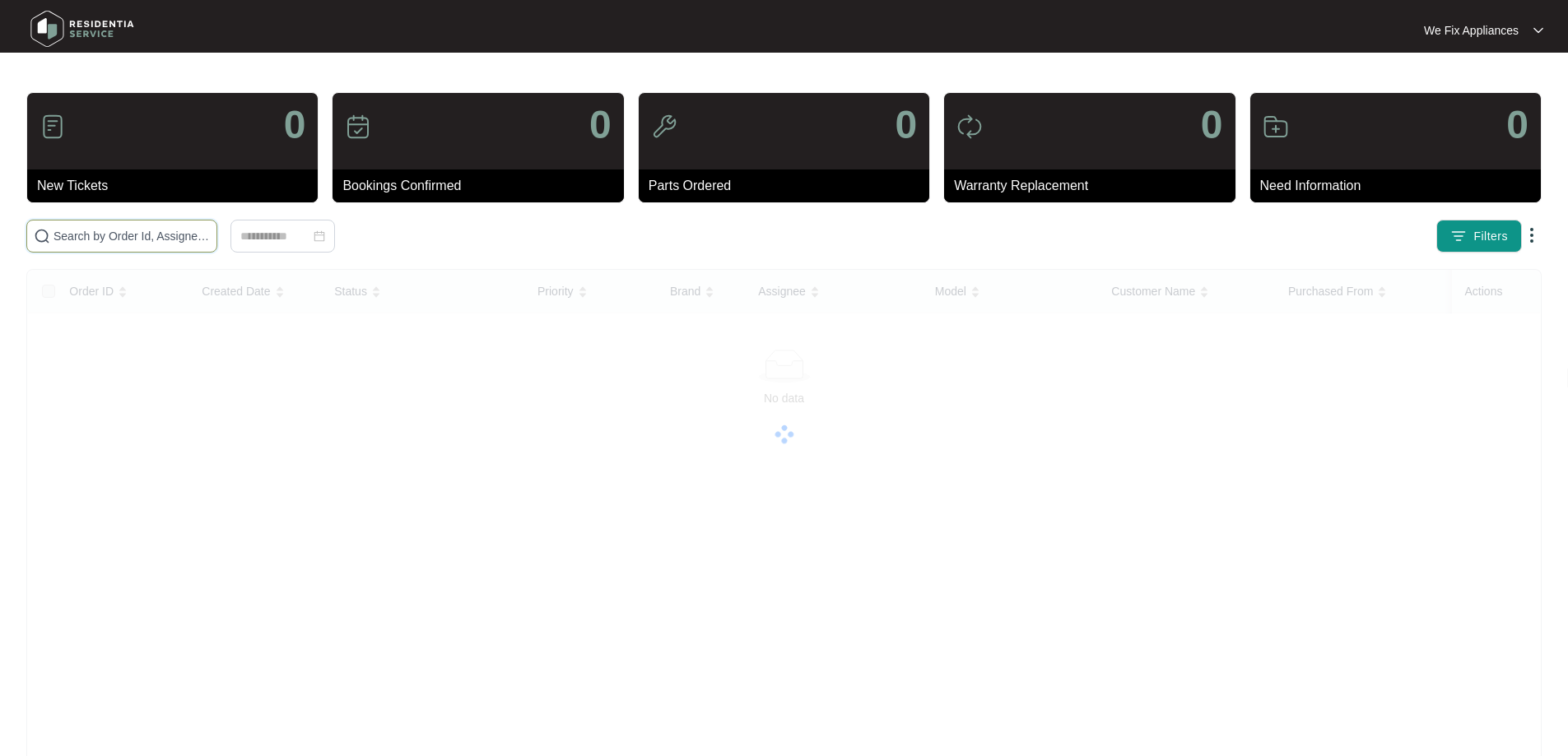
click at [141, 235] on input "text" at bounding box center [131, 236] width 156 height 18
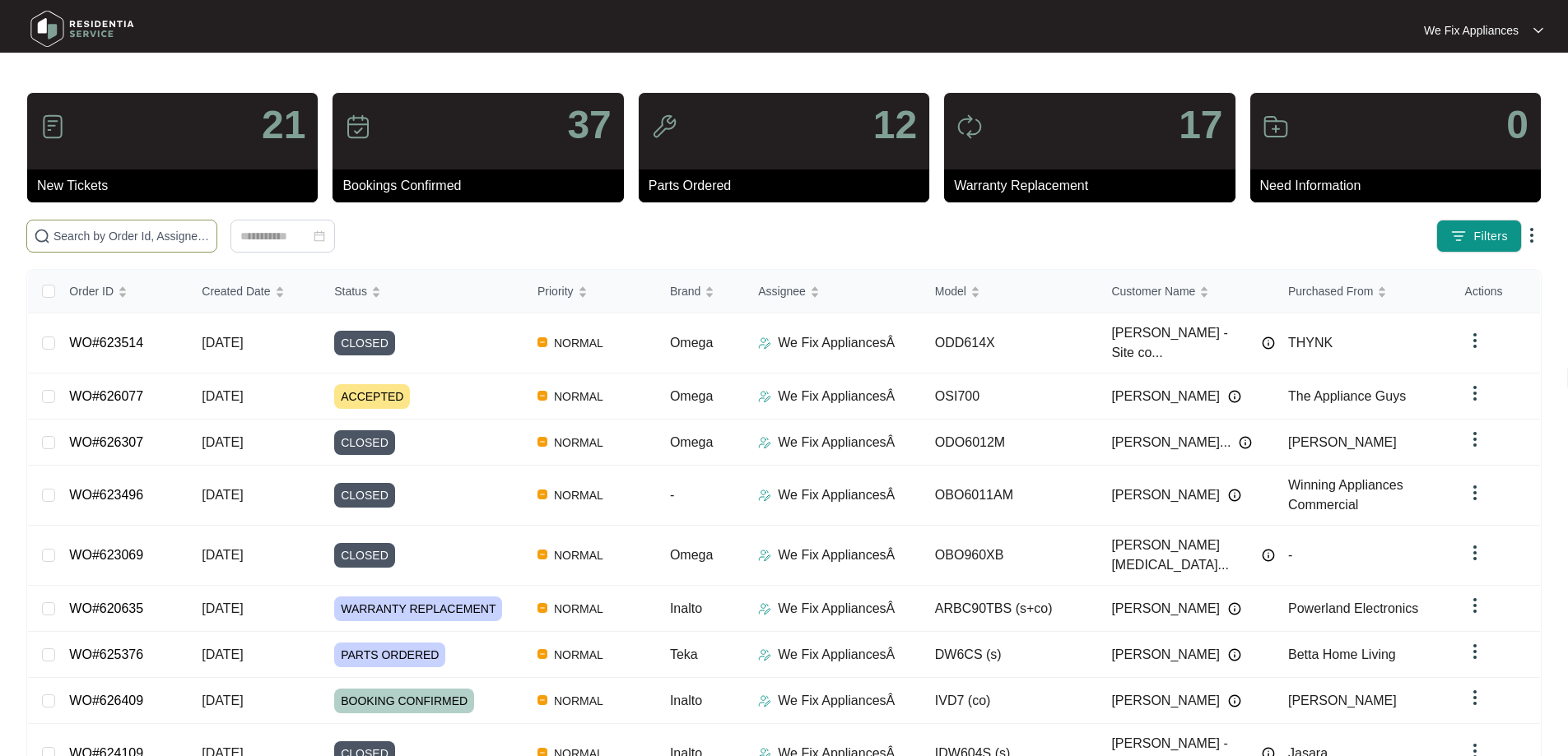
paste input "626099"
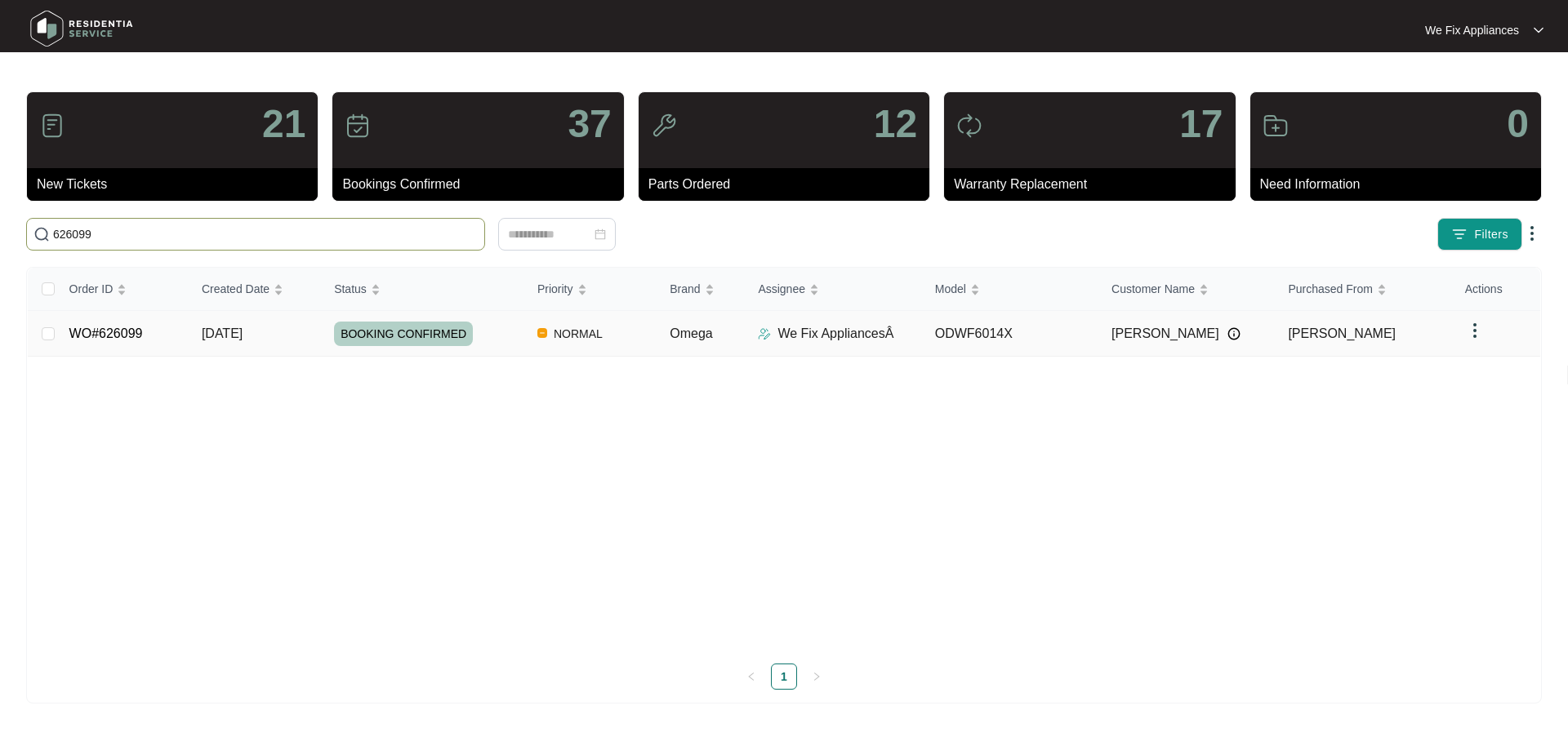
type input "626099"
click at [407, 331] on span "BOOKING CONFIRMED" at bounding box center [403, 334] width 139 height 25
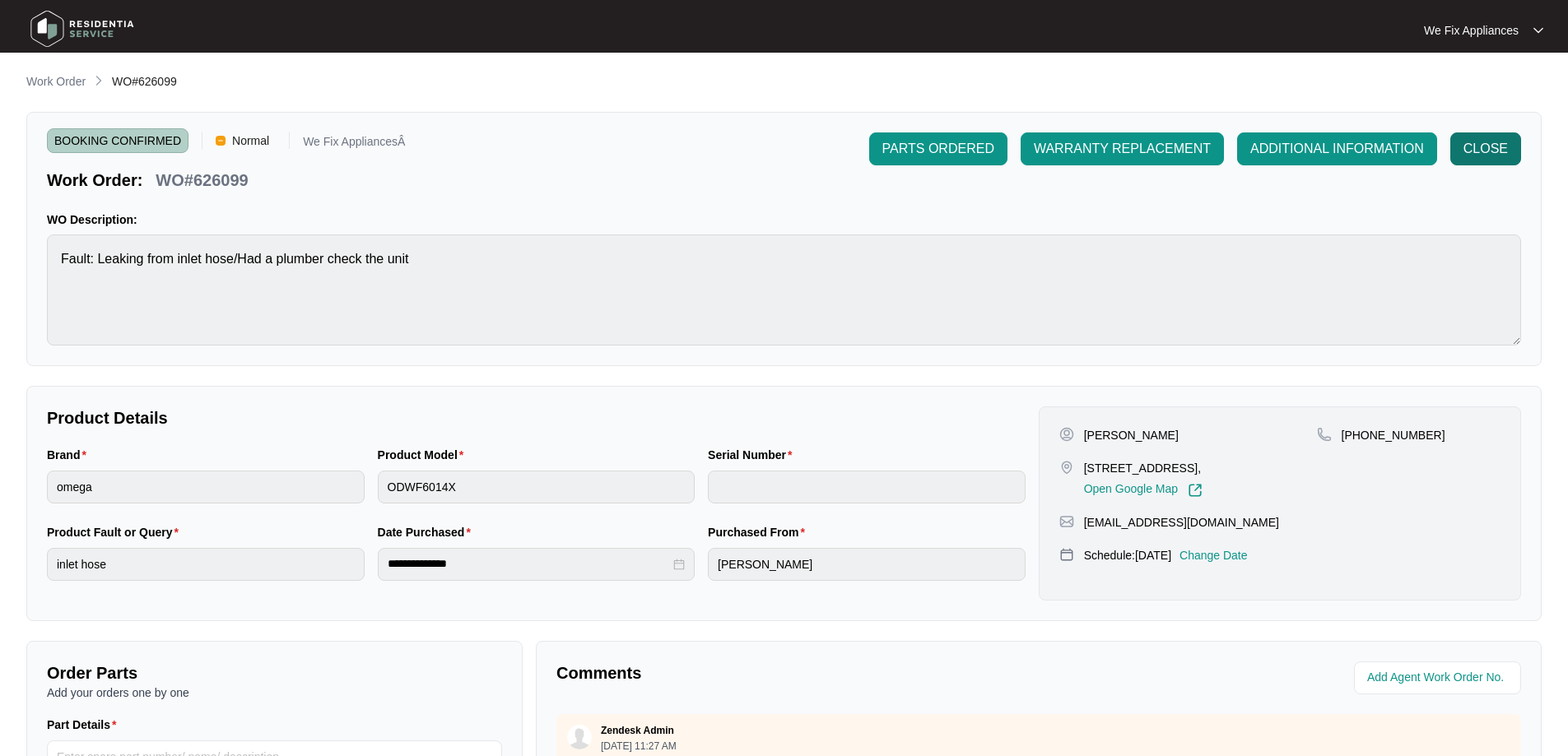
click at [1487, 152] on span "CLOSE" at bounding box center [1485, 149] width 44 height 20
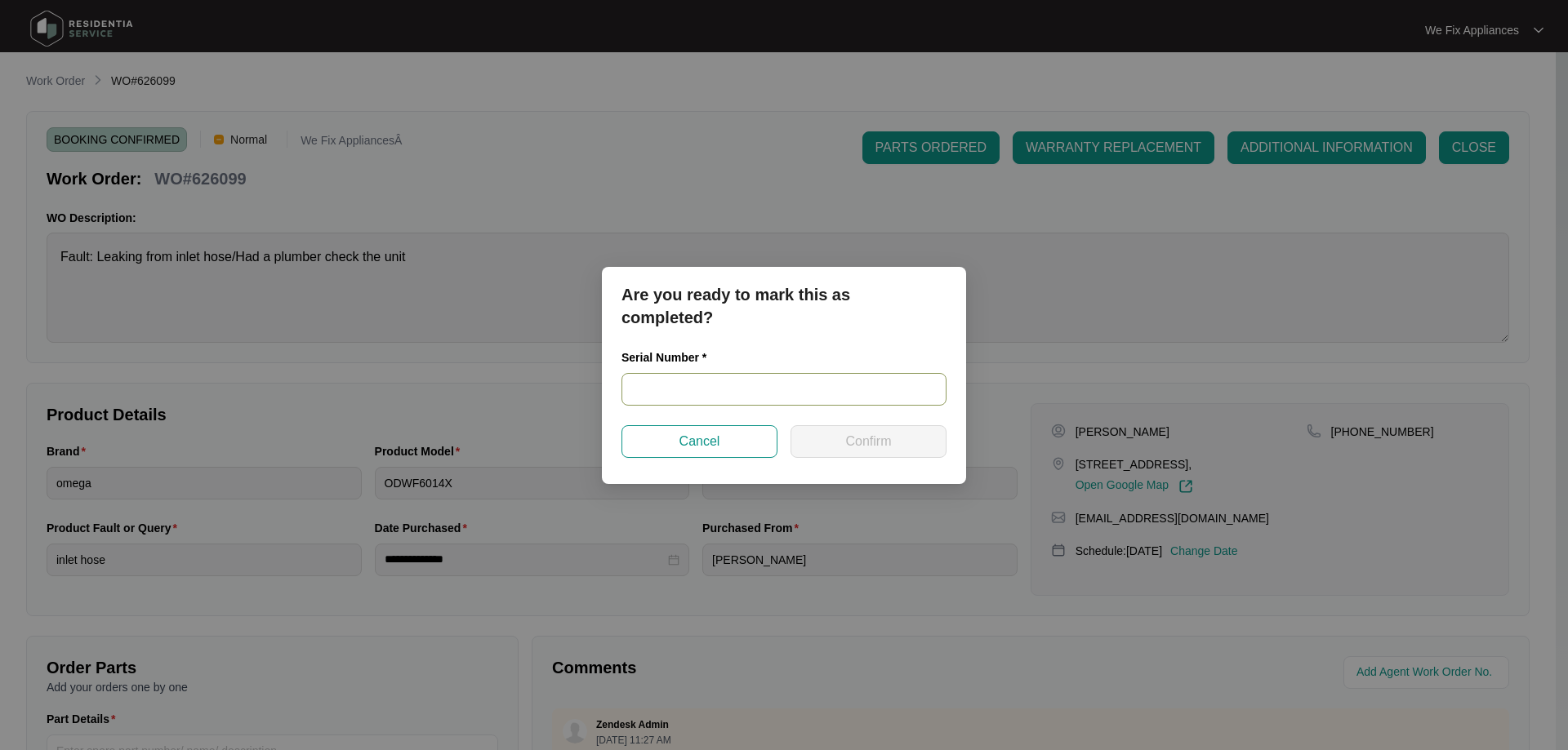
click at [742, 388] on input "text" at bounding box center [784, 389] width 325 height 33
paste input "24127225010100045"
type input "24127225010100045"
click at [858, 442] on span "Confirm" at bounding box center [868, 442] width 46 height 20
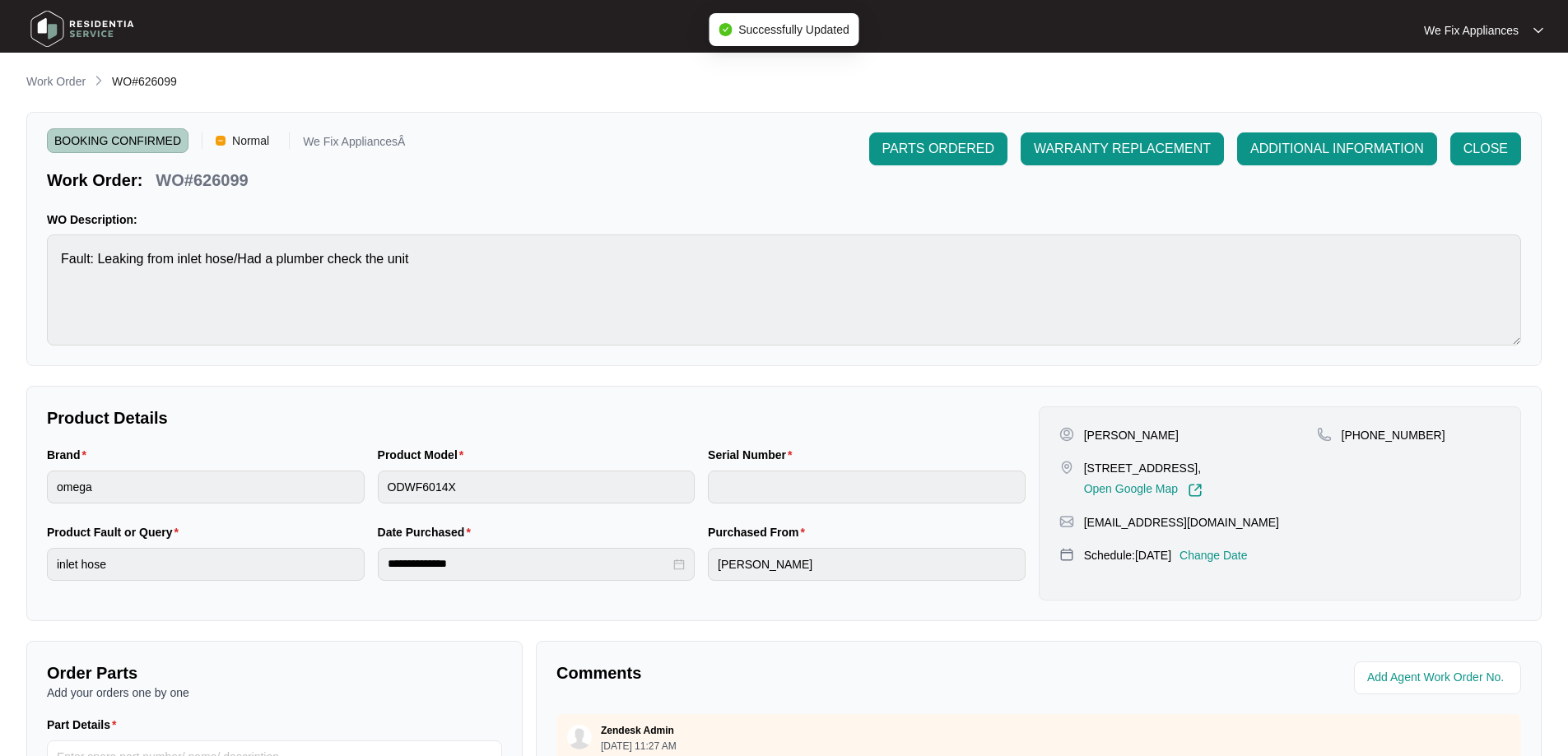
type input "24127225010100045"
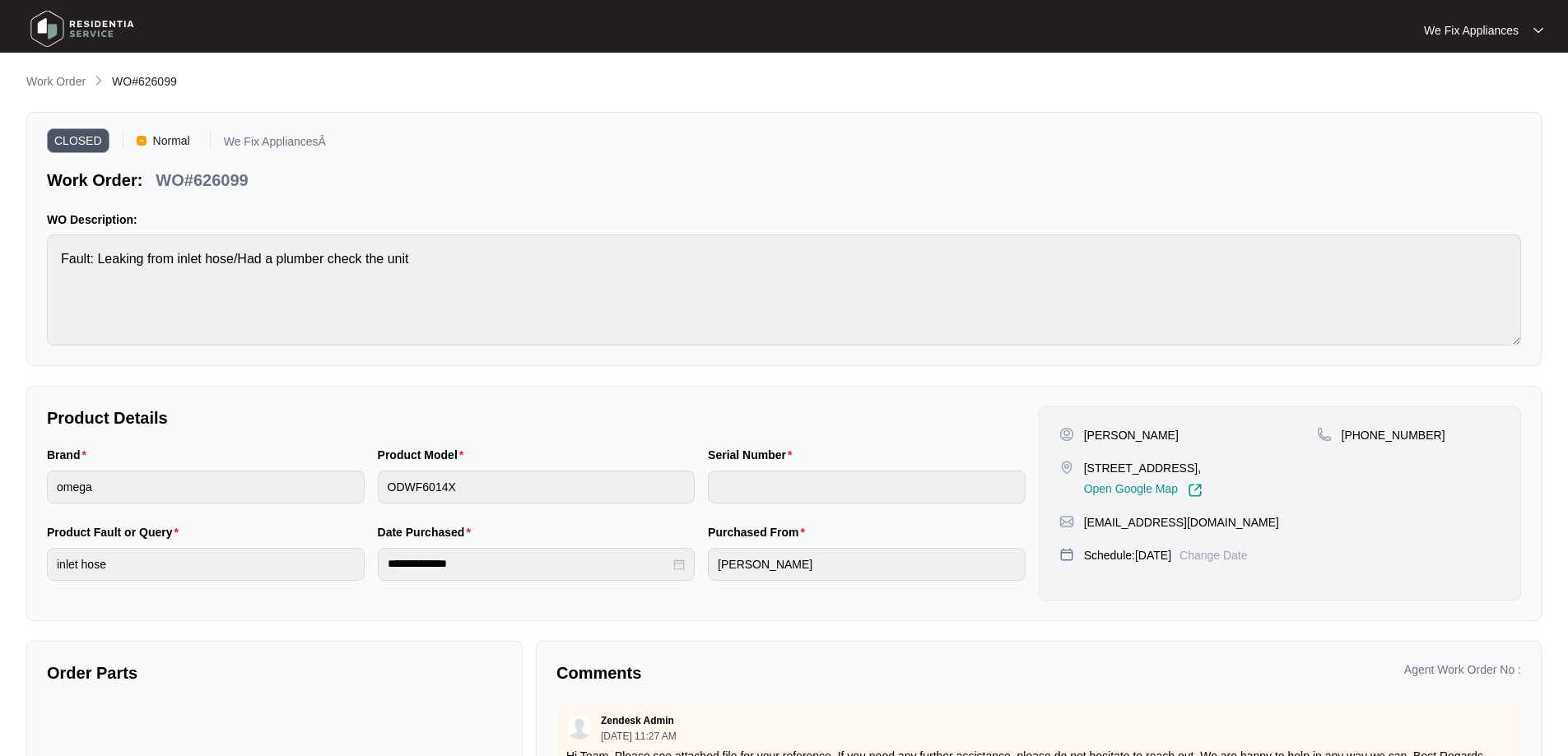
click at [74, 22] on img at bounding box center [82, 28] width 115 height 50
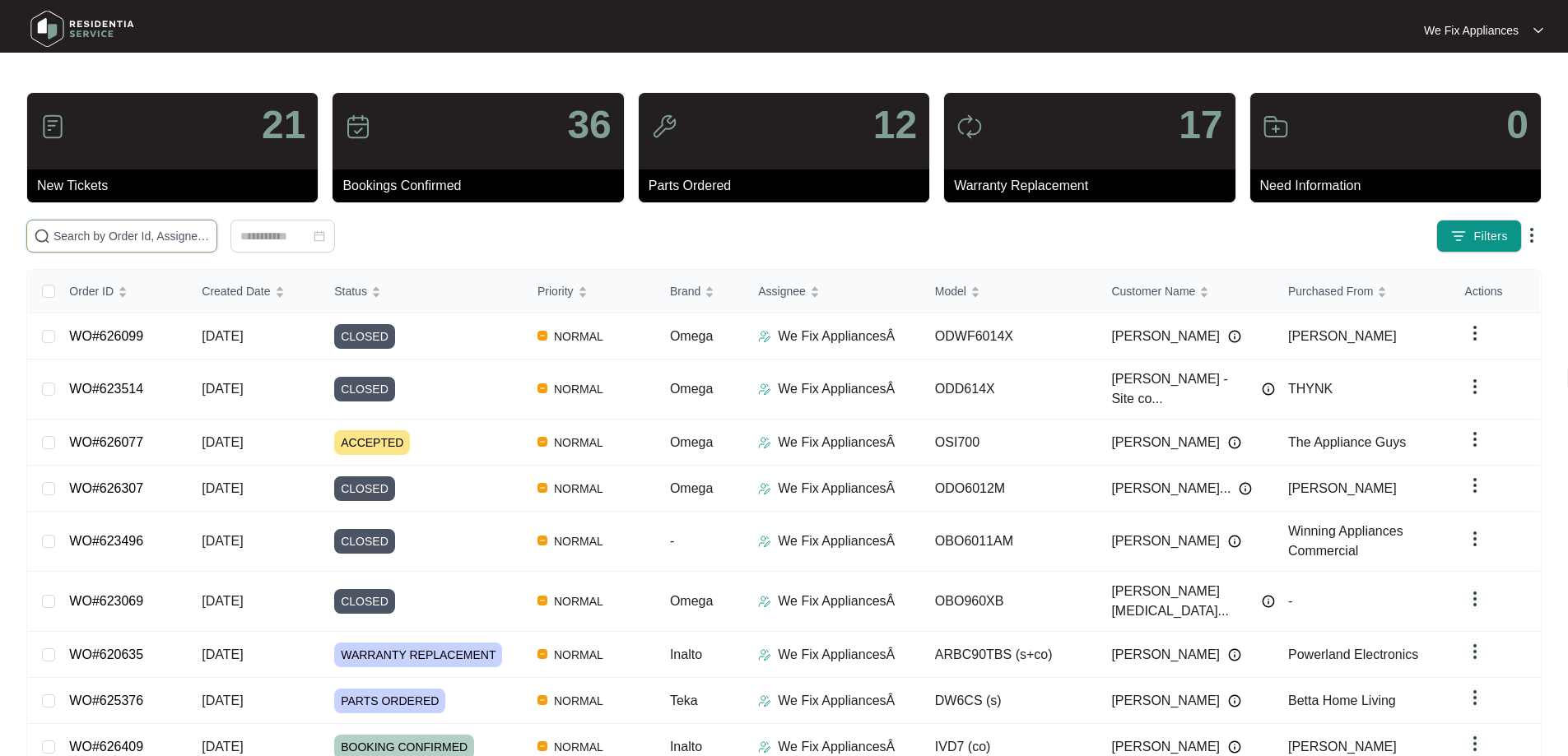
click at [120, 236] on input "text" at bounding box center [131, 236] width 156 height 18
paste input "621692"
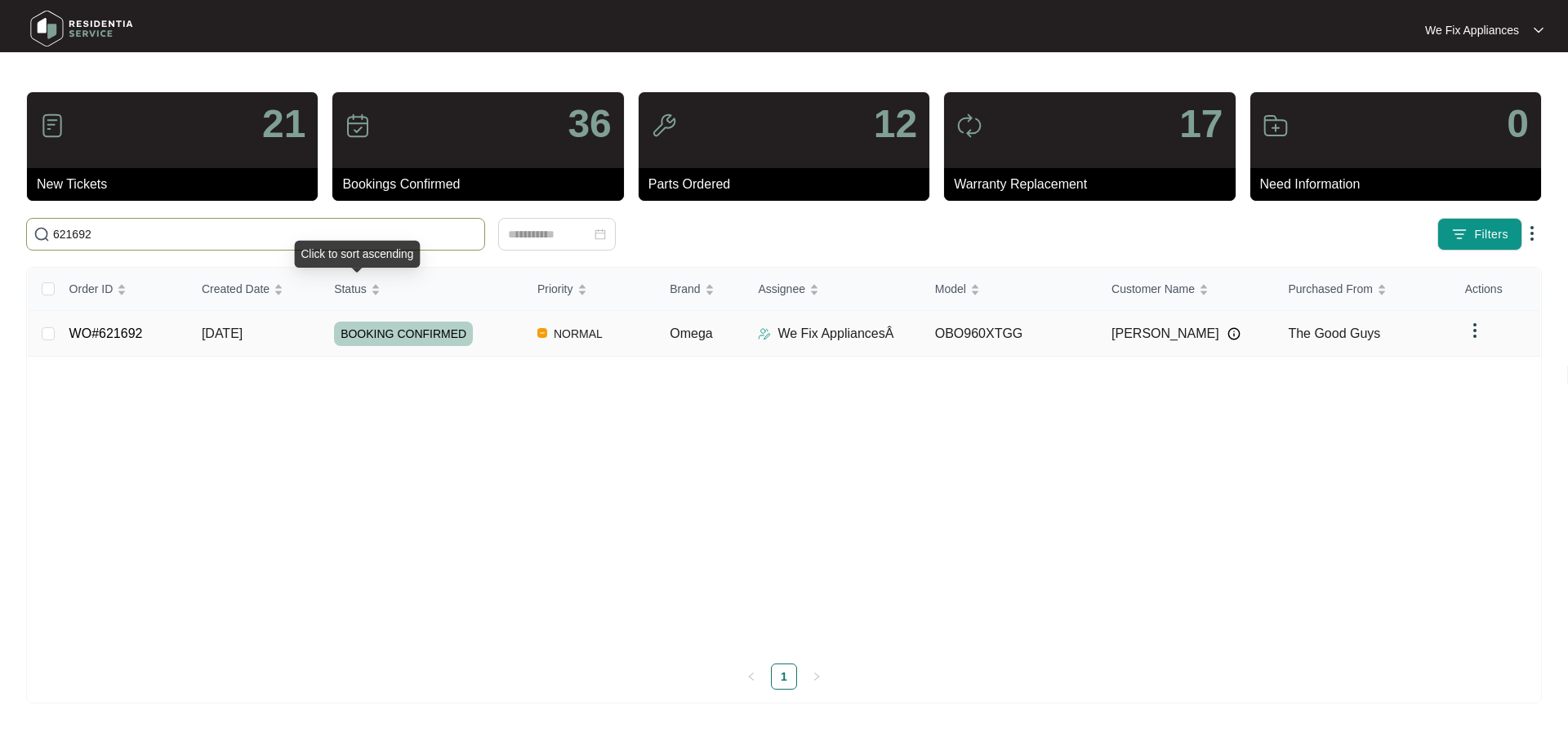
type input "621692"
click at [389, 317] on td "BOOKING CONFIRMED" at bounding box center [422, 334] width 203 height 46
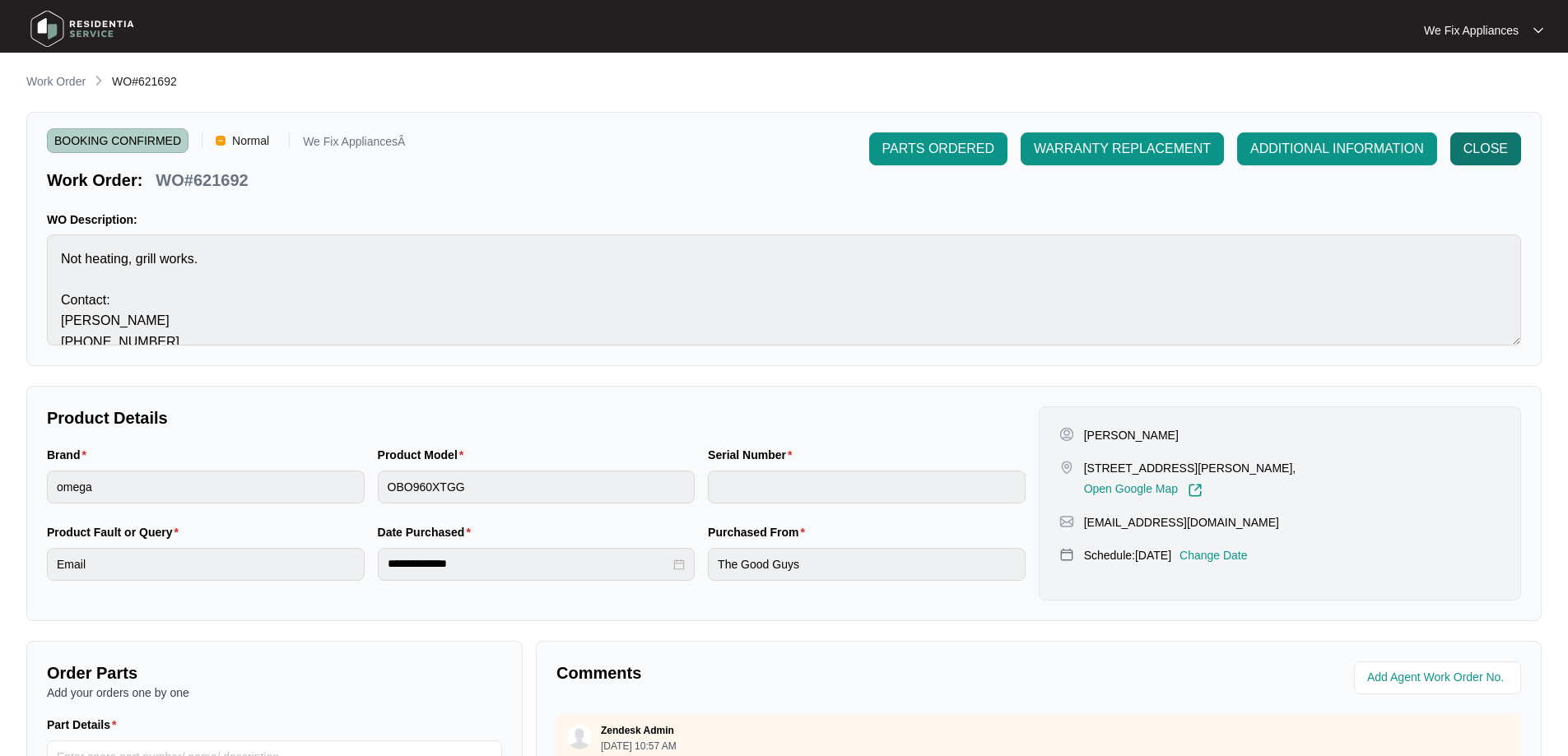
click at [1495, 137] on button "CLOSE" at bounding box center [1485, 149] width 71 height 33
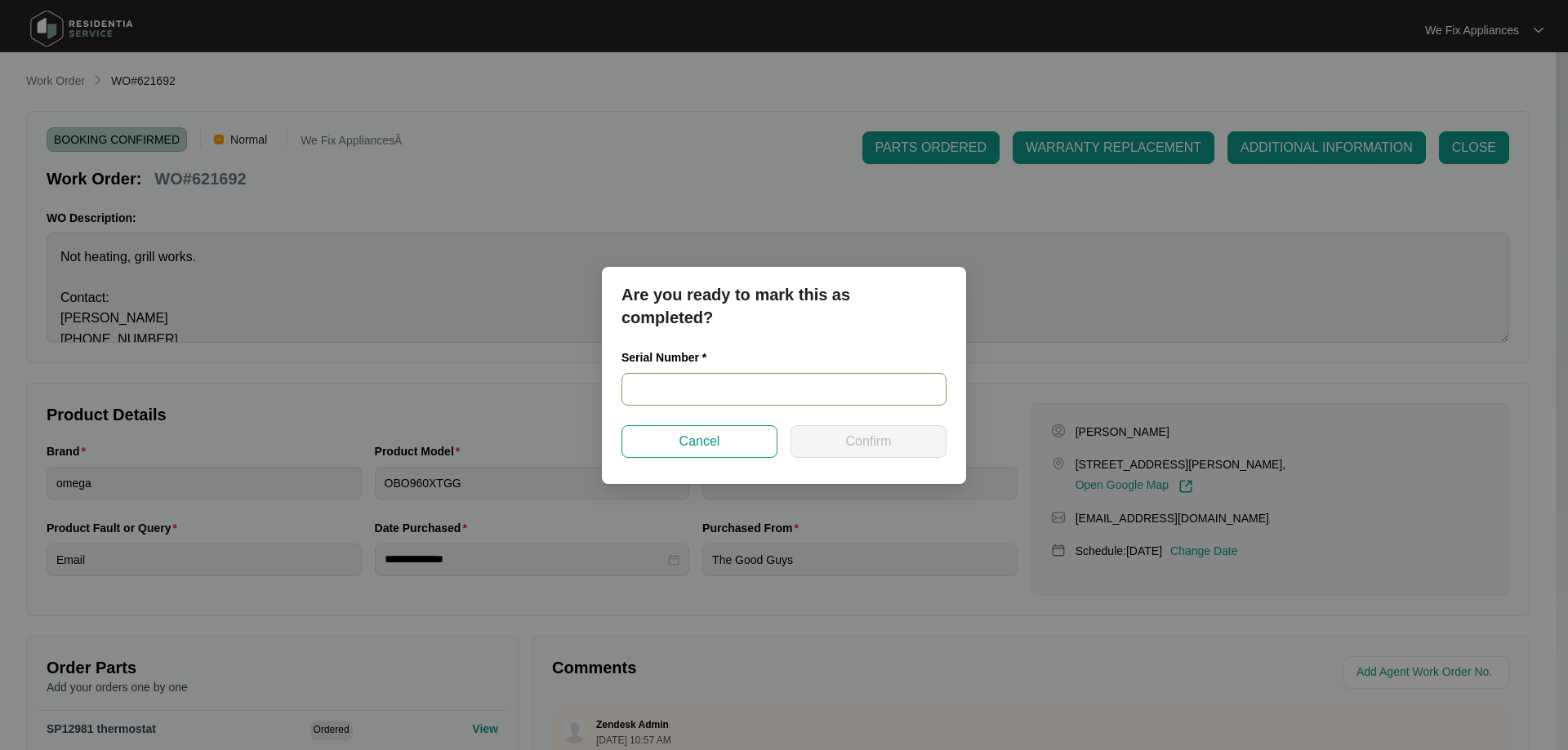
click at [701, 391] on input "text" at bounding box center [784, 389] width 325 height 33
paste input "9312646033597"
type input "9312646033597"
click at [852, 447] on span "Confirm" at bounding box center [868, 442] width 46 height 20
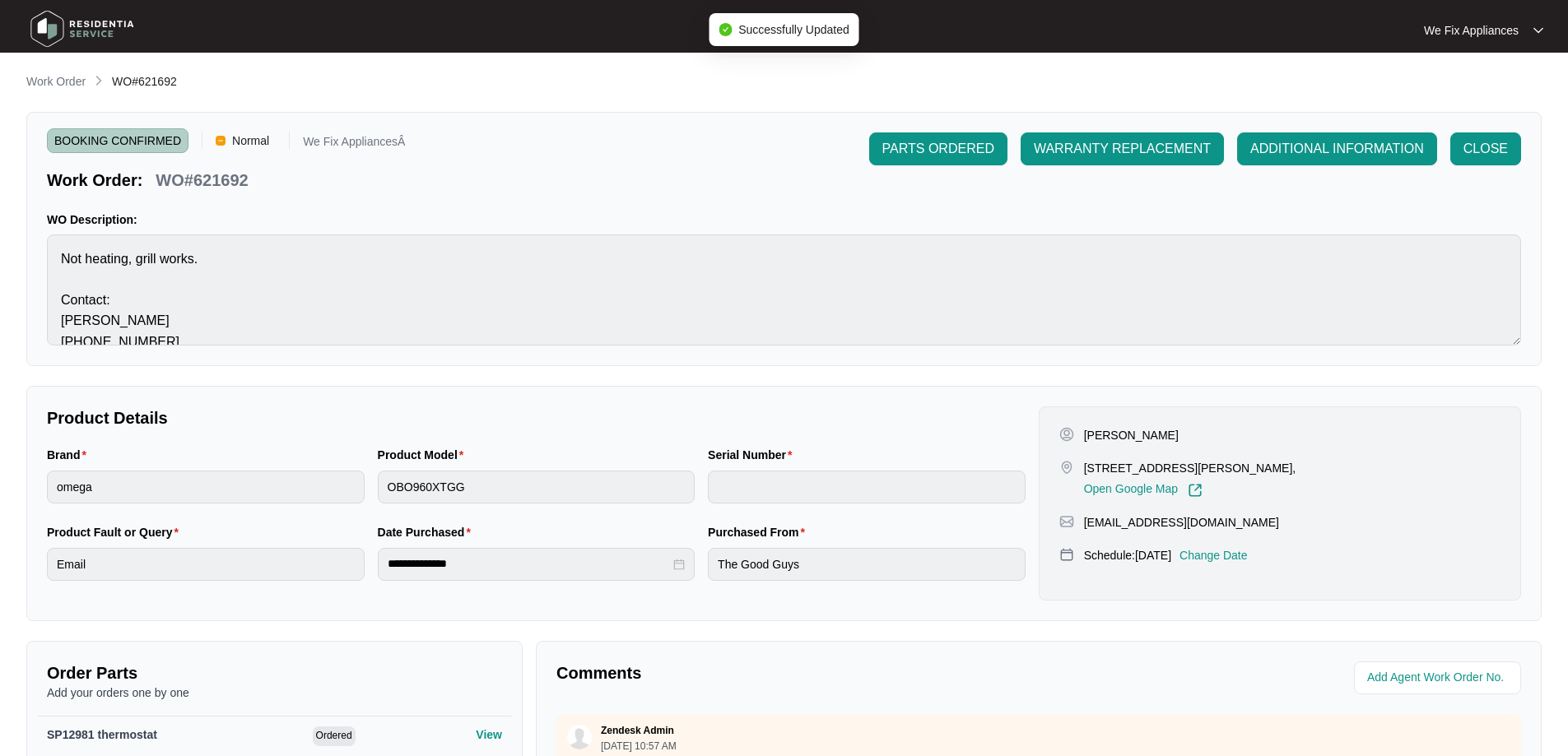
type input "9312646033597"
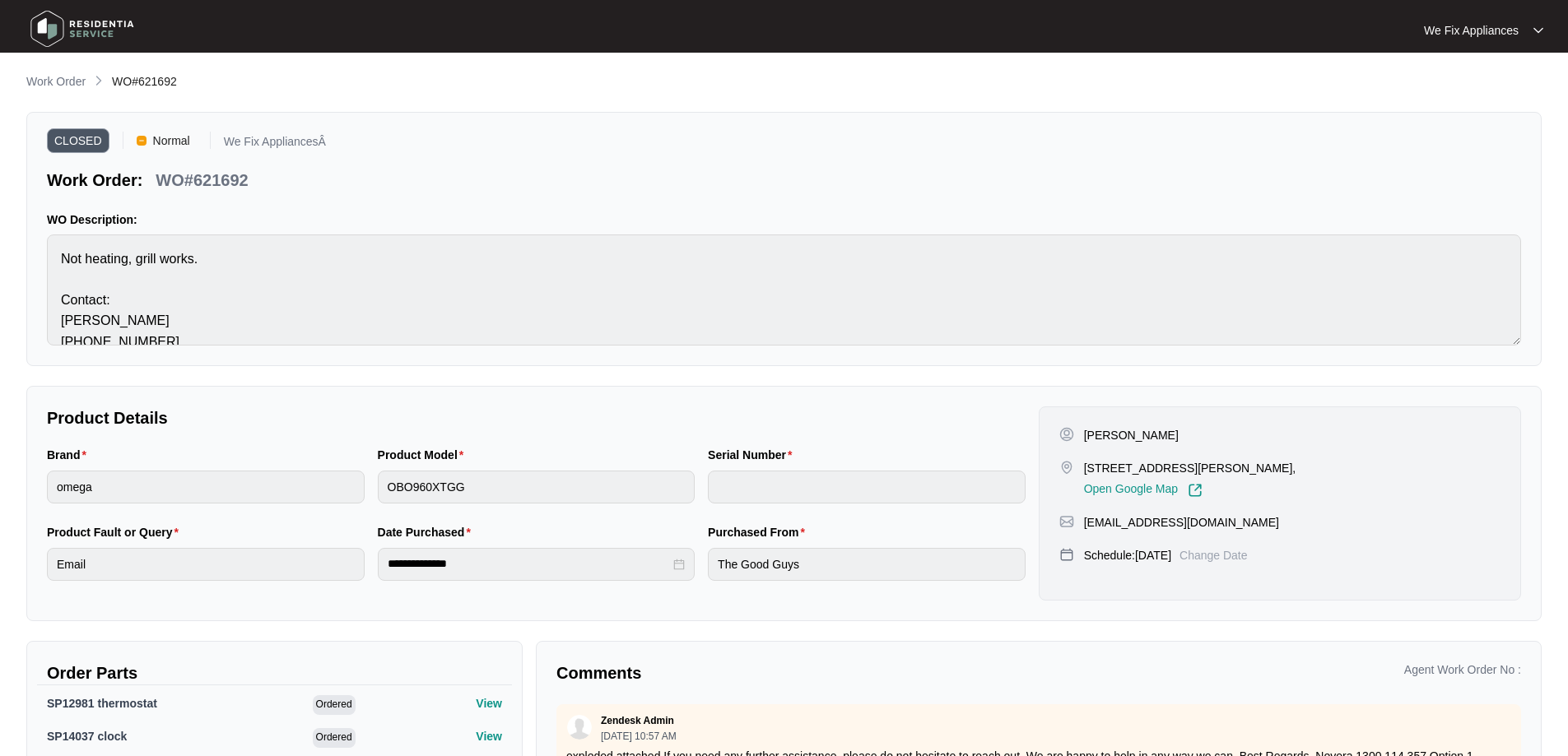
click at [102, 20] on img at bounding box center [82, 28] width 115 height 50
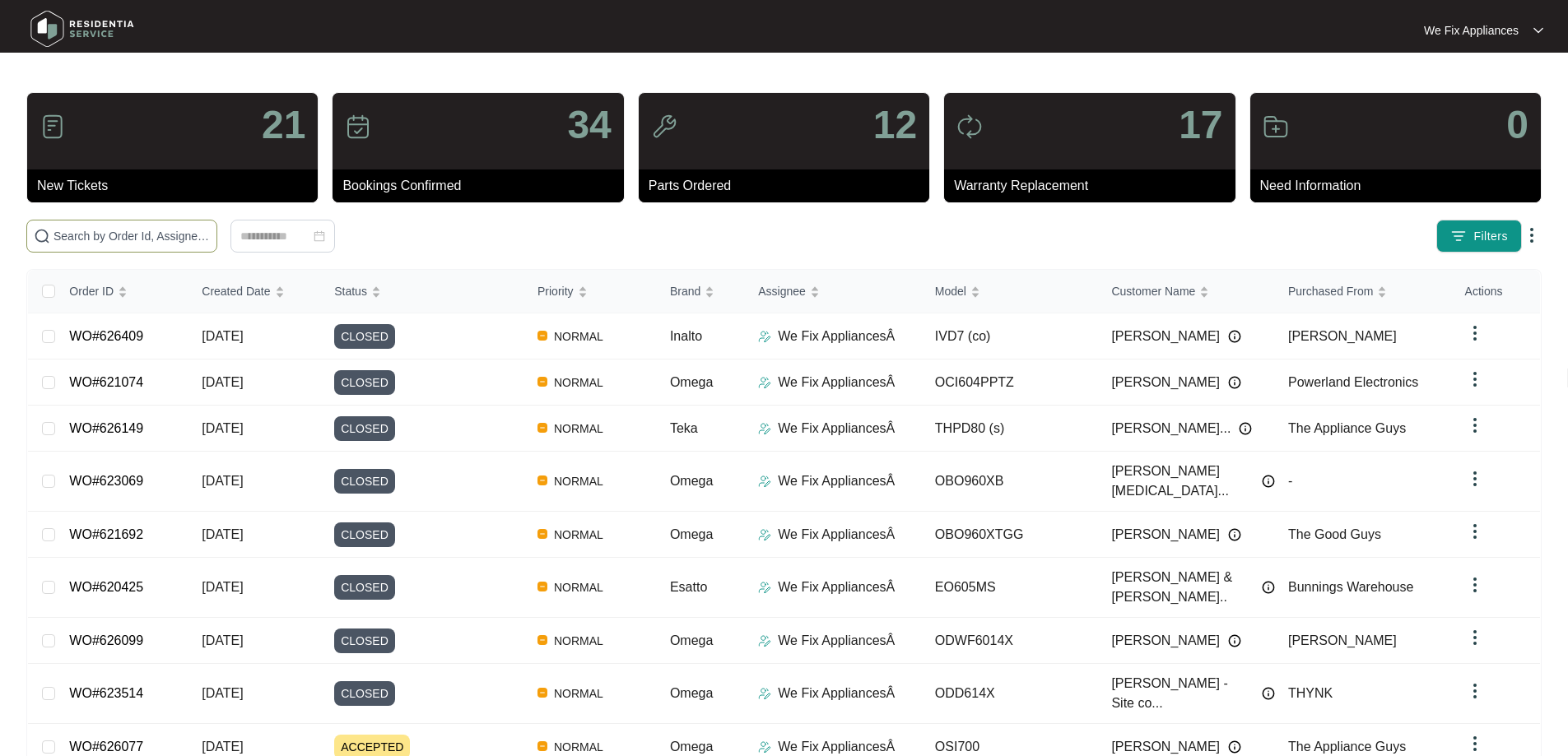
paste input "627368"
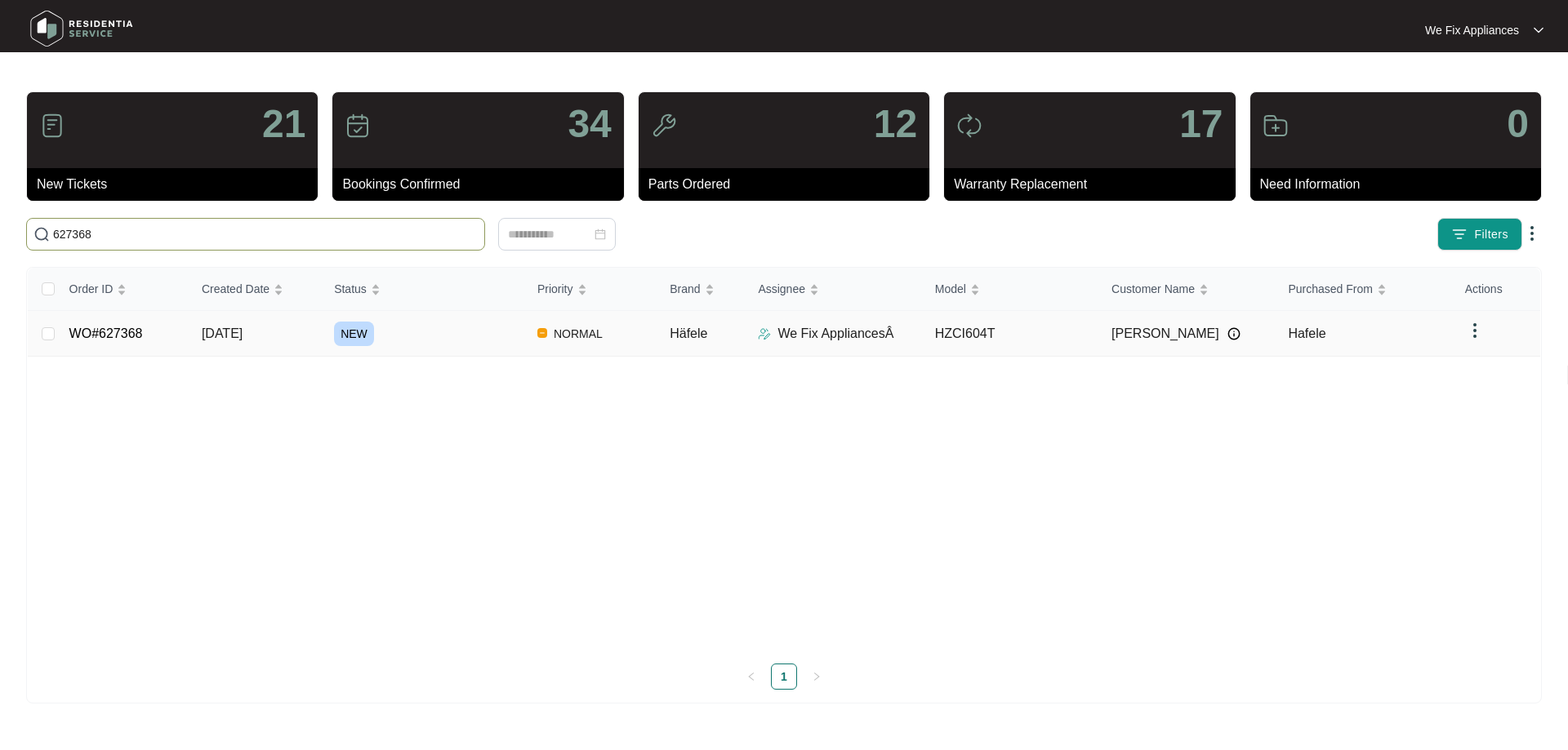
type input "627368"
click at [125, 314] on td "WO#627368" at bounding box center [122, 334] width 132 height 46
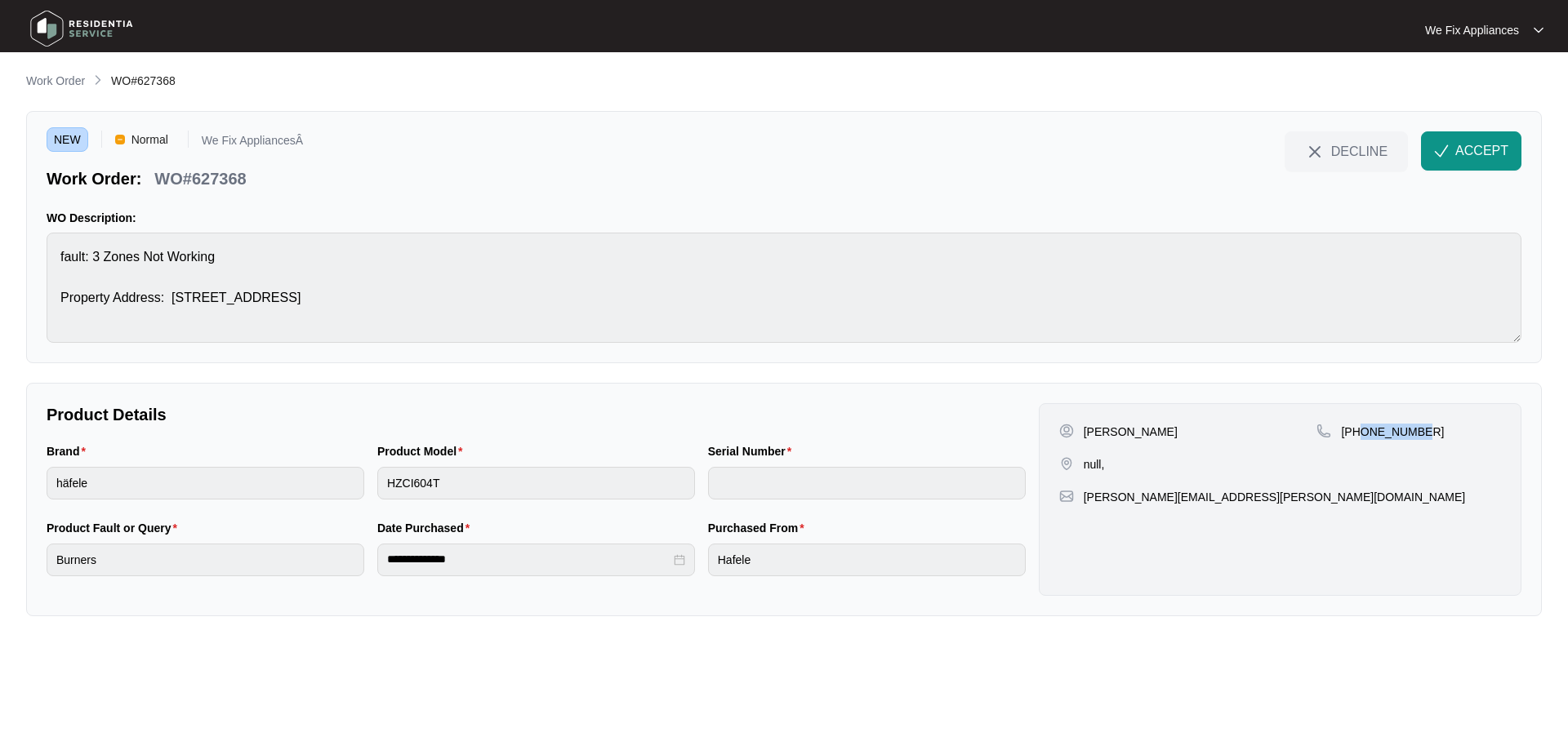
drag, startPoint x: 1439, startPoint y: 430, endPoint x: 1360, endPoint y: 436, distance: 79.2
click at [1360, 436] on div "[PHONE_NUMBER]" at bounding box center [1408, 432] width 184 height 16
copy p "435295644"
